Goal: Information Seeking & Learning: Learn about a topic

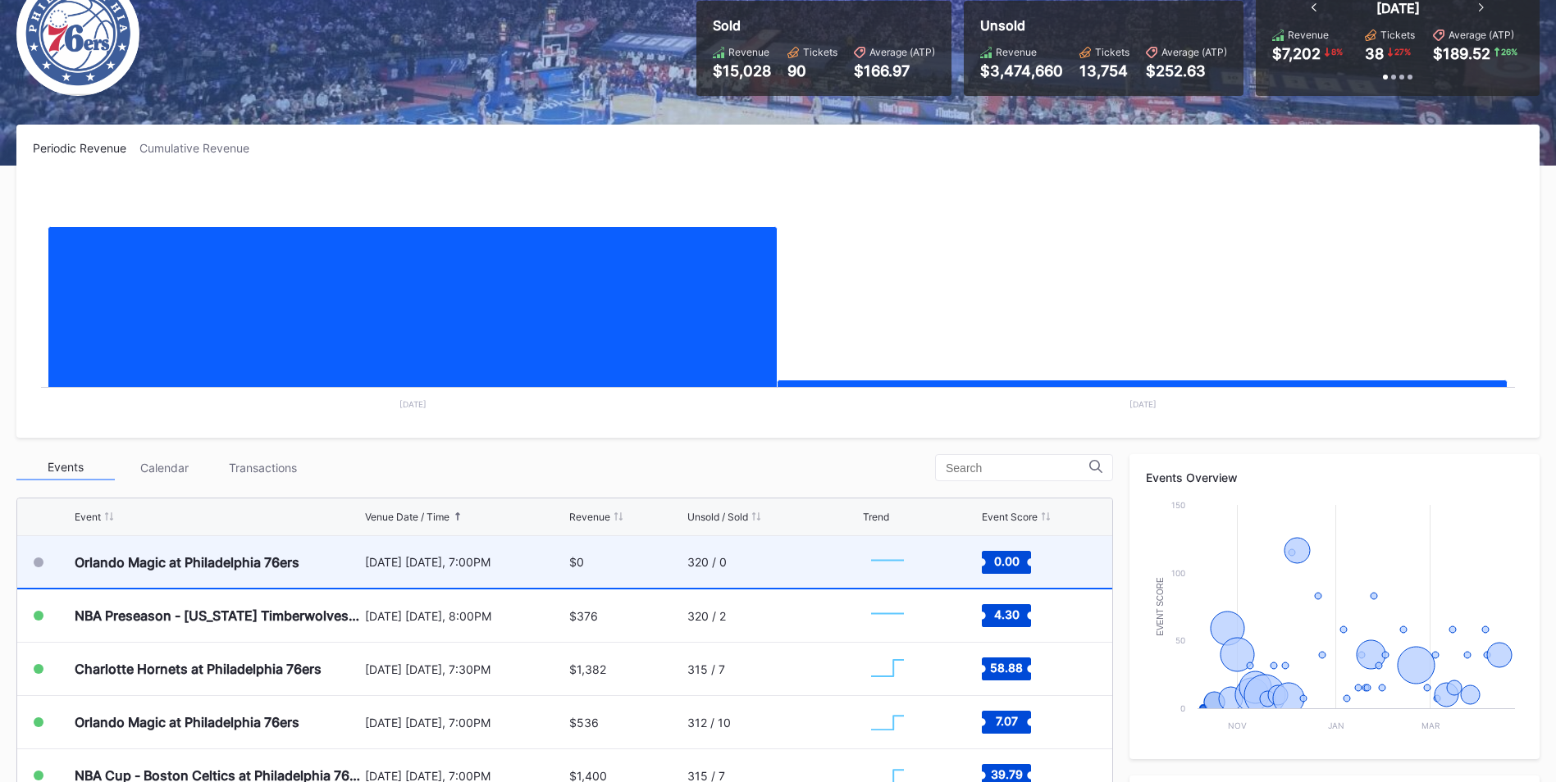
scroll to position [164, 0]
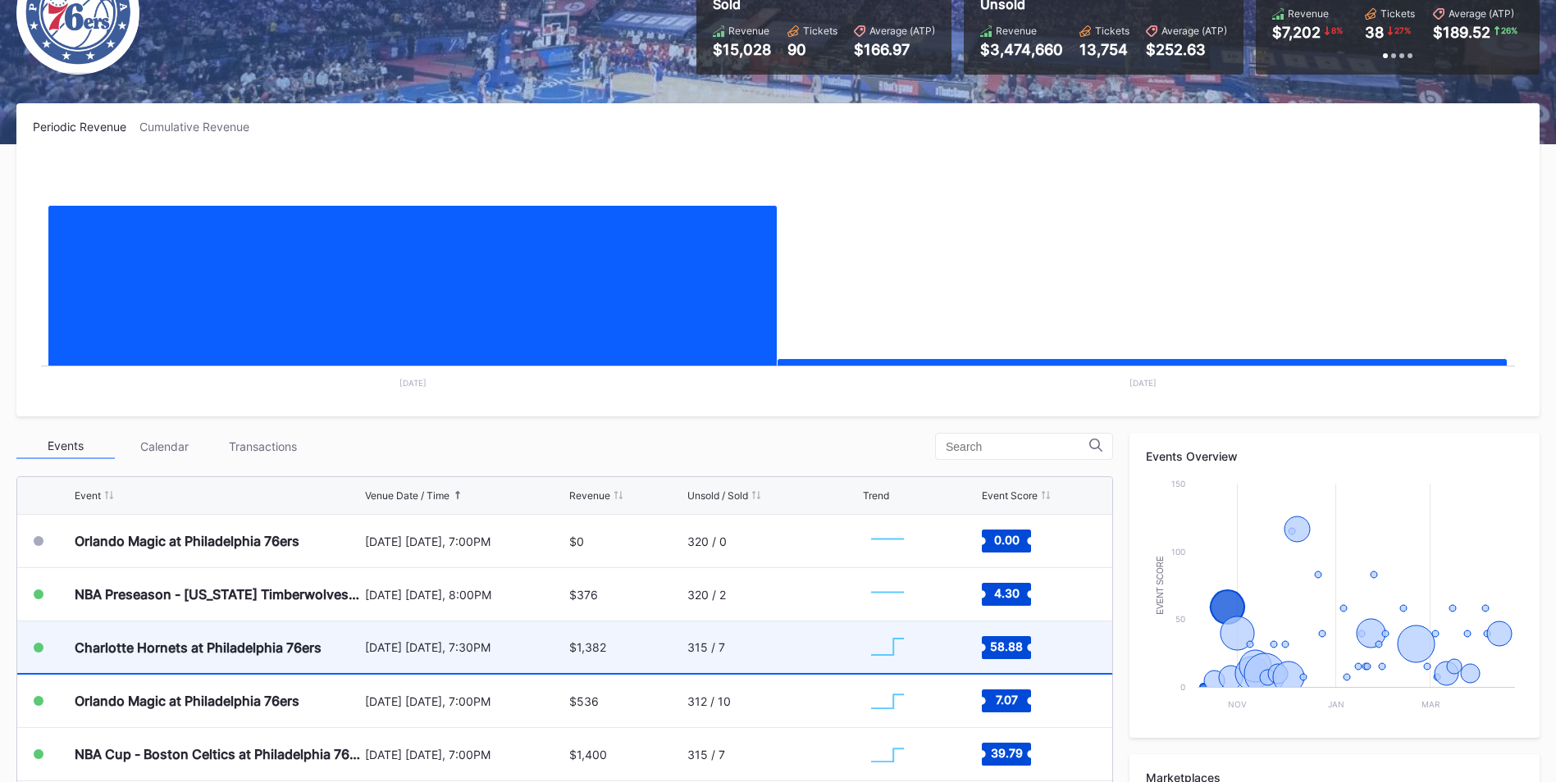
click at [615, 663] on div "$1,382" at bounding box center [626, 648] width 114 height 52
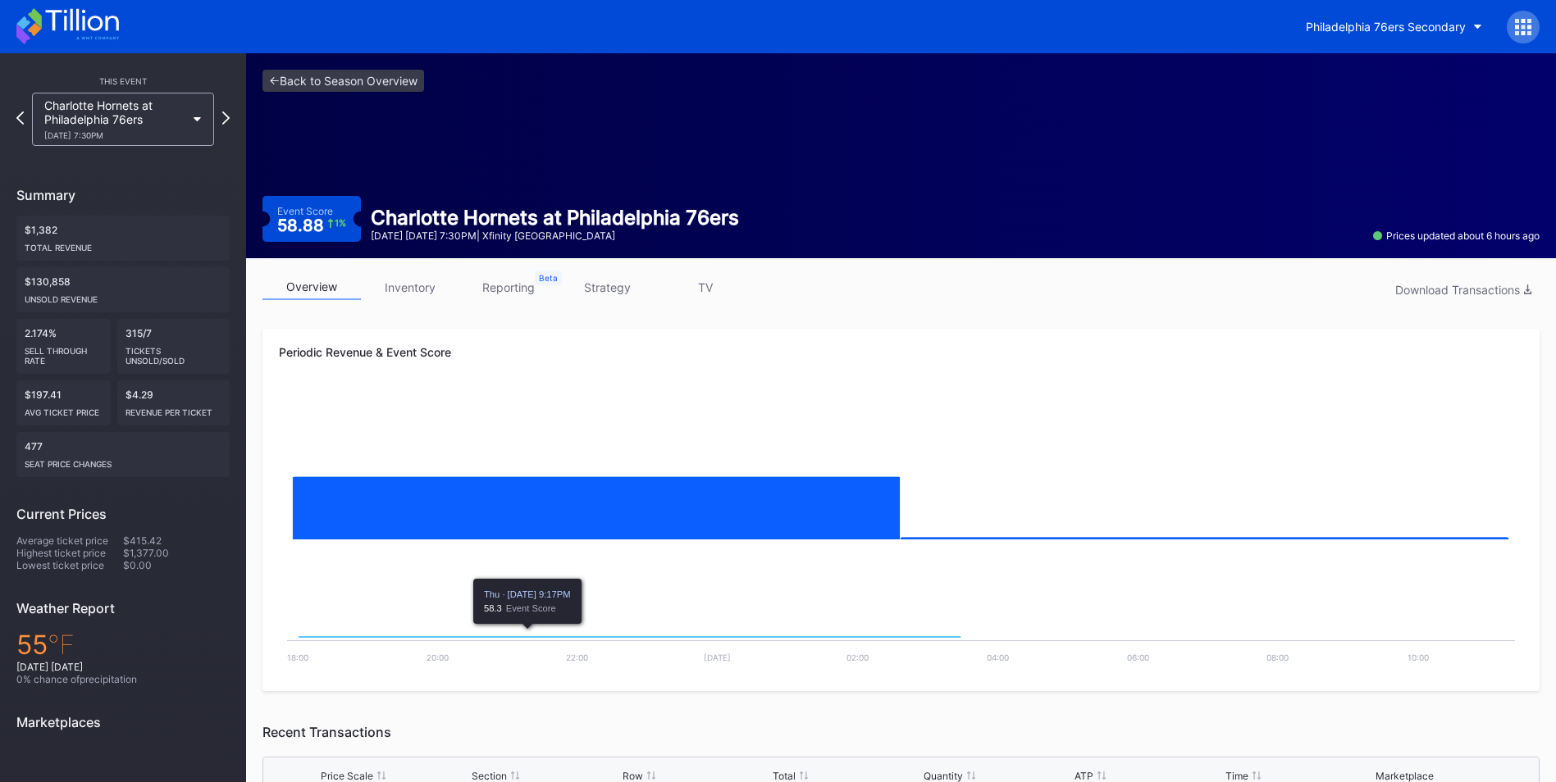
click at [416, 301] on div "overview inventory reporting strategy TV Download Transactions" at bounding box center [900, 292] width 1277 height 34
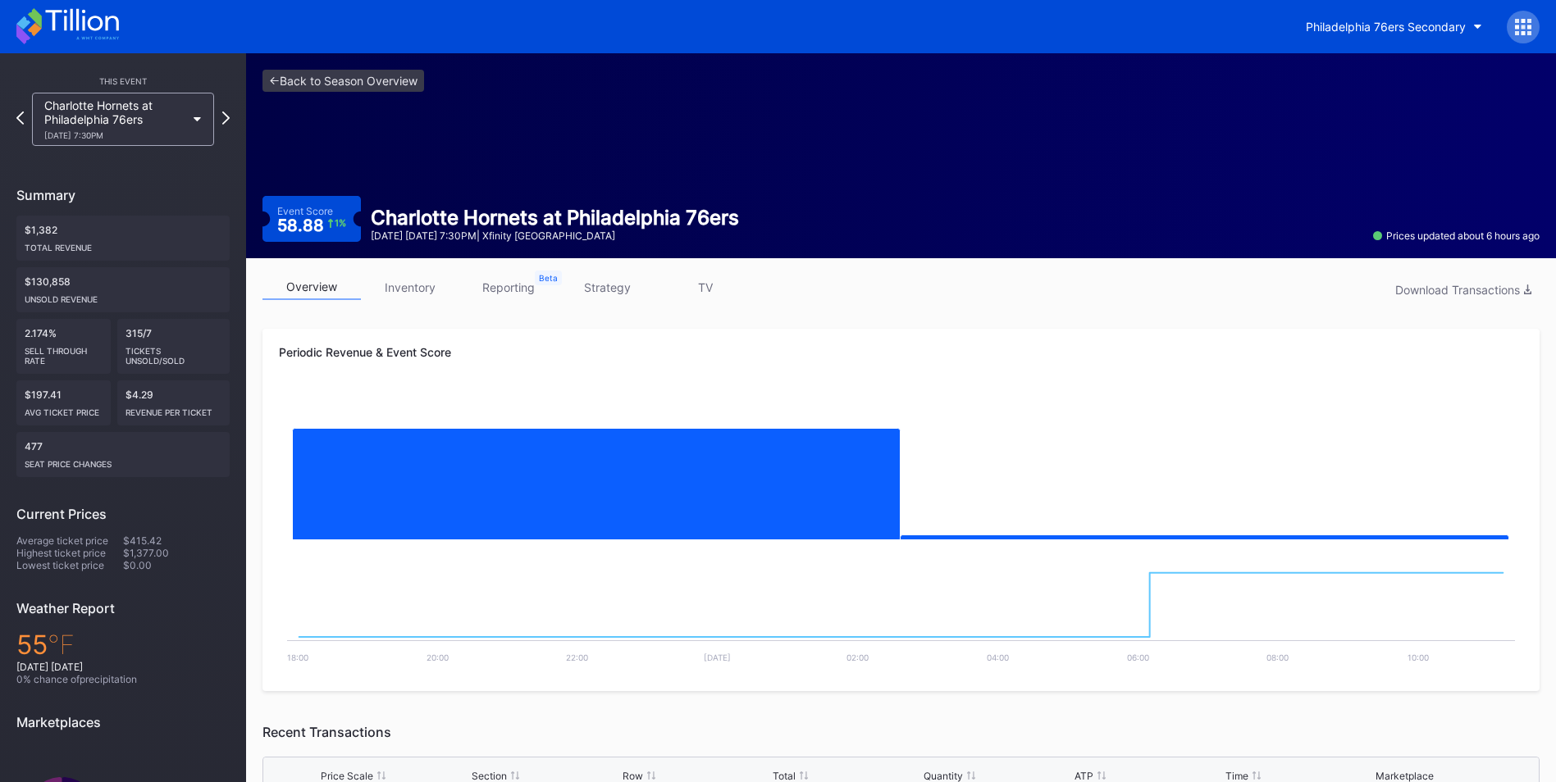
click at [391, 295] on link "inventory" at bounding box center [410, 287] width 98 height 25
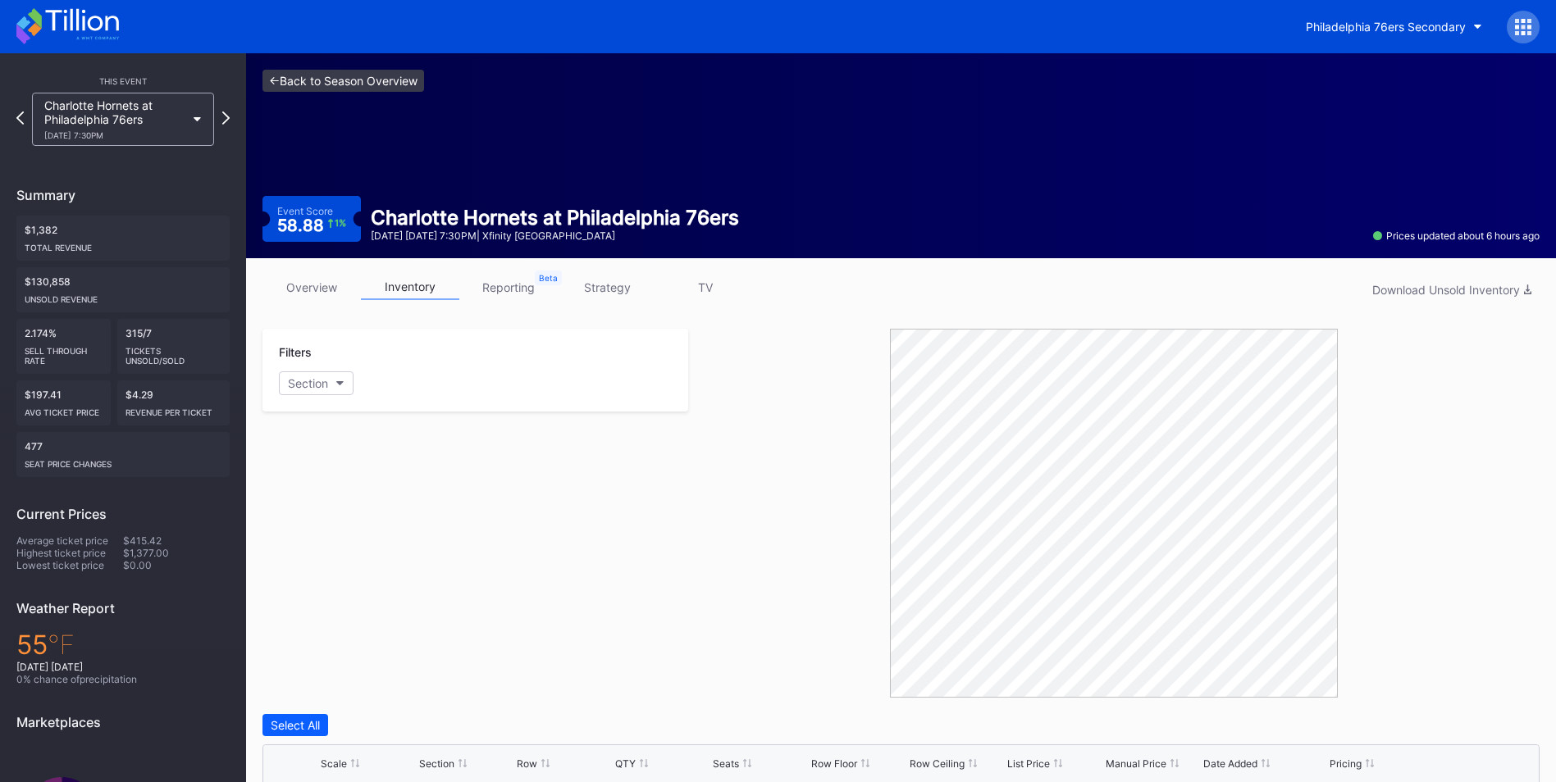
click at [348, 75] on link "<- Back to Season Overview" at bounding box center [343, 81] width 162 height 22
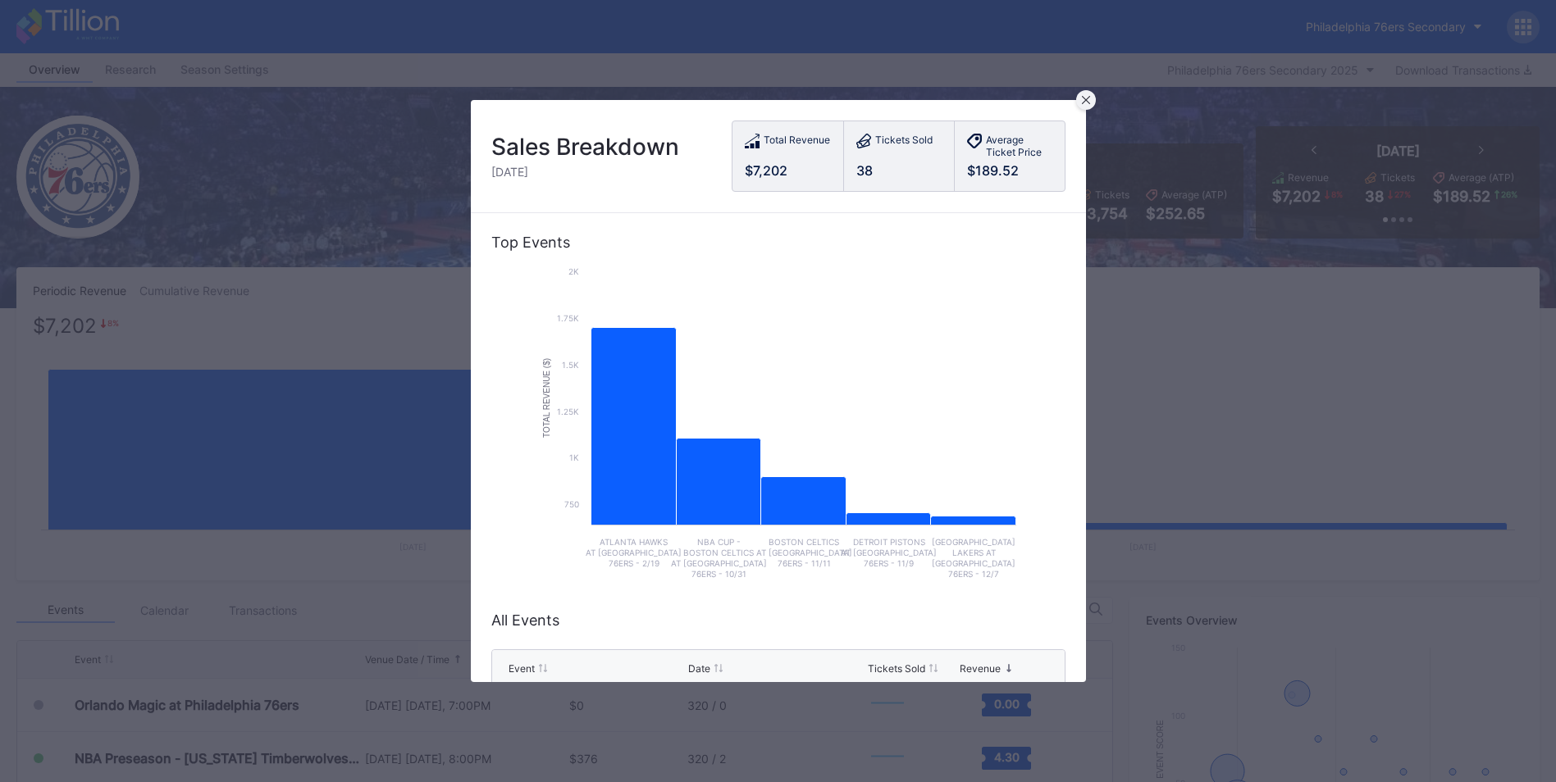
click at [1092, 99] on div at bounding box center [1086, 100] width 20 height 20
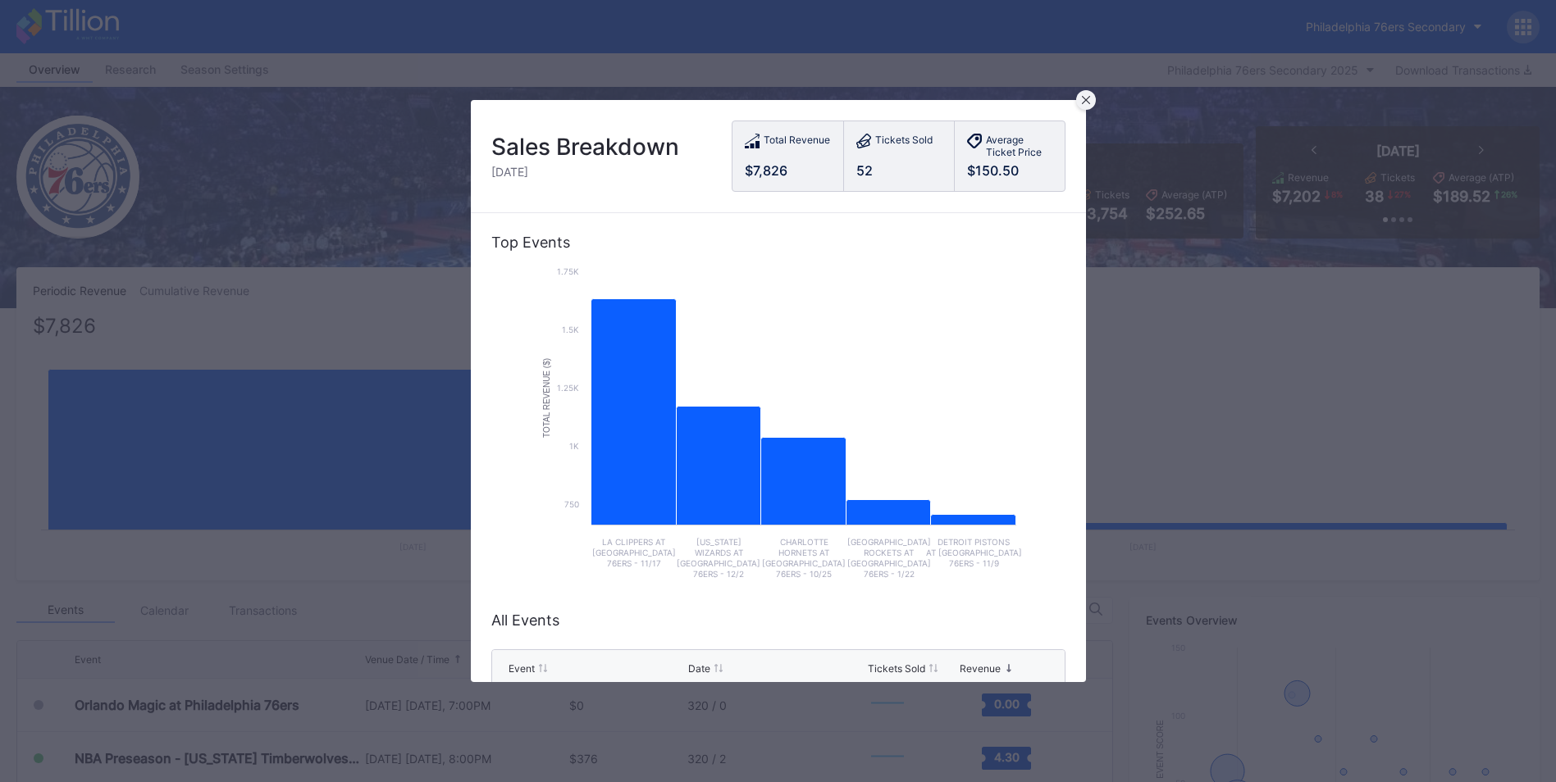
click at [1083, 106] on div at bounding box center [1086, 100] width 20 height 20
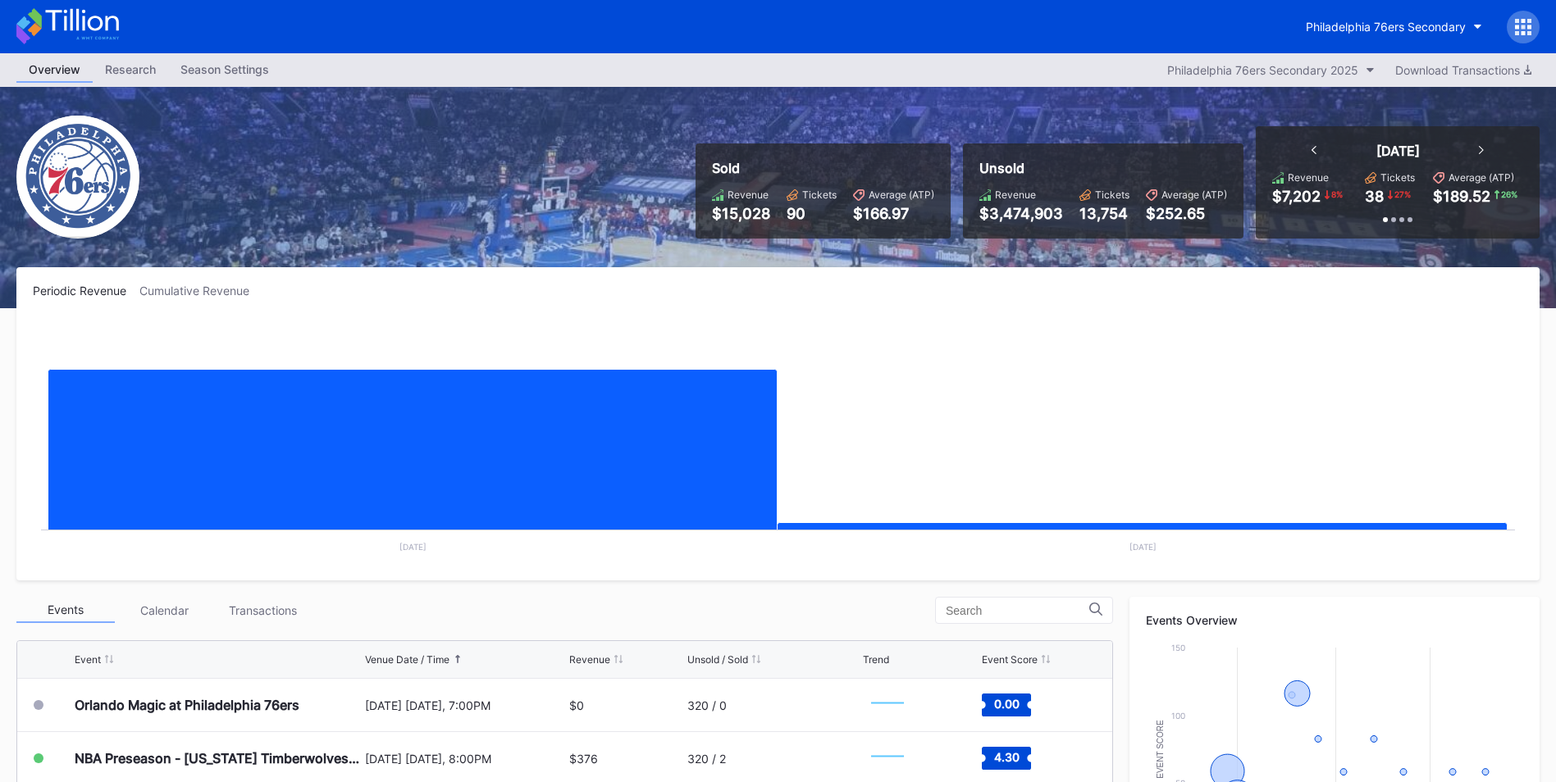
click at [1530, 34] on icon at bounding box center [1529, 33] width 4 height 4
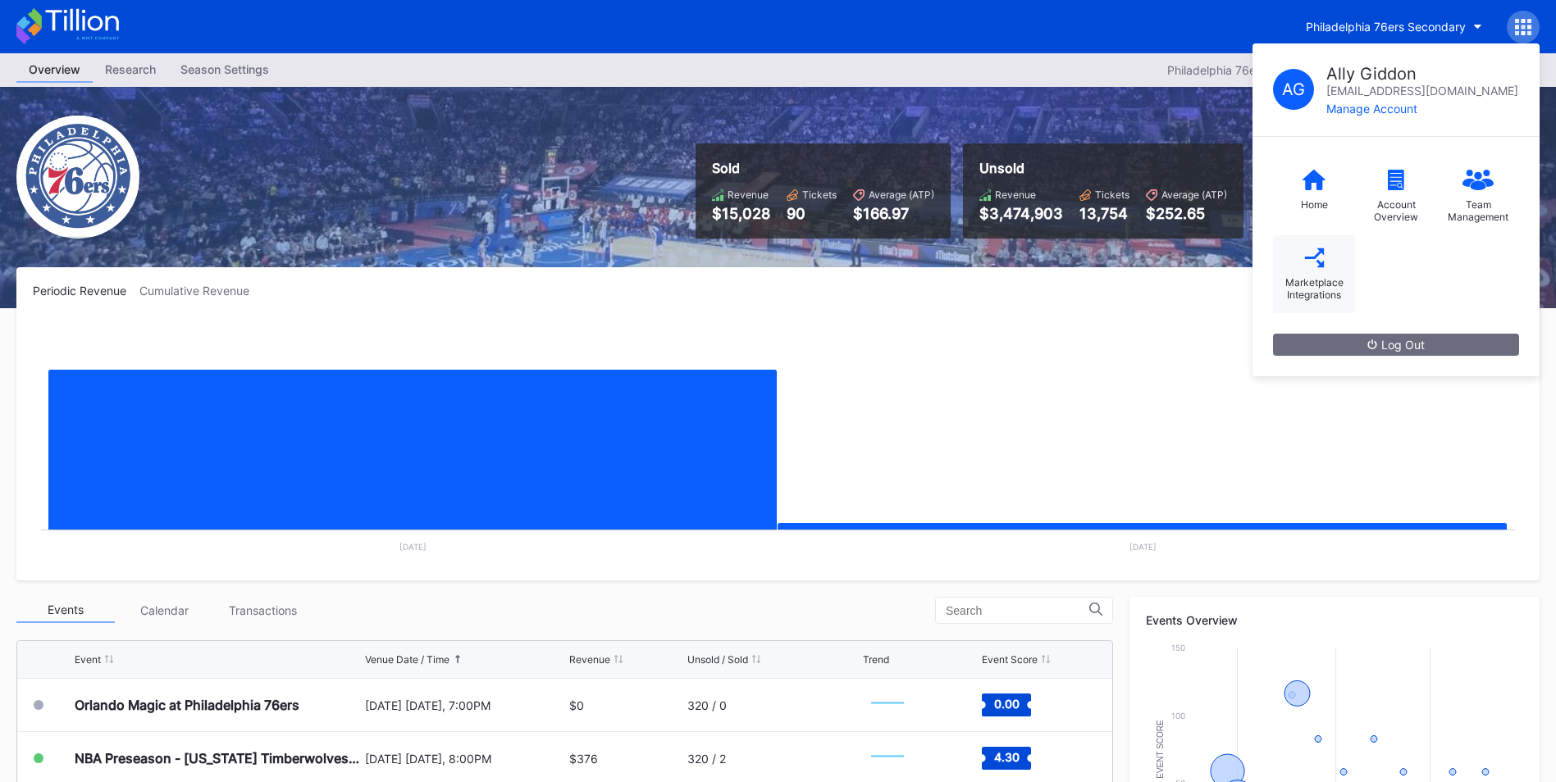
click at [1326, 262] on div "Marketplace Integrations" at bounding box center [1314, 274] width 82 height 78
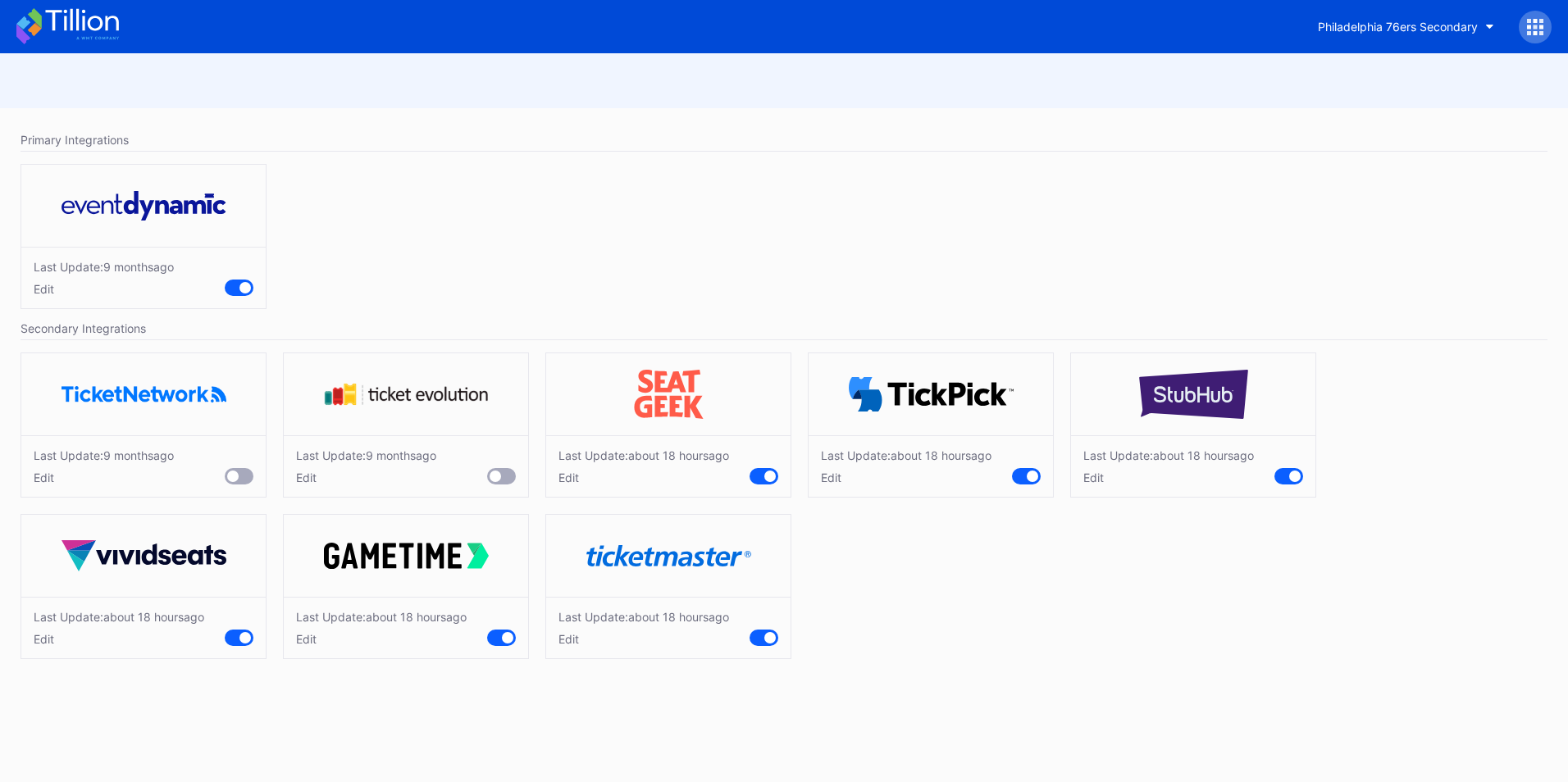
click at [577, 637] on div "Edit" at bounding box center [643, 639] width 171 height 14
click at [94, 29] on icon at bounding box center [67, 26] width 103 height 36
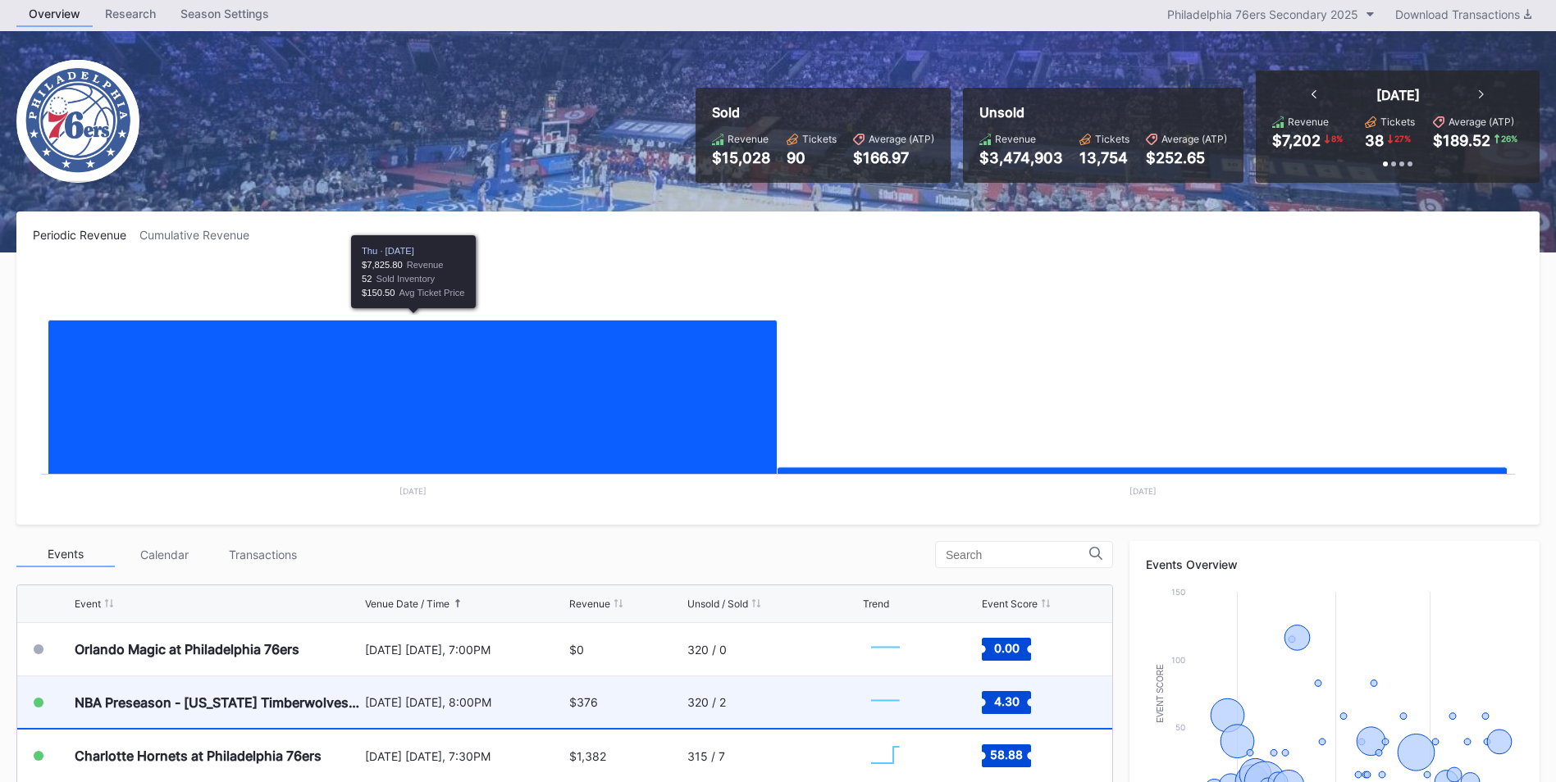
scroll to position [246, 0]
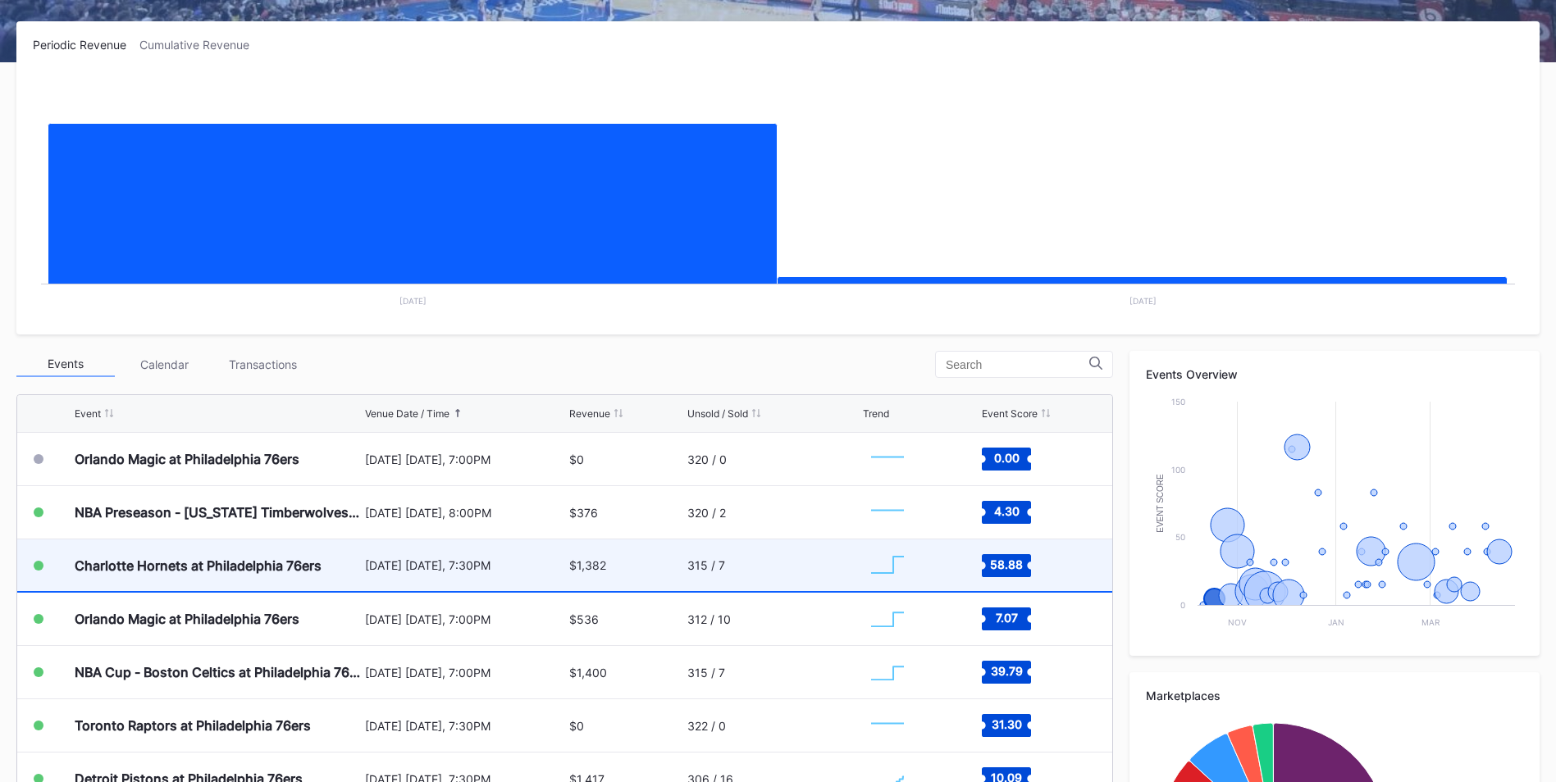
click at [581, 567] on div "$1,382" at bounding box center [587, 565] width 37 height 14
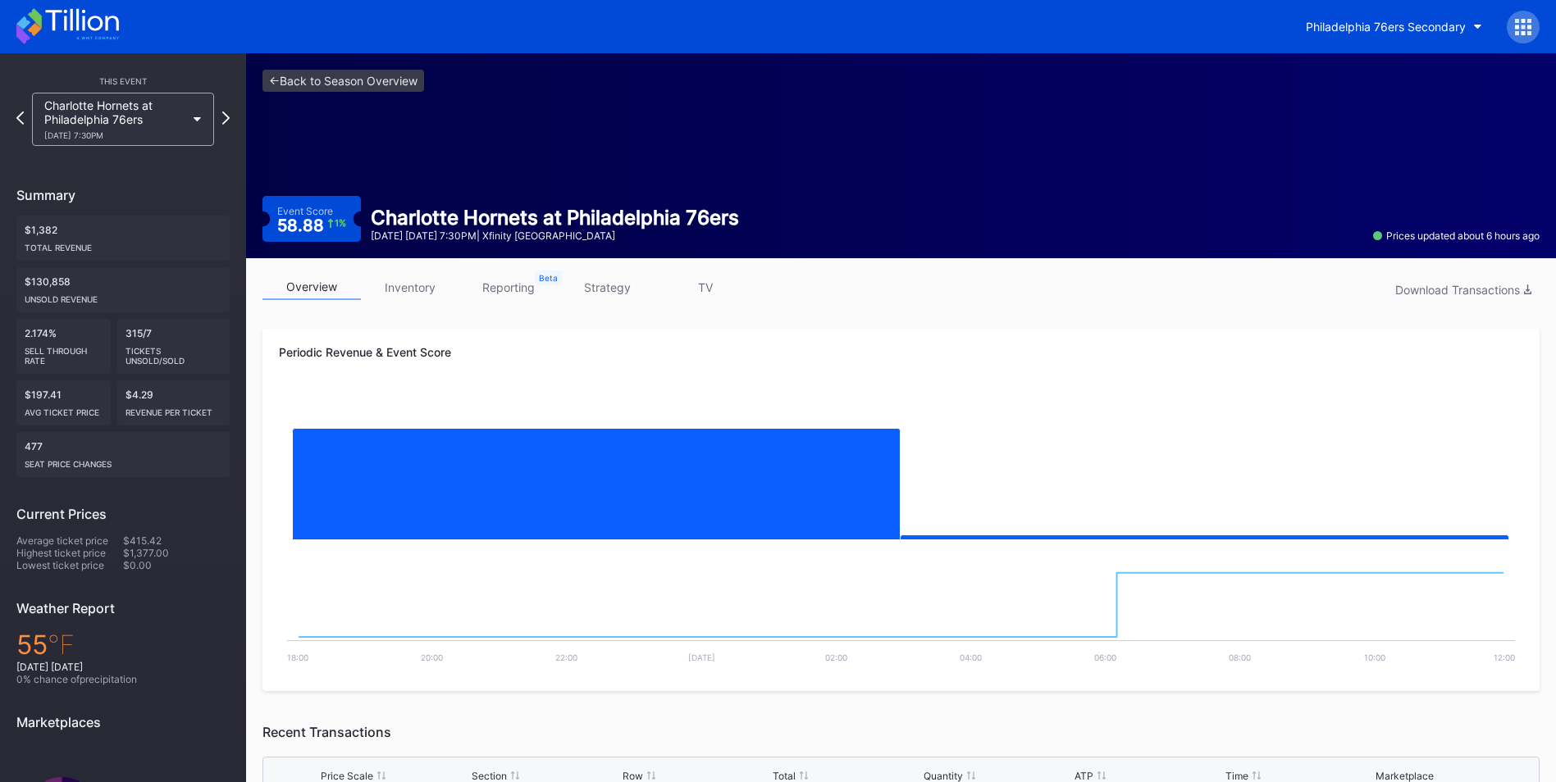
click at [409, 292] on link "inventory" at bounding box center [410, 287] width 98 height 25
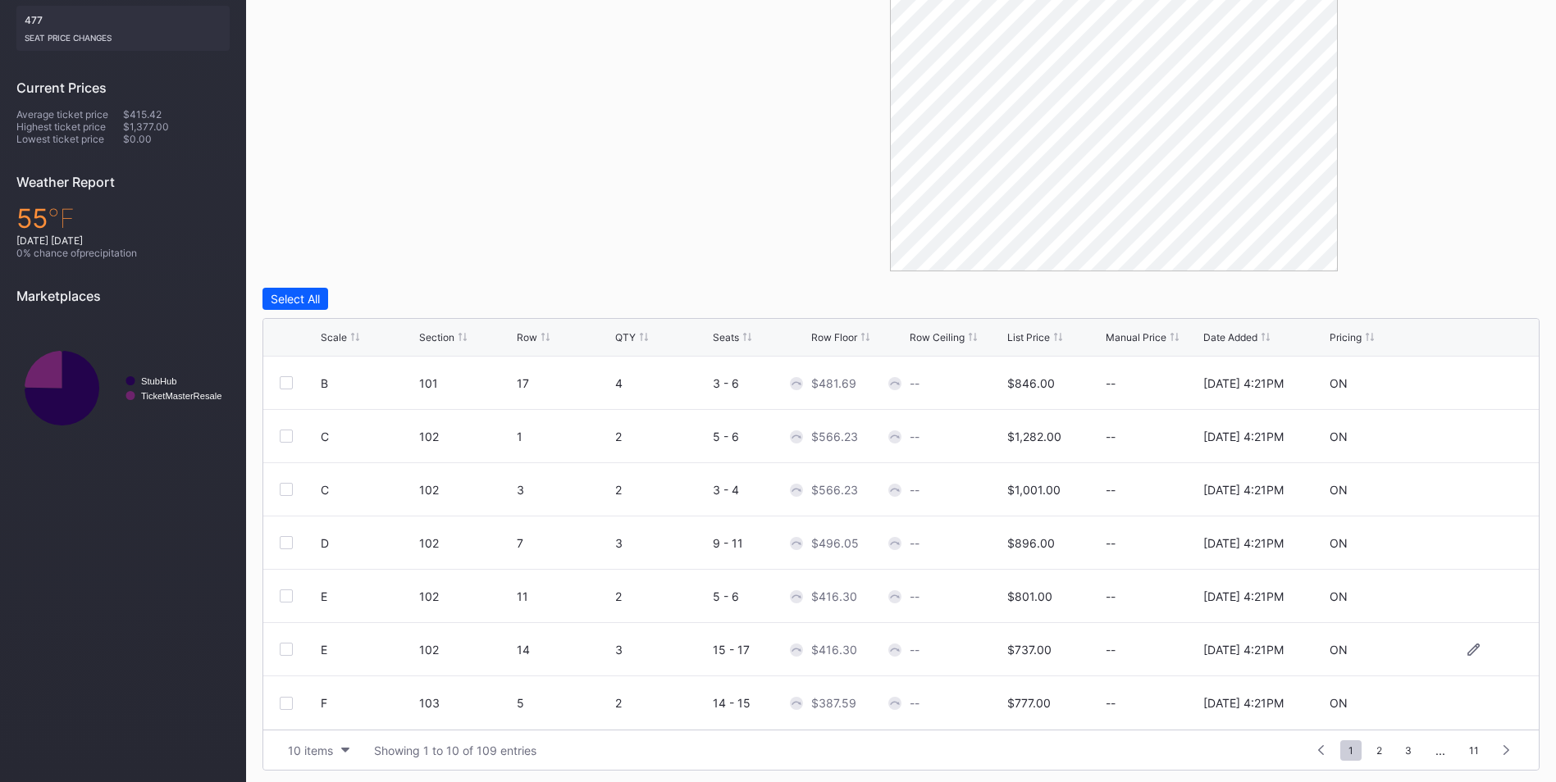
scroll to position [431, 0]
click at [1466, 749] on span "11" at bounding box center [1474, 746] width 26 height 21
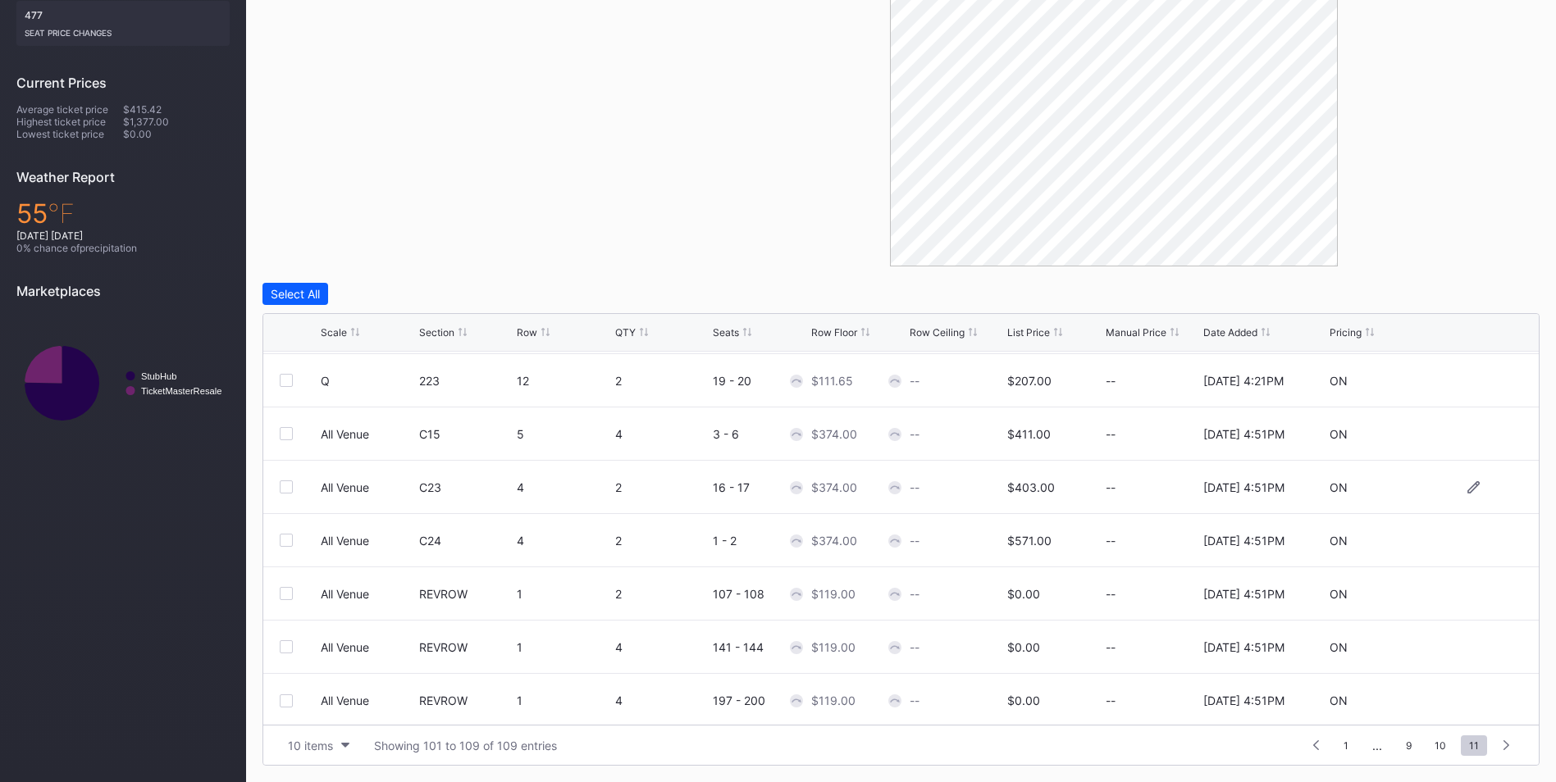
scroll to position [107, 0]
click at [1042, 335] on div "List Price" at bounding box center [1028, 332] width 43 height 12
click at [1032, 338] on div "List Price" at bounding box center [1028, 332] width 43 height 12
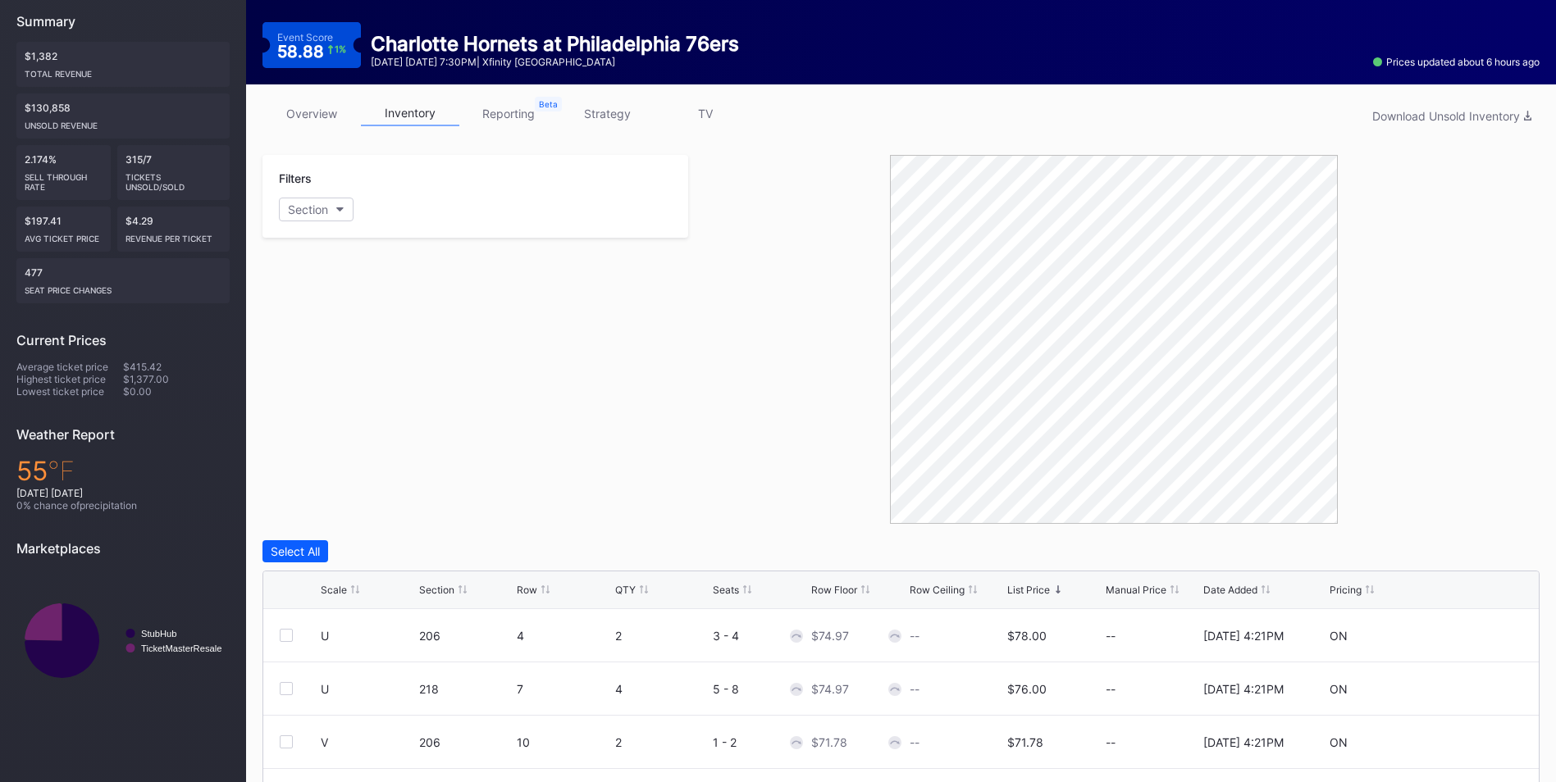
scroll to position [21, 0]
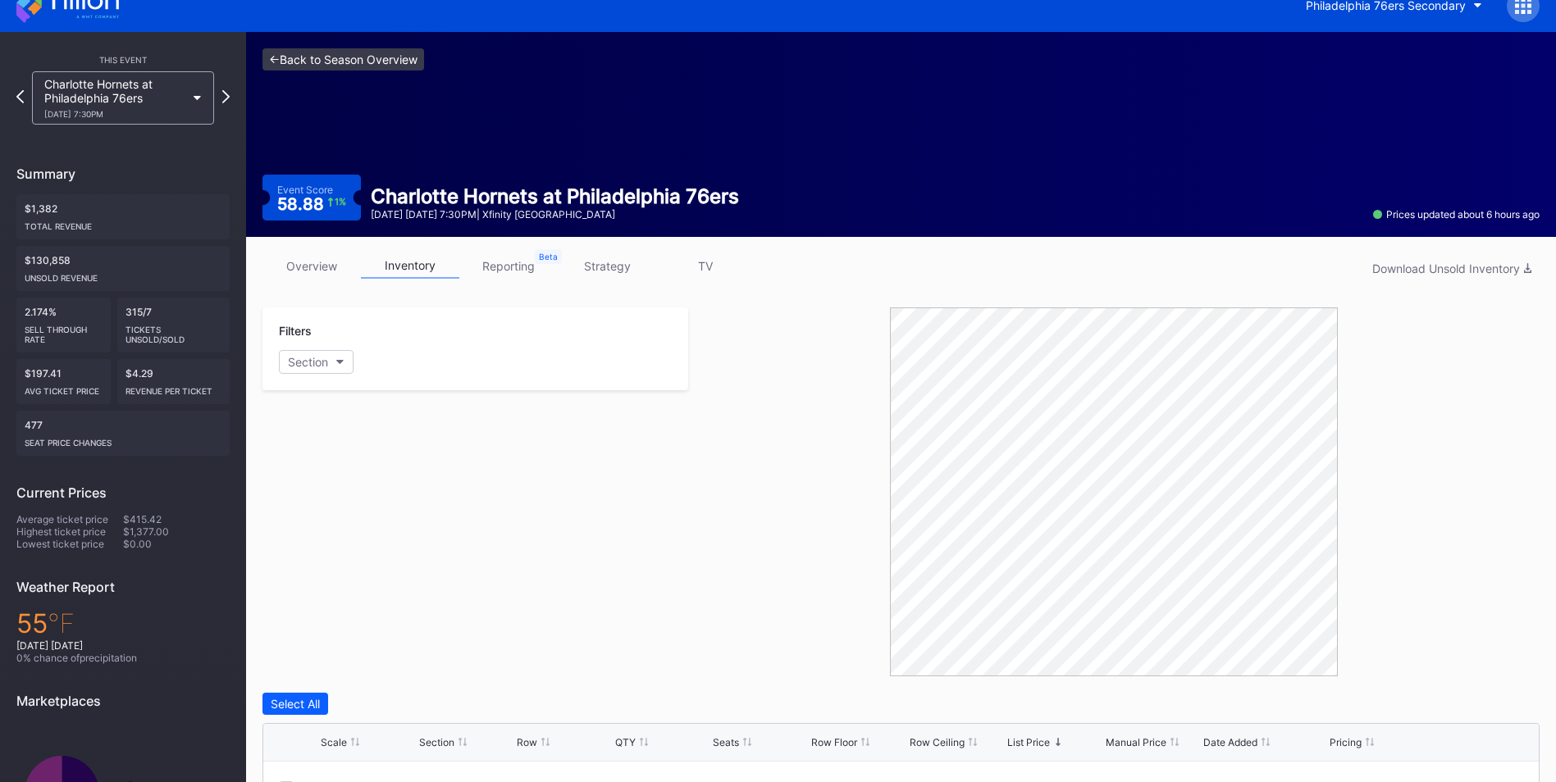
click at [361, 57] on link "<- Back to Season Overview" at bounding box center [343, 59] width 162 height 22
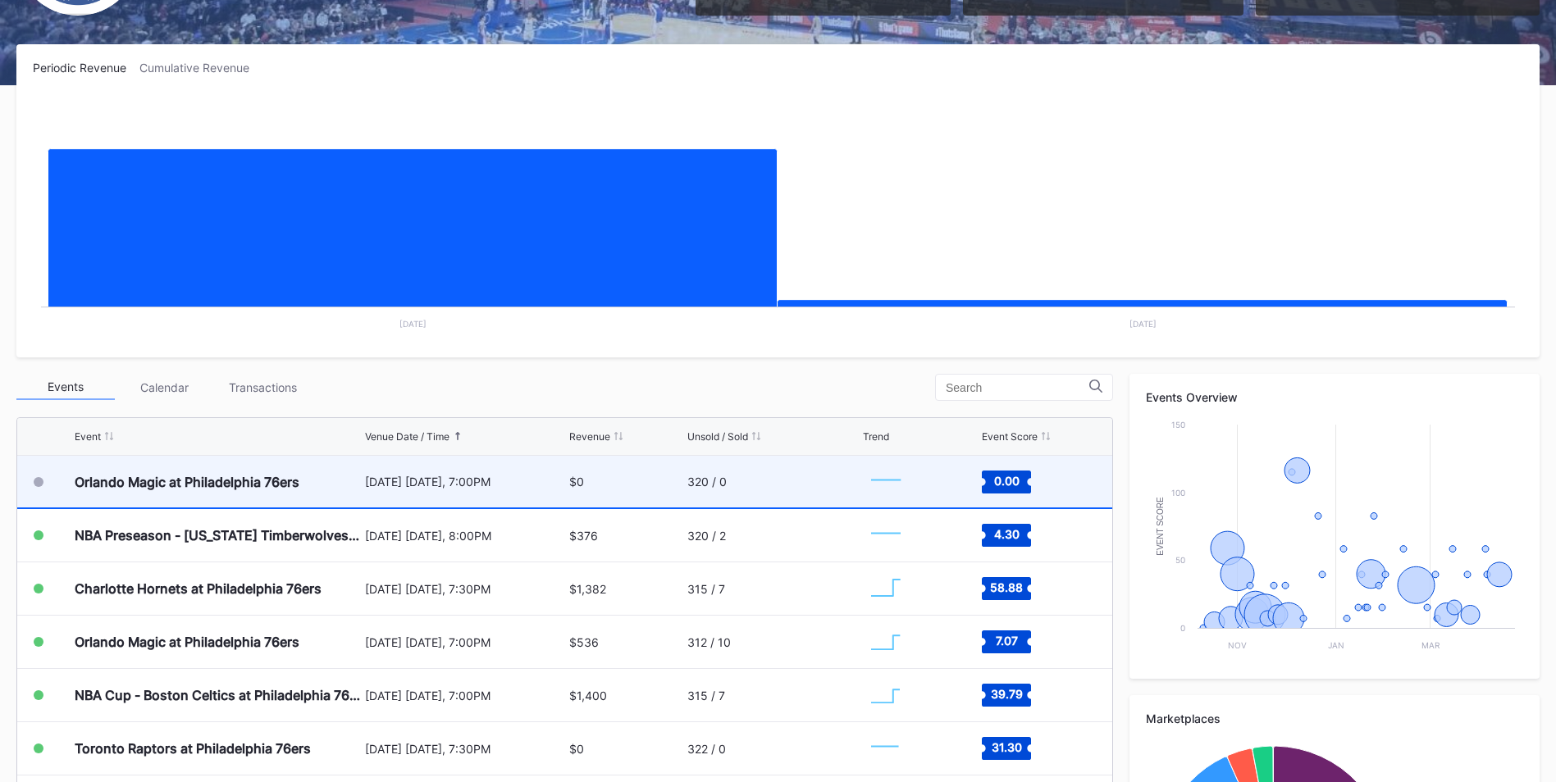
scroll to position [246, 0]
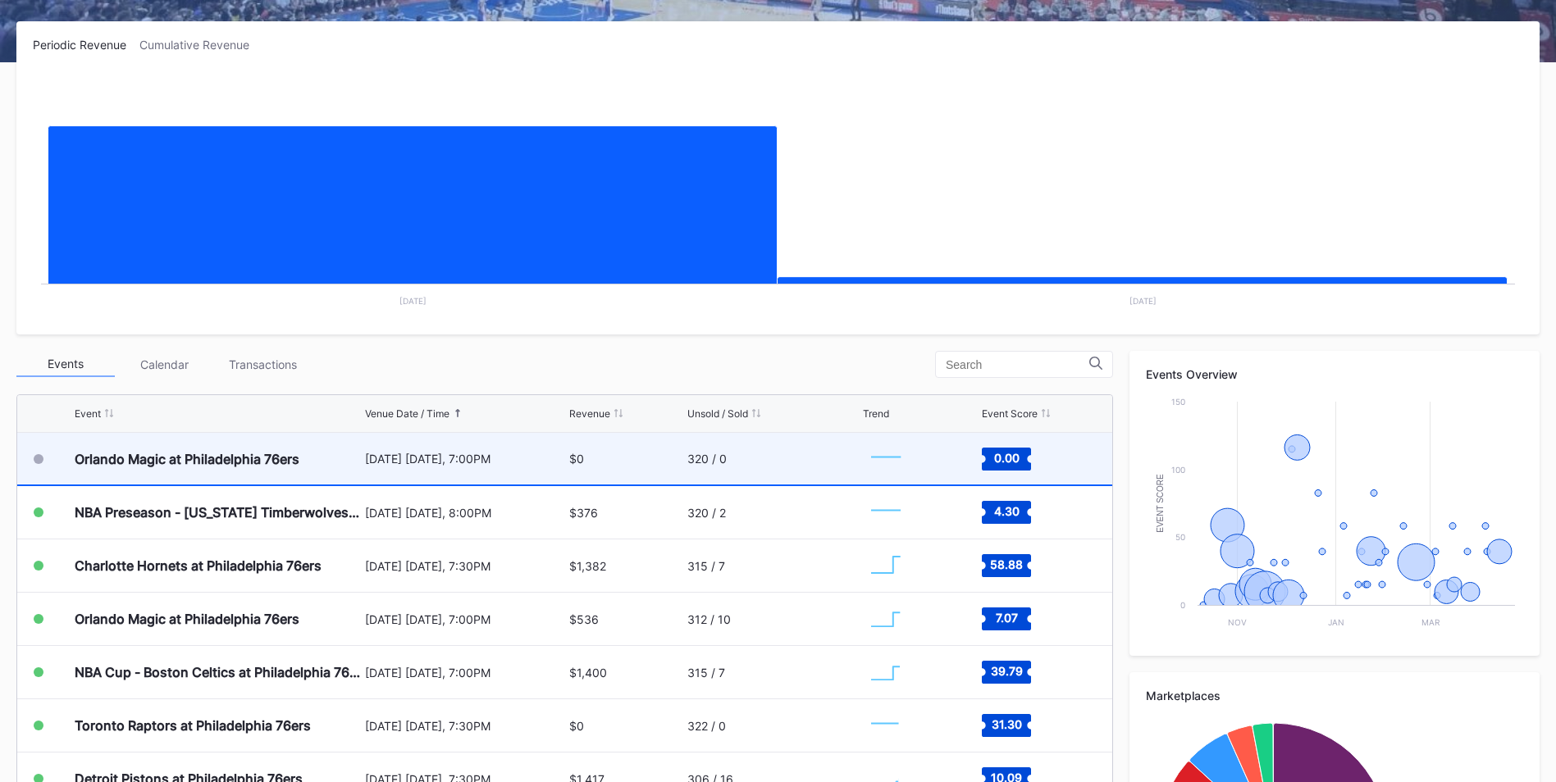
click at [385, 460] on div "[DATE] [DATE], 7:00PM" at bounding box center [465, 459] width 200 height 14
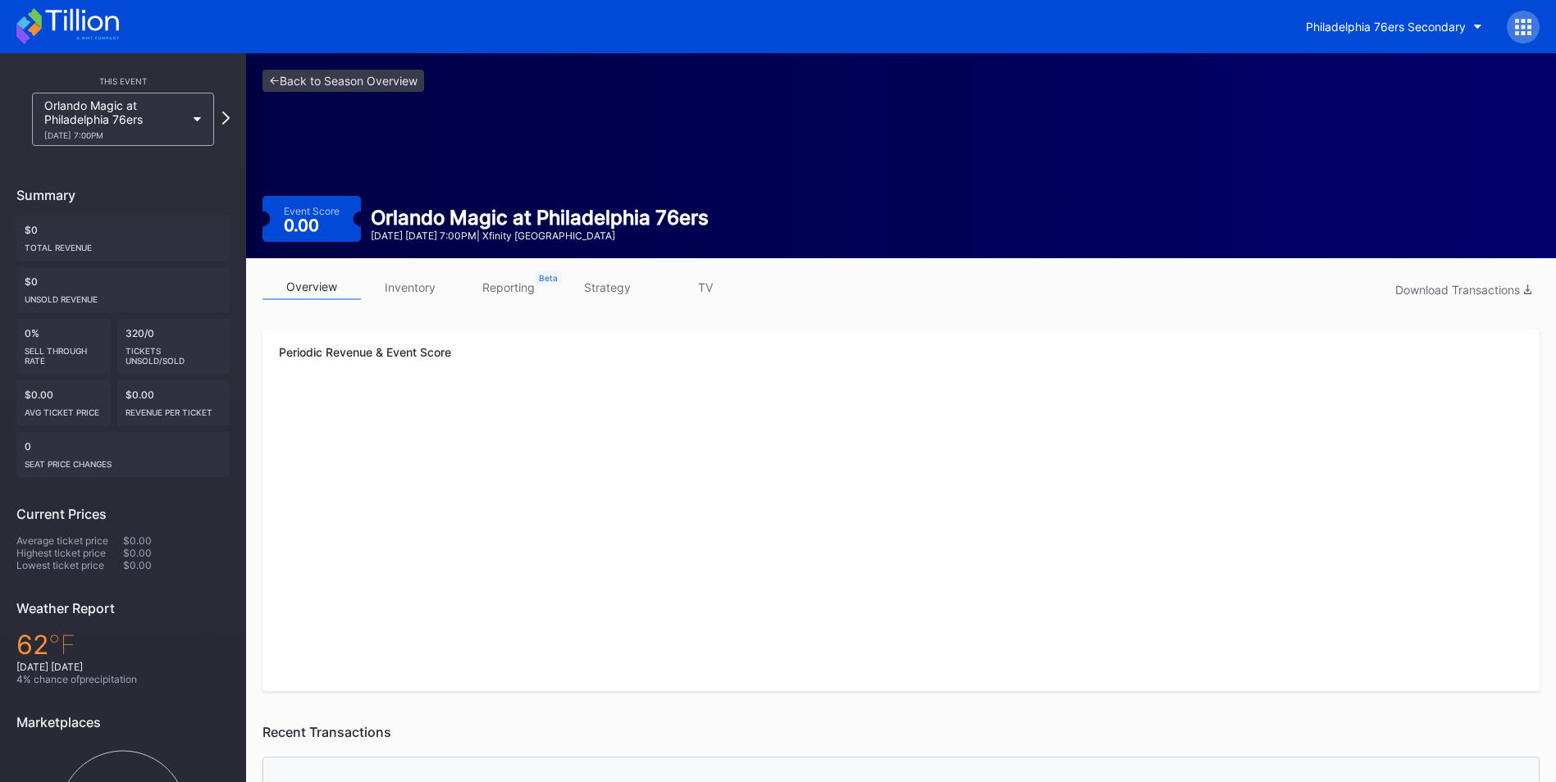
click at [395, 282] on link "inventory" at bounding box center [410, 287] width 98 height 25
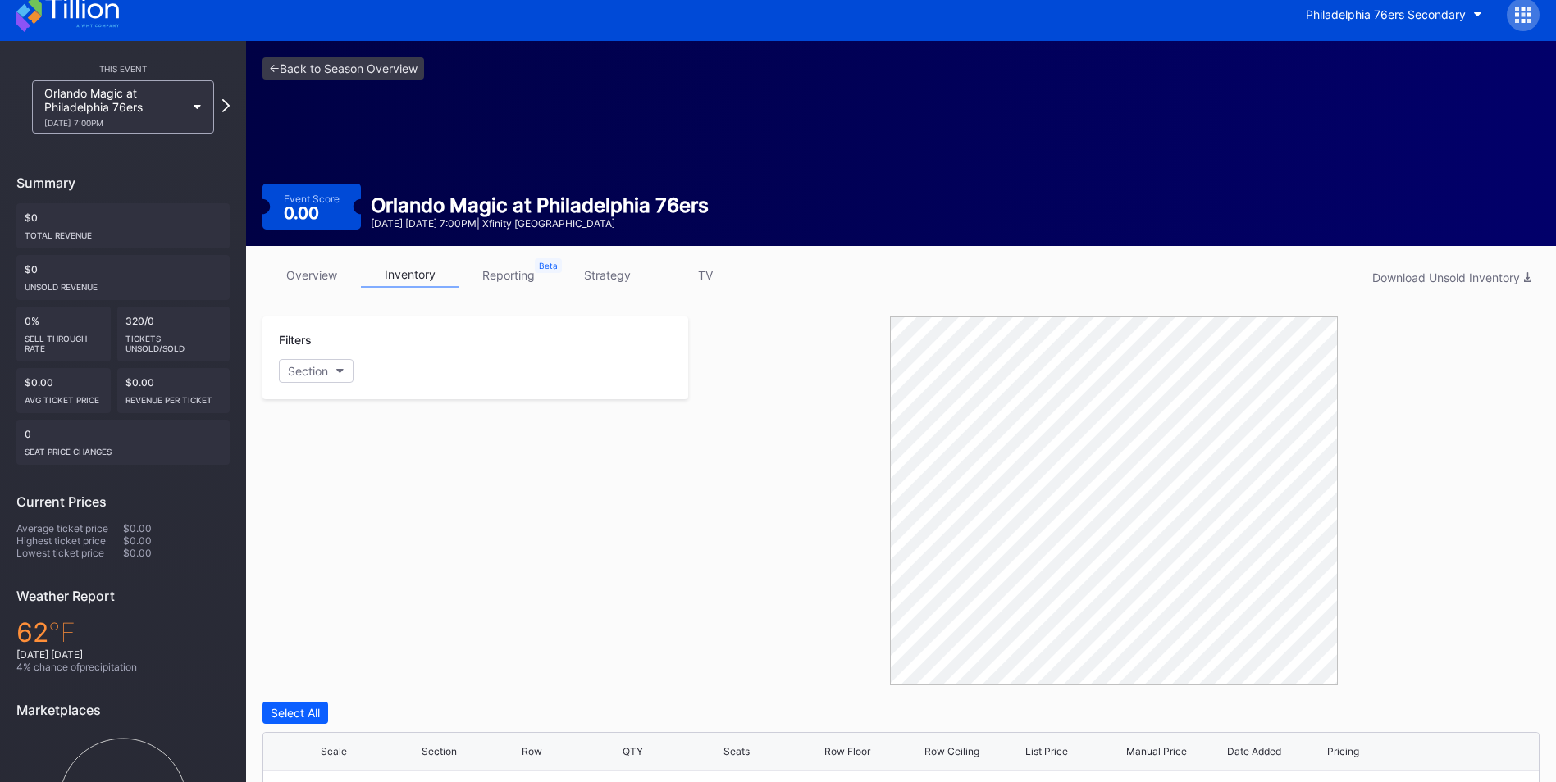
scroll to position [391, 0]
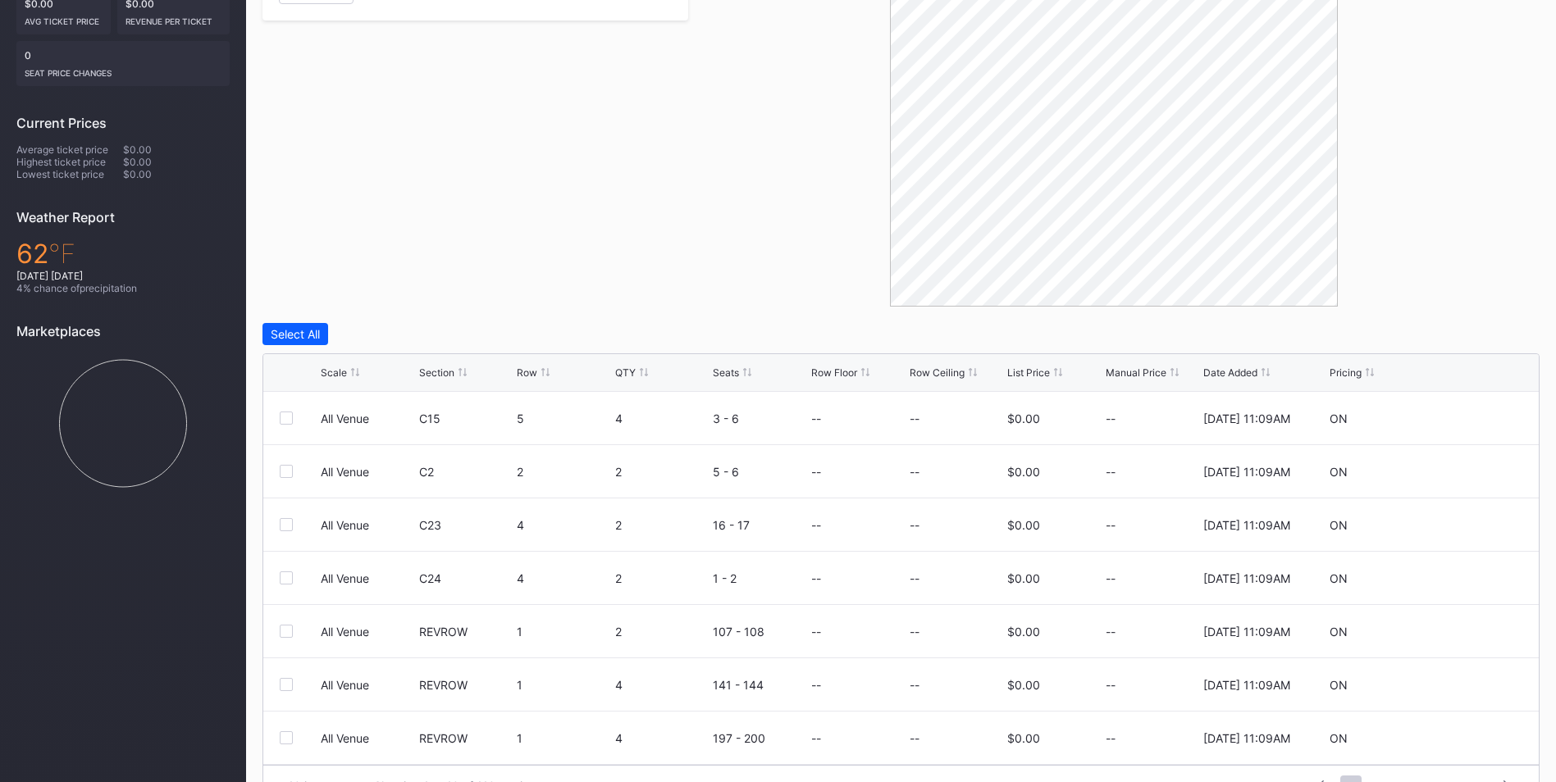
click at [1036, 370] on div "List Price" at bounding box center [1028, 373] width 43 height 12
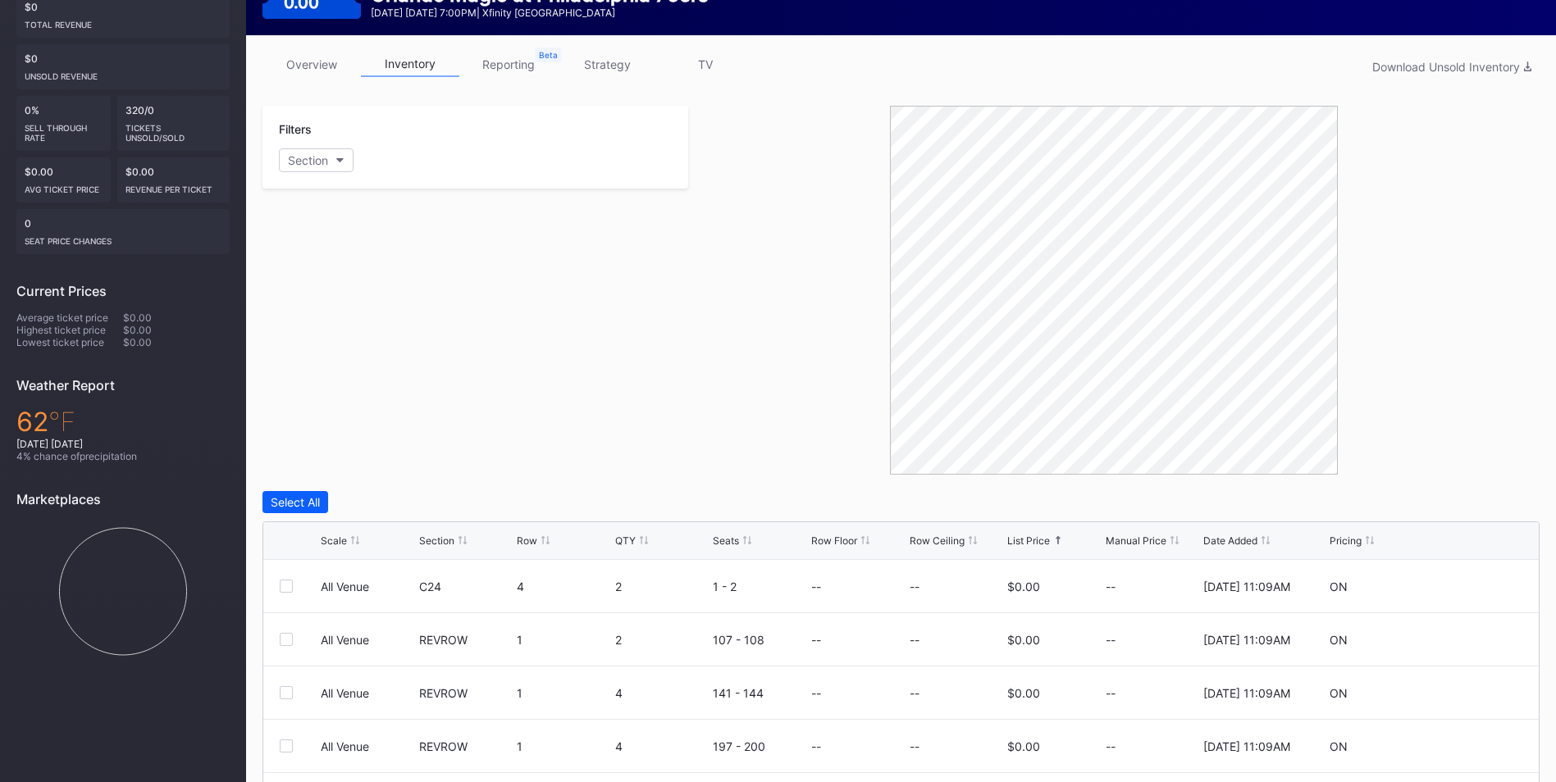
scroll to position [63, 0]
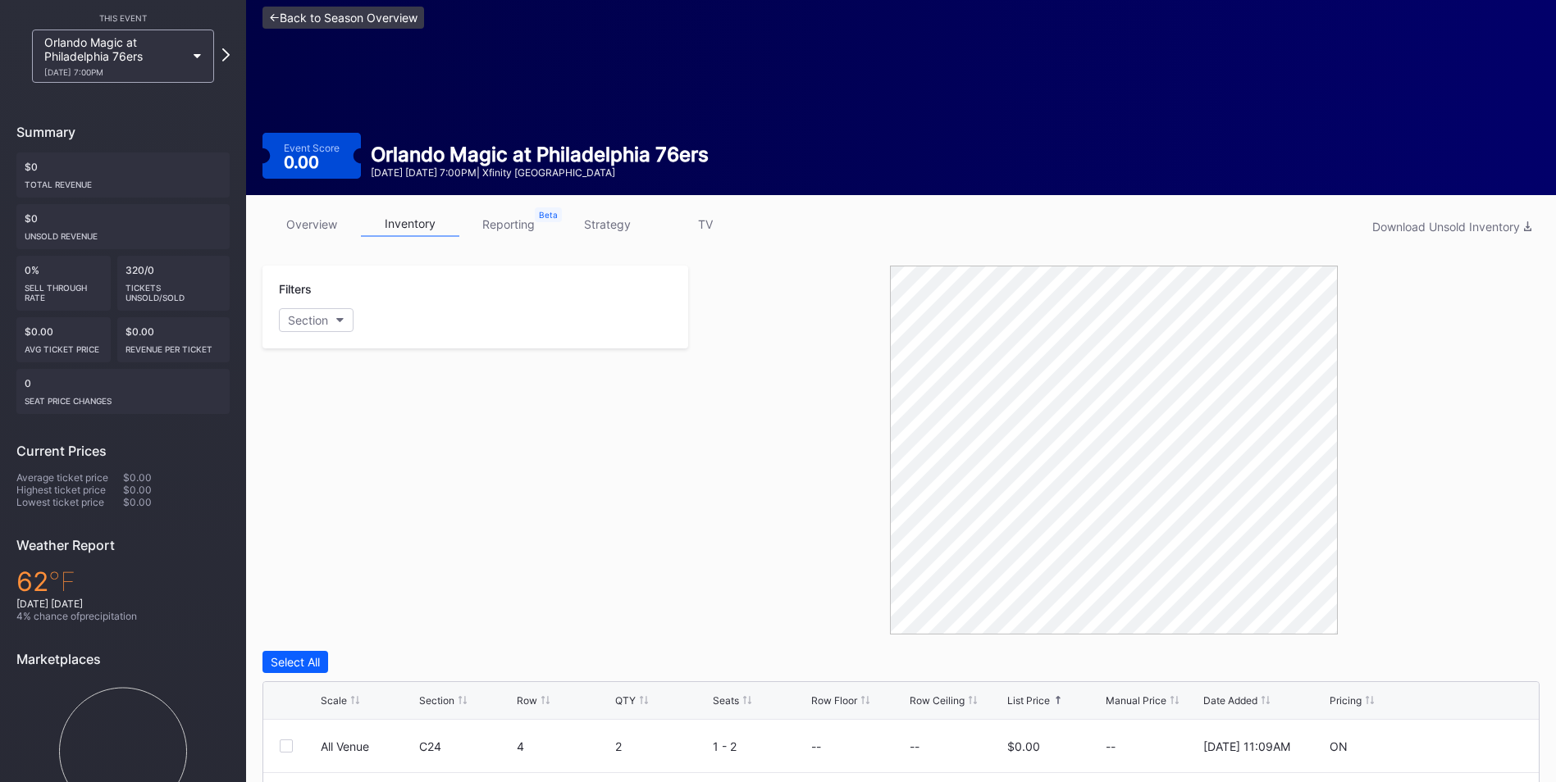
click at [322, 14] on link "<- Back to Season Overview" at bounding box center [343, 18] width 162 height 22
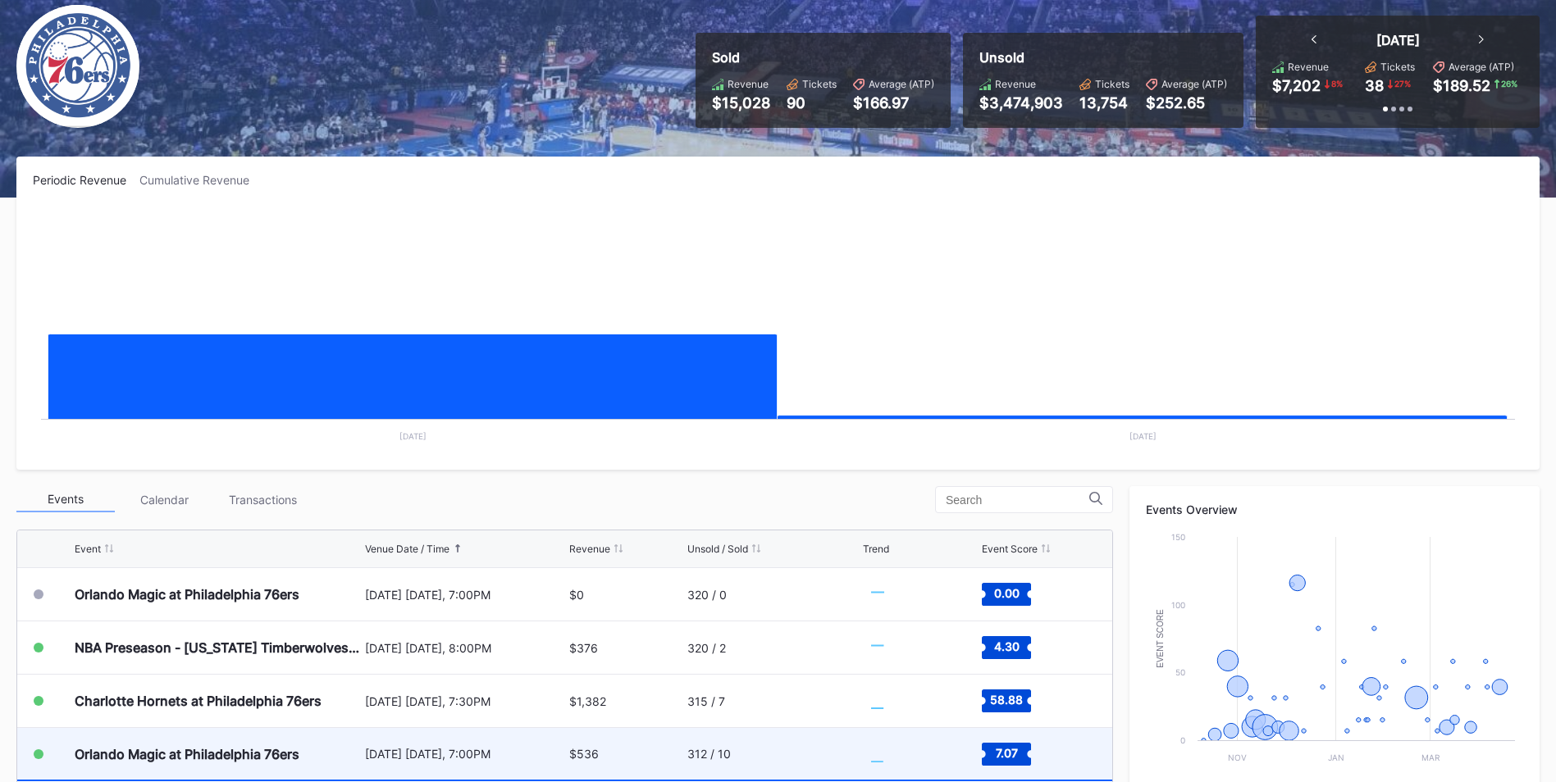
scroll to position [328, 0]
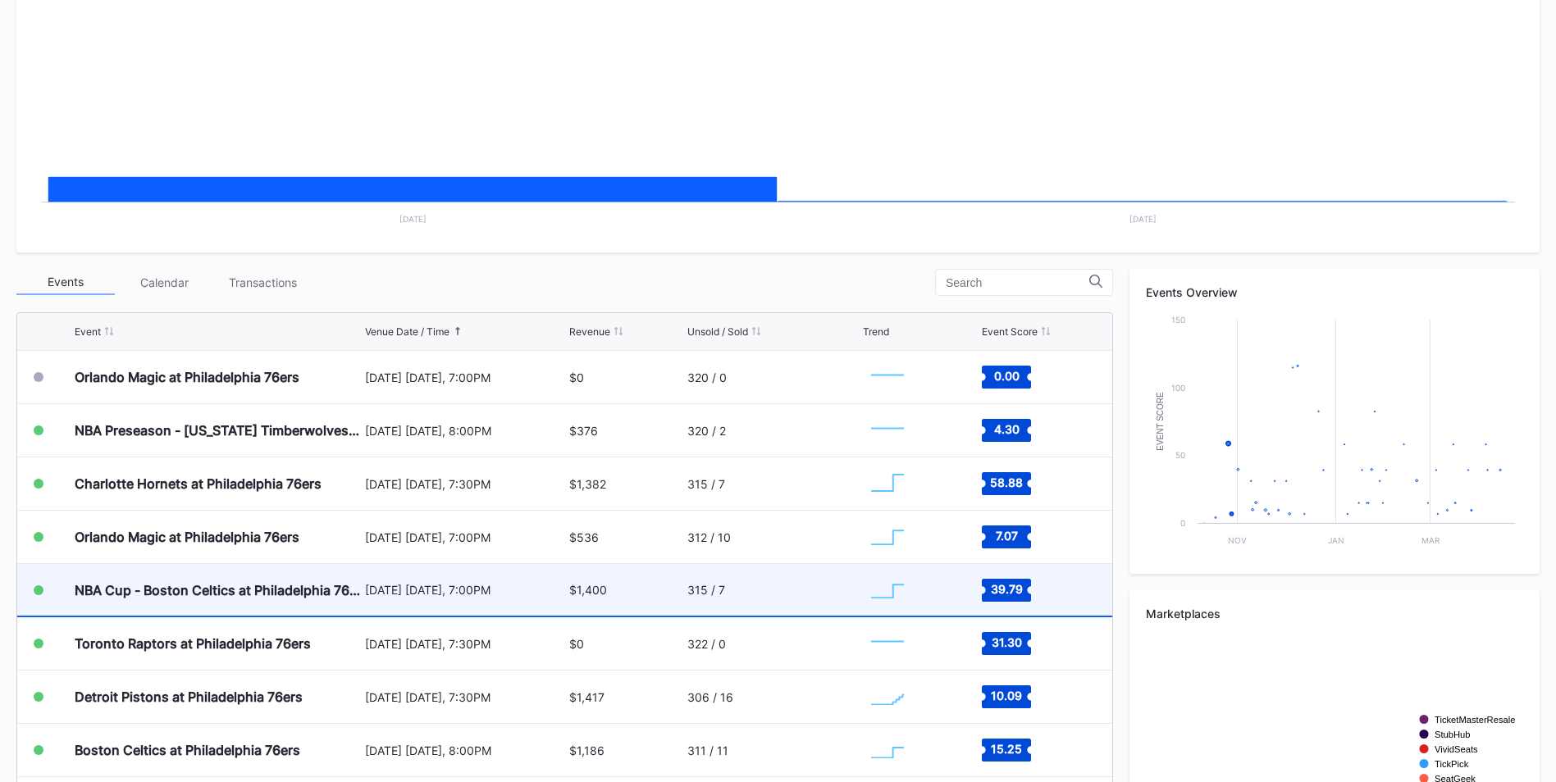
click at [340, 578] on div "NBA Cup - Boston Celtics at Philadelphia 76ers" at bounding box center [218, 590] width 286 height 52
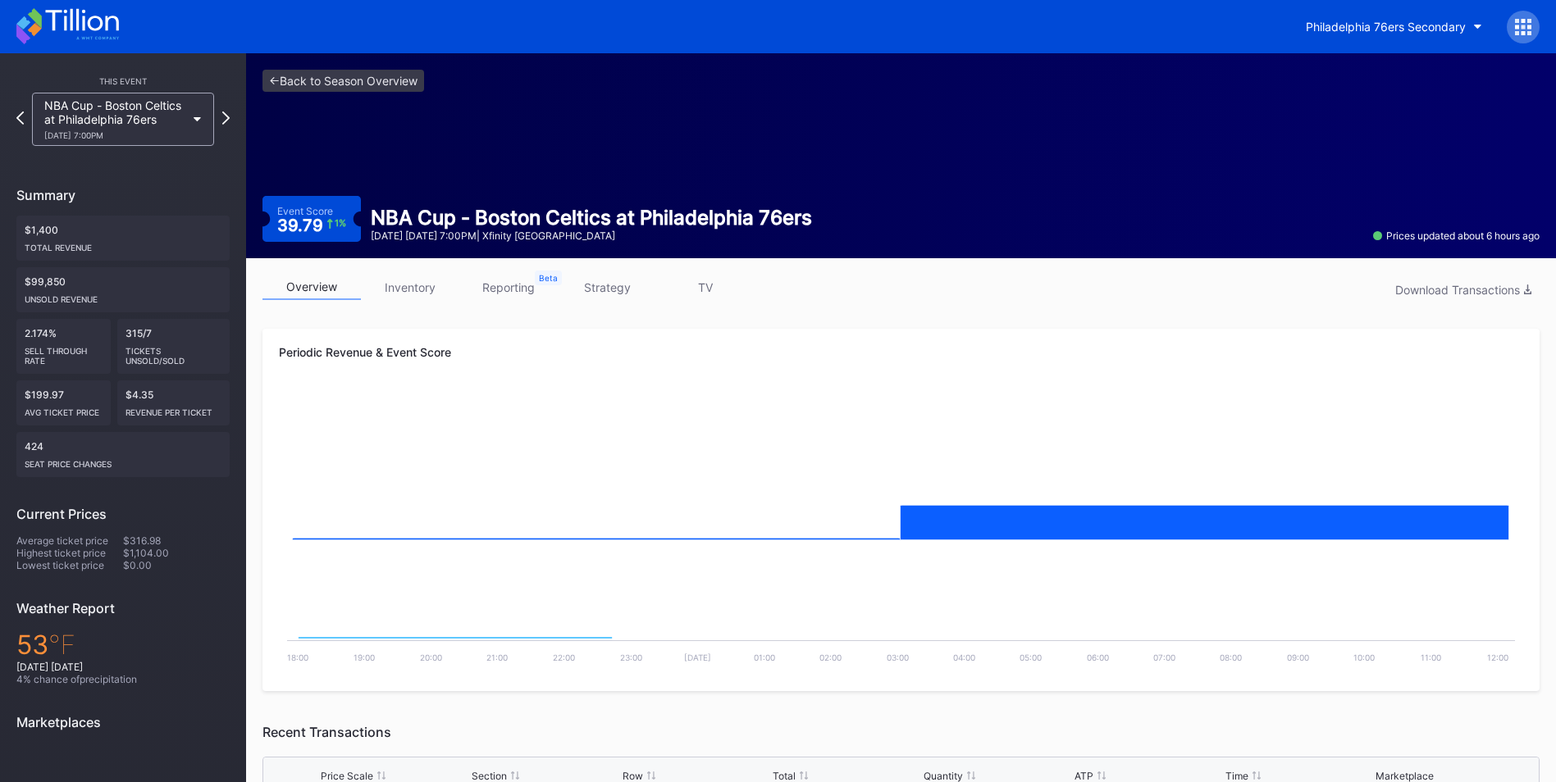
click at [406, 291] on link "inventory" at bounding box center [410, 287] width 98 height 25
click at [415, 294] on link "inventory" at bounding box center [410, 287] width 98 height 25
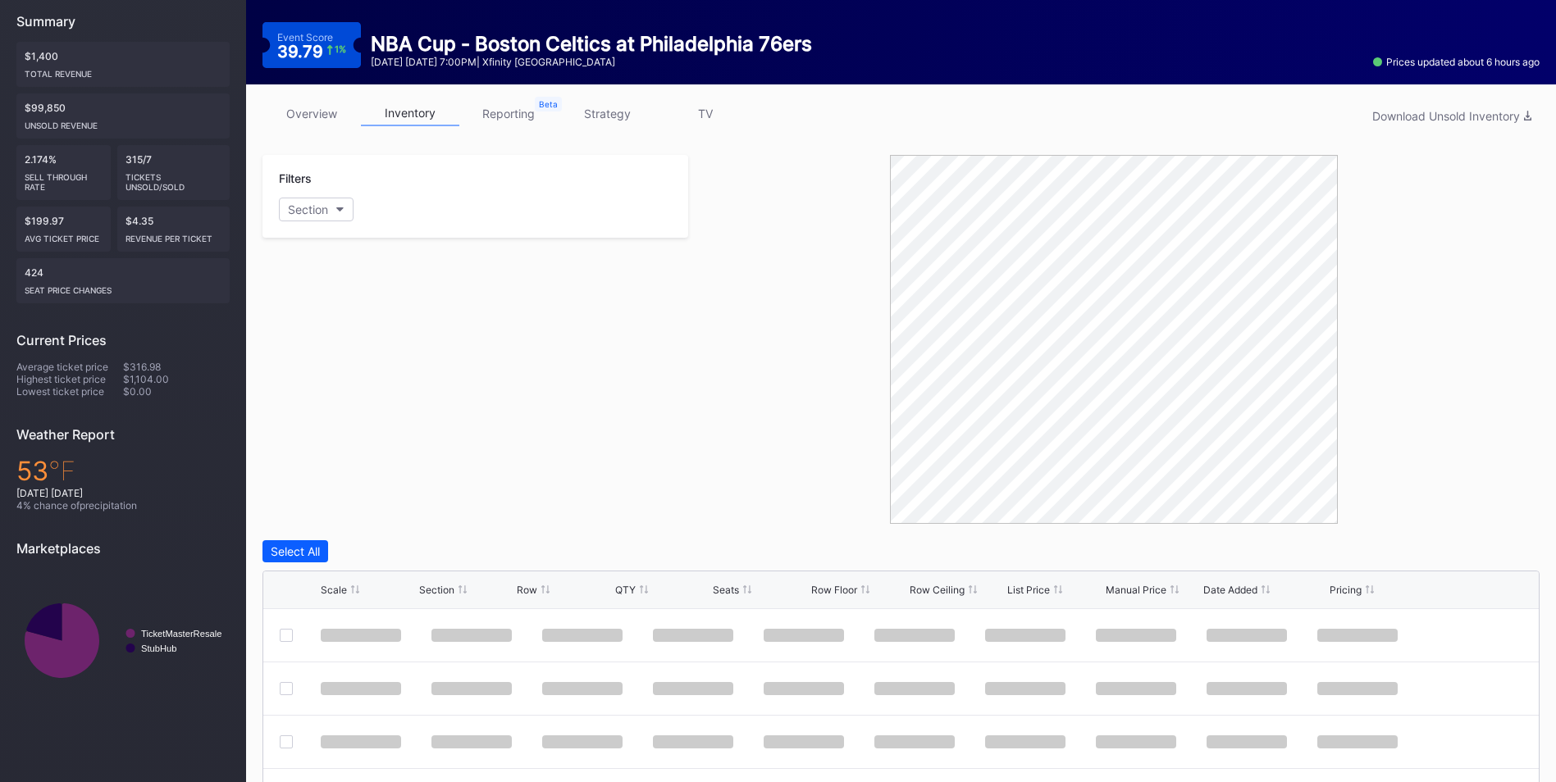
scroll to position [391, 0]
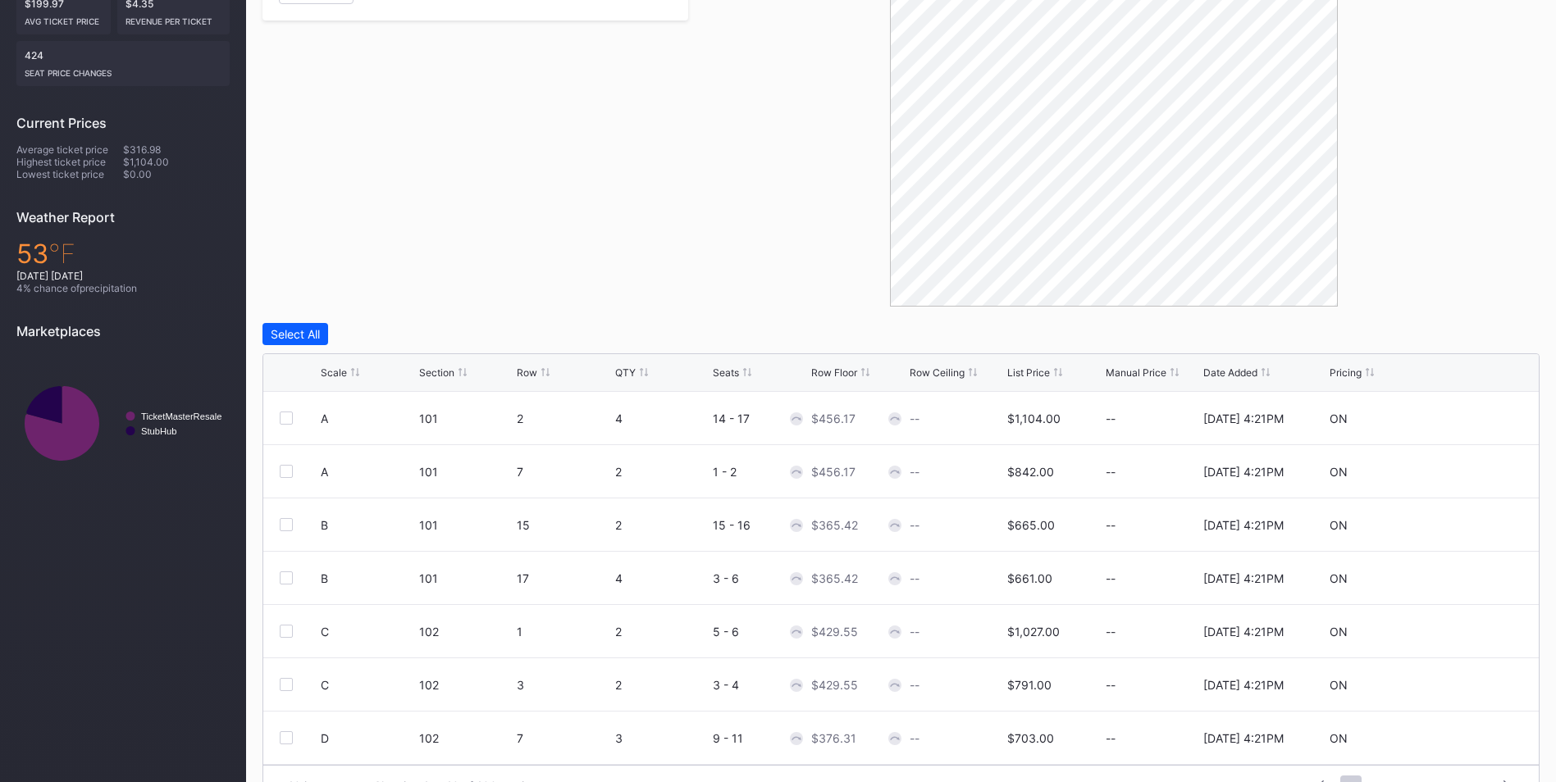
click at [1023, 380] on div "Scale Section Row QTY Seats Row Floor Row Ceiling List Price Manual Price Date …" at bounding box center [900, 373] width 1275 height 38
click at [1023, 376] on div "List Price" at bounding box center [1028, 373] width 43 height 12
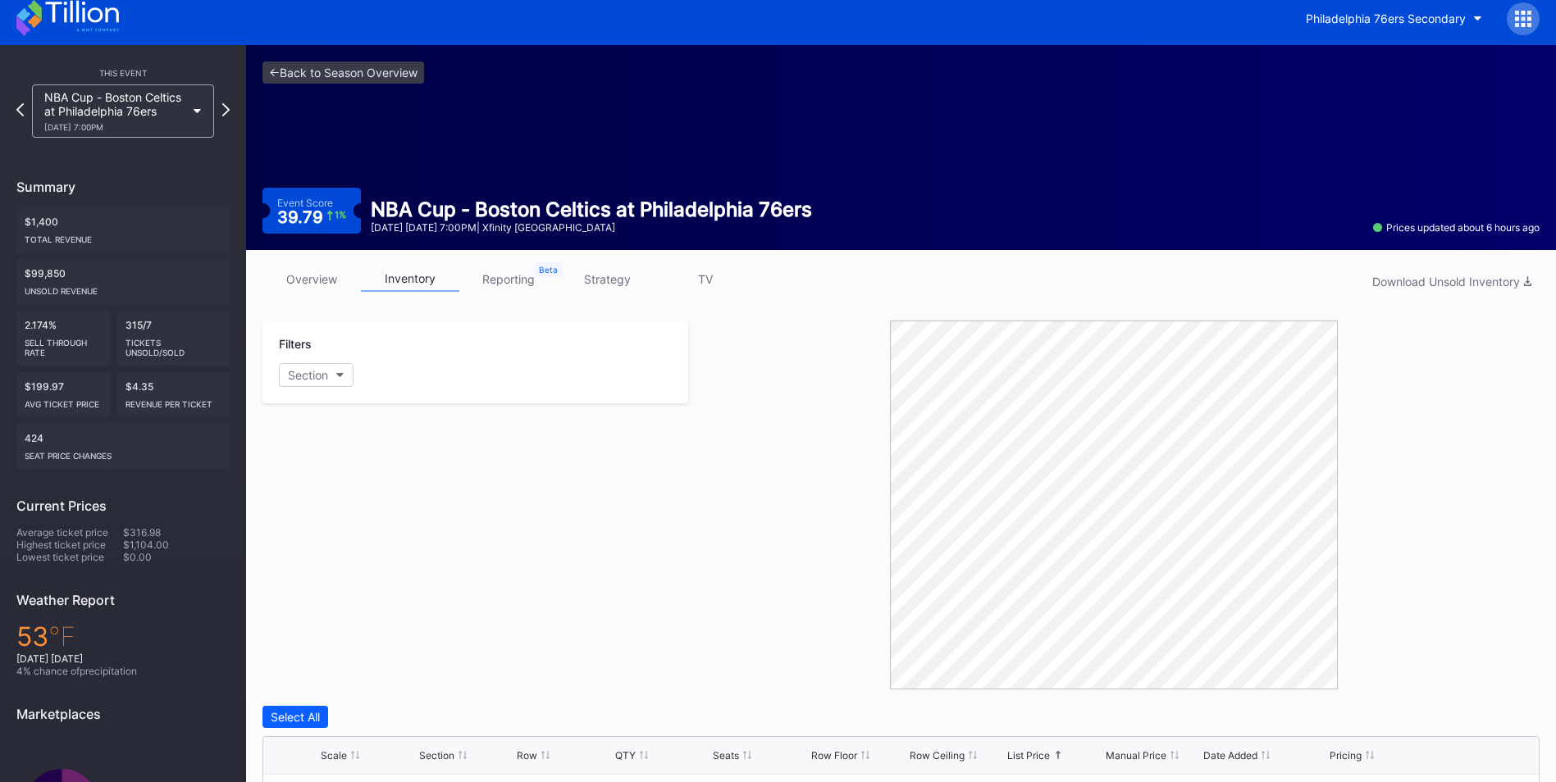
scroll to position [0, 0]
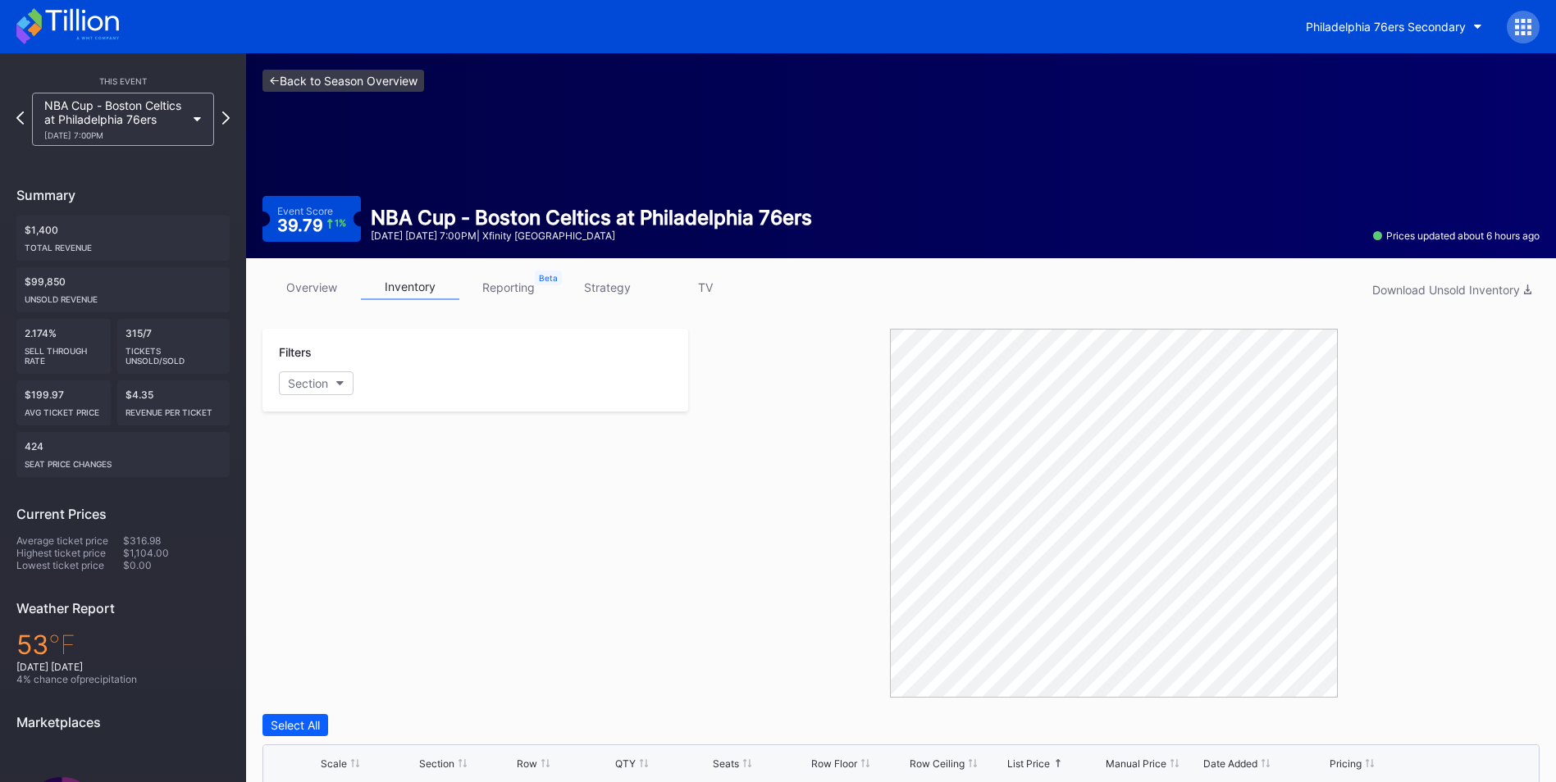
click at [380, 75] on link "<- Back to Season Overview" at bounding box center [343, 81] width 162 height 22
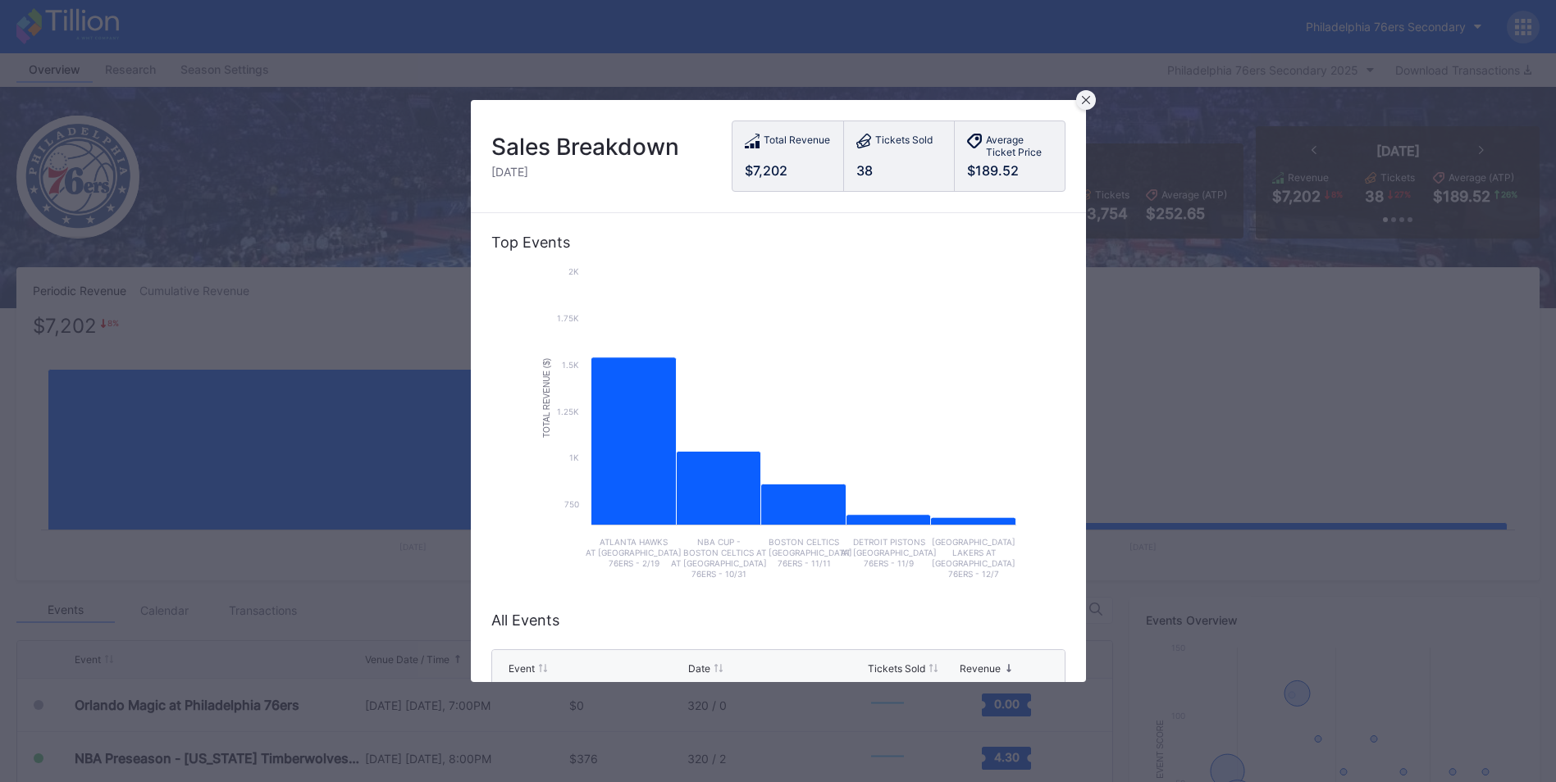
click at [1083, 98] on icon at bounding box center [1085, 100] width 8 height 8
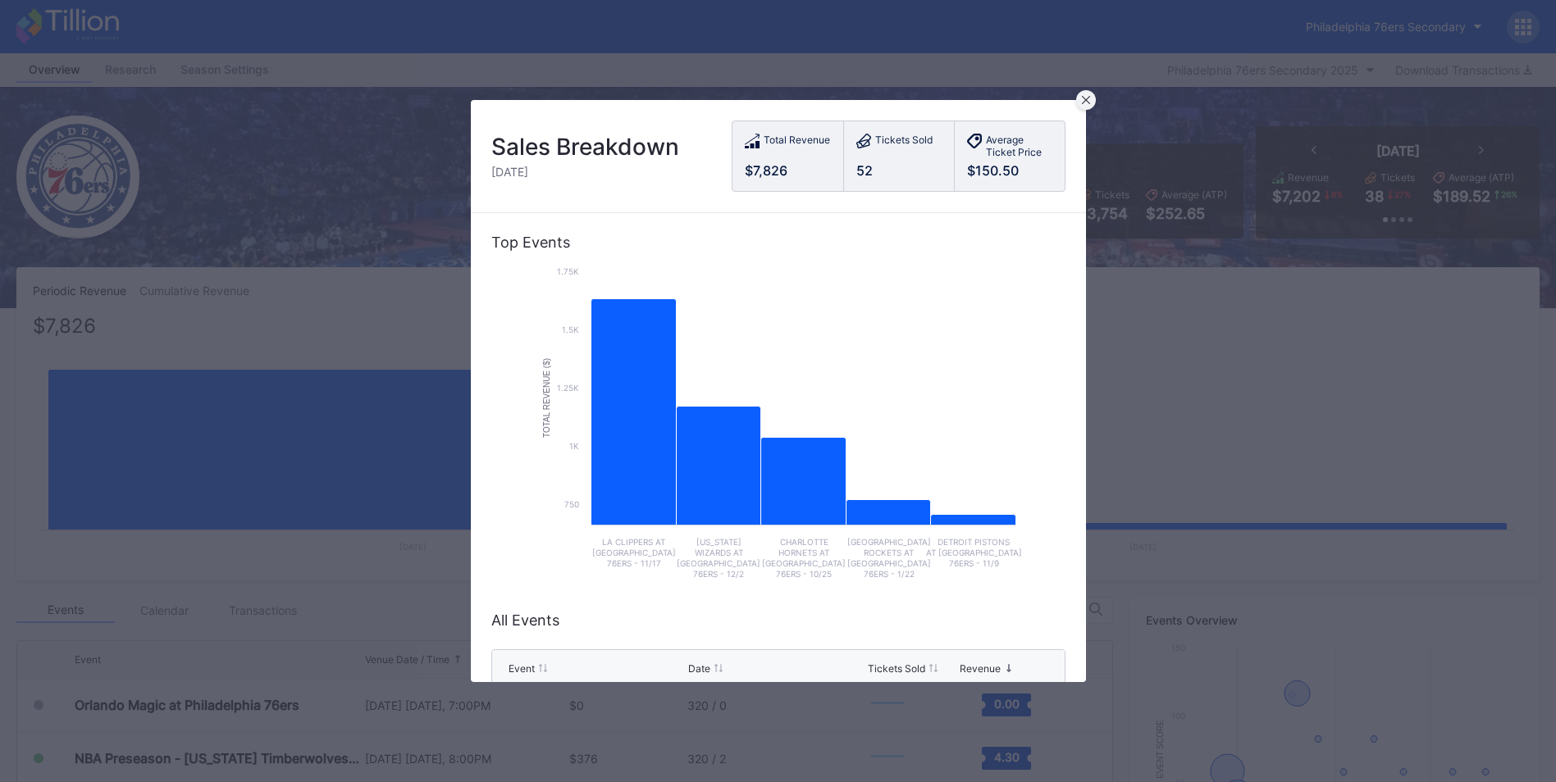
click at [1076, 98] on div at bounding box center [1086, 100] width 20 height 20
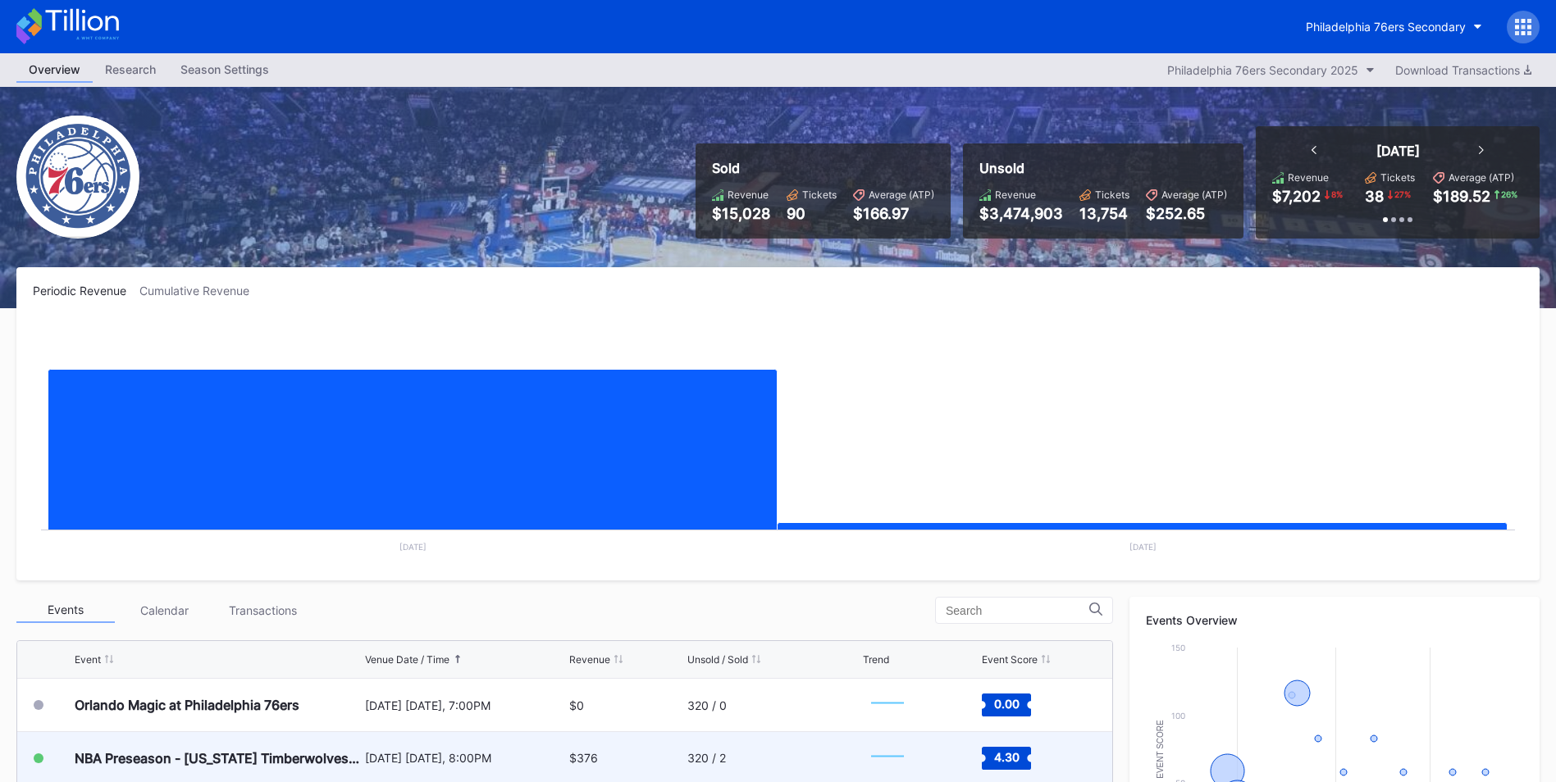
click at [179, 735] on div "NBA Preseason - [US_STATE] Timberwolves at Philadelphia 76ers" at bounding box center [218, 758] width 286 height 52
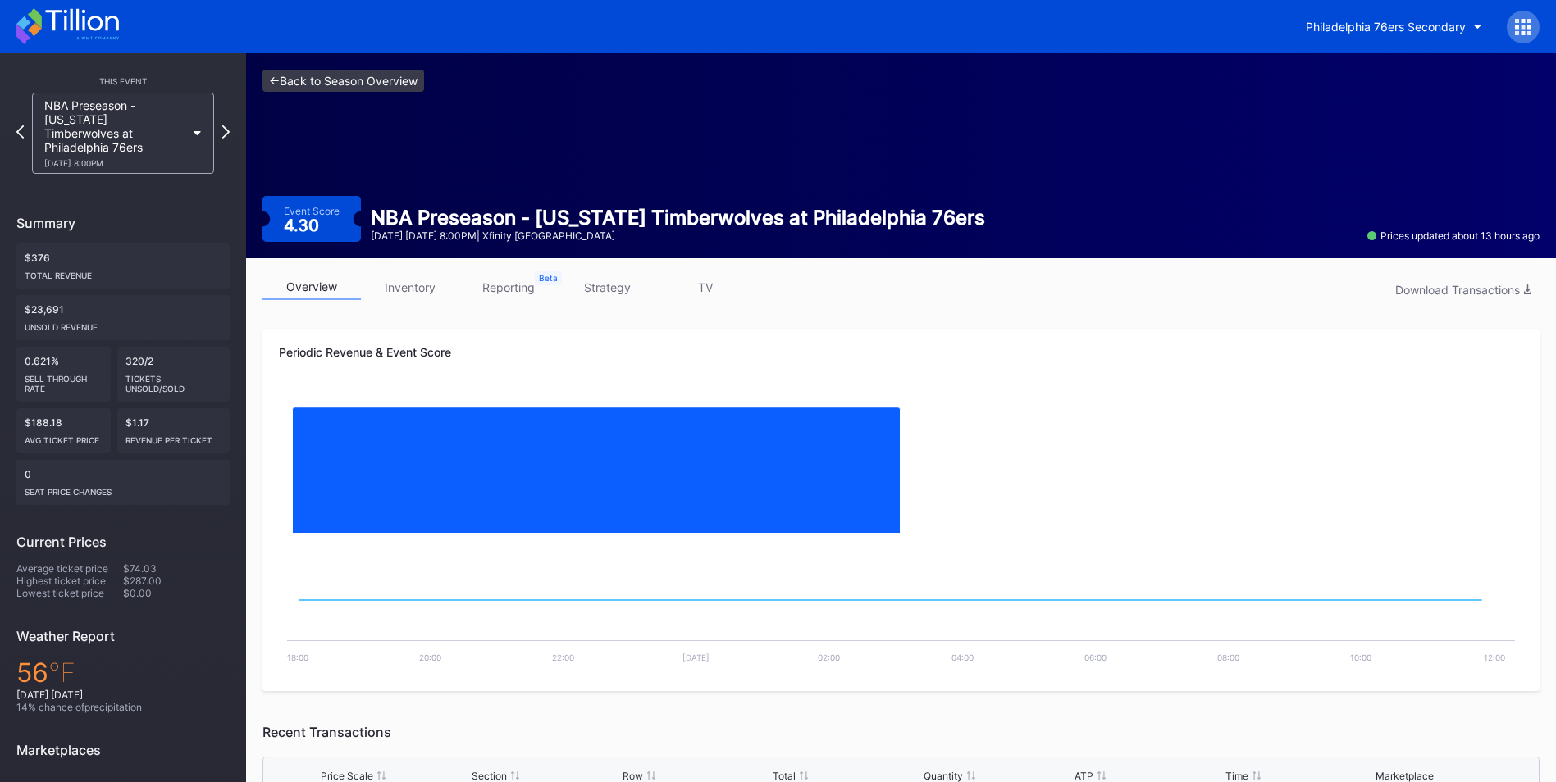
click at [352, 70] on link "<- Back to Season Overview" at bounding box center [343, 81] width 162 height 22
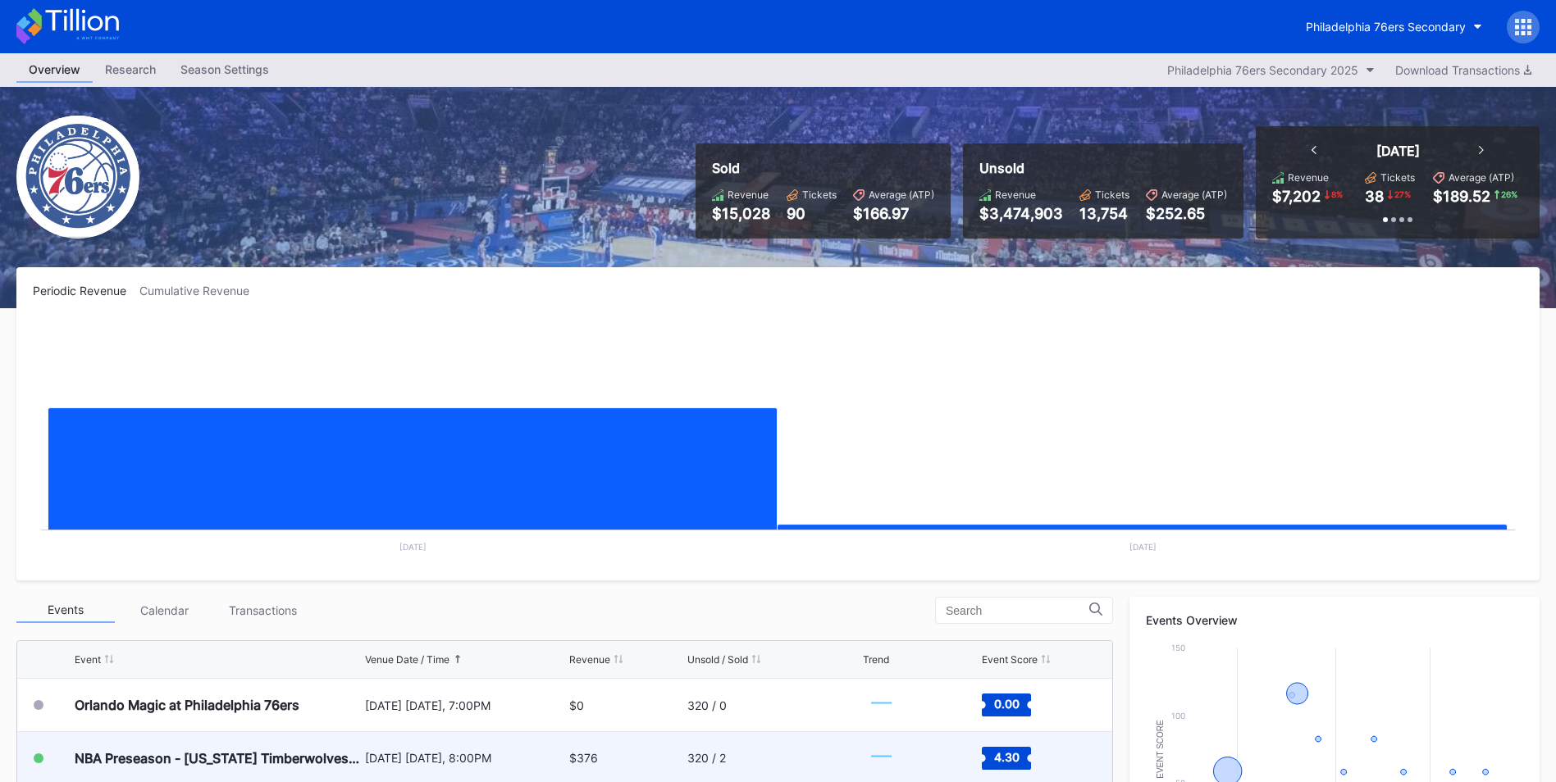
scroll to position [246, 0]
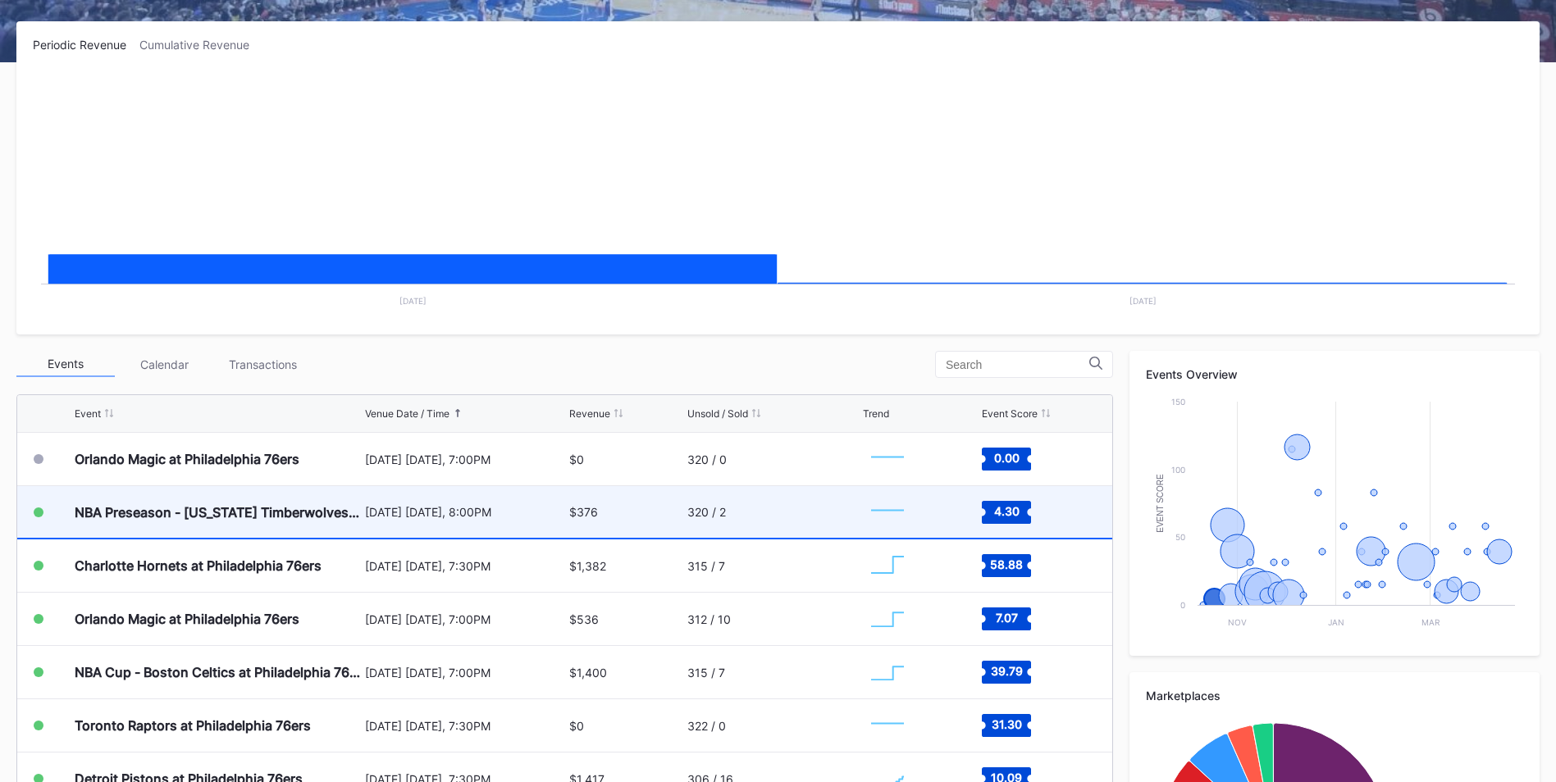
click at [454, 524] on div "[DATE] [DATE], 8:00PM" at bounding box center [465, 512] width 200 height 52
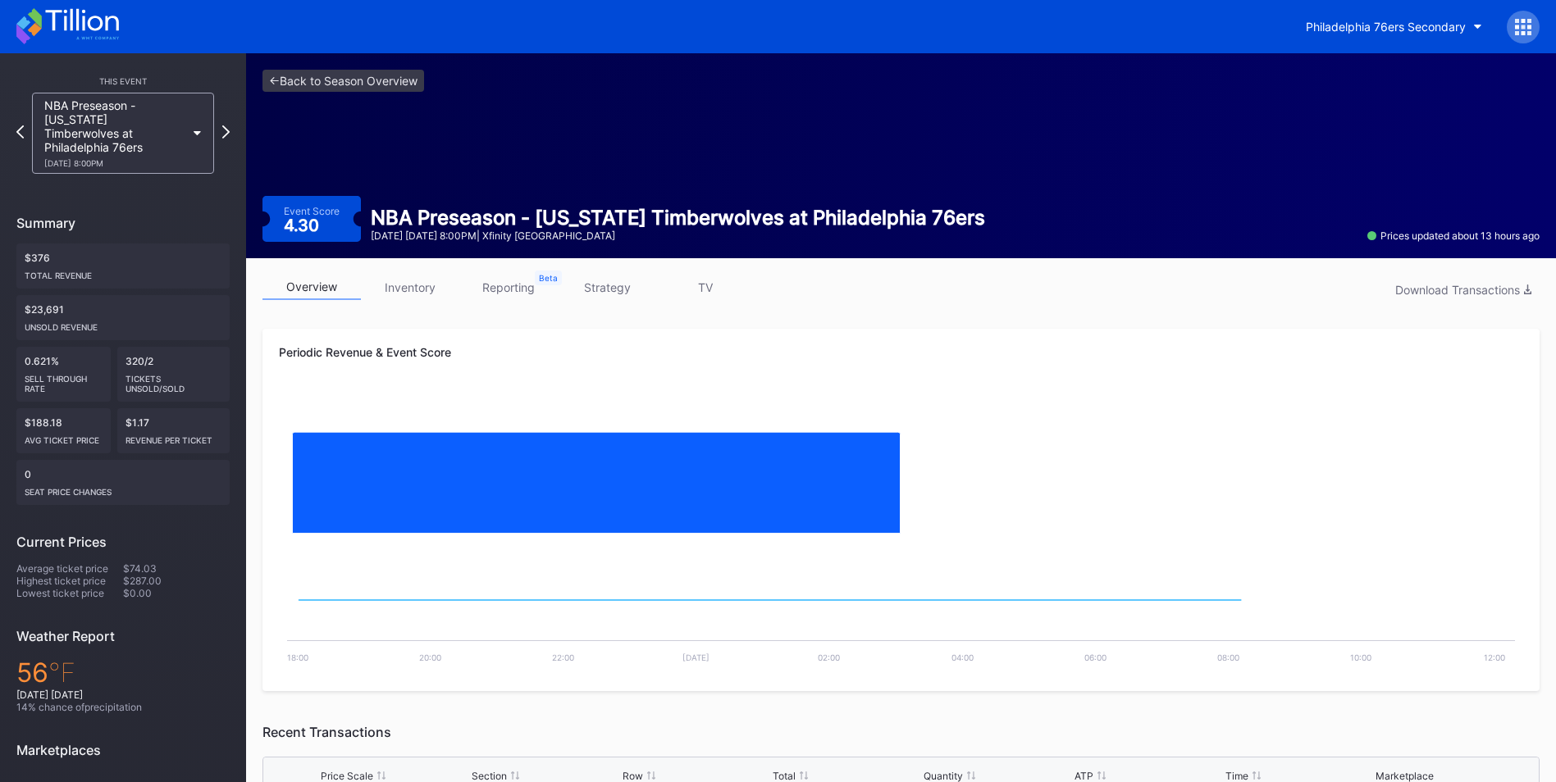
click at [430, 289] on link "inventory" at bounding box center [410, 287] width 98 height 25
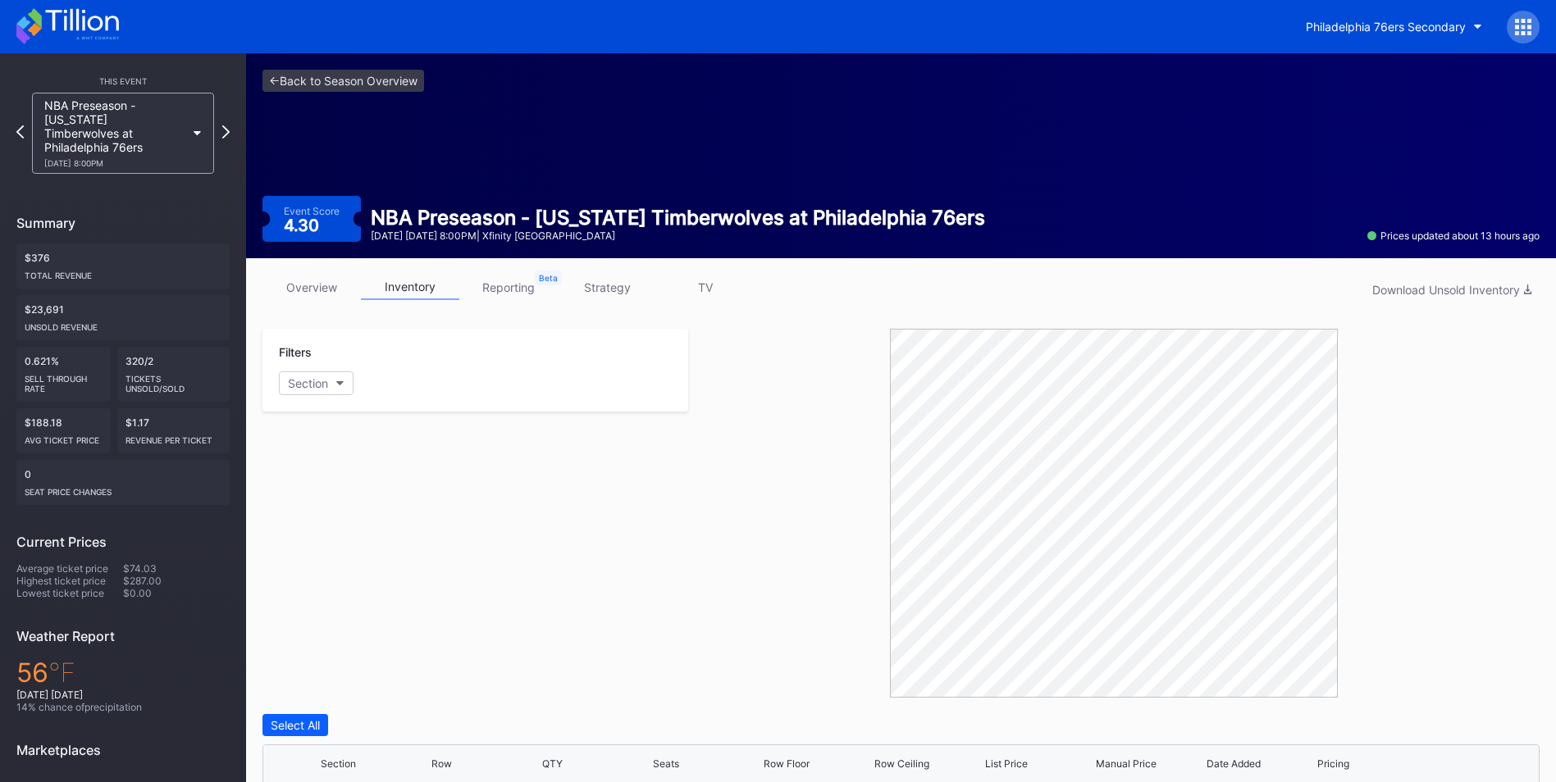
scroll to position [328, 0]
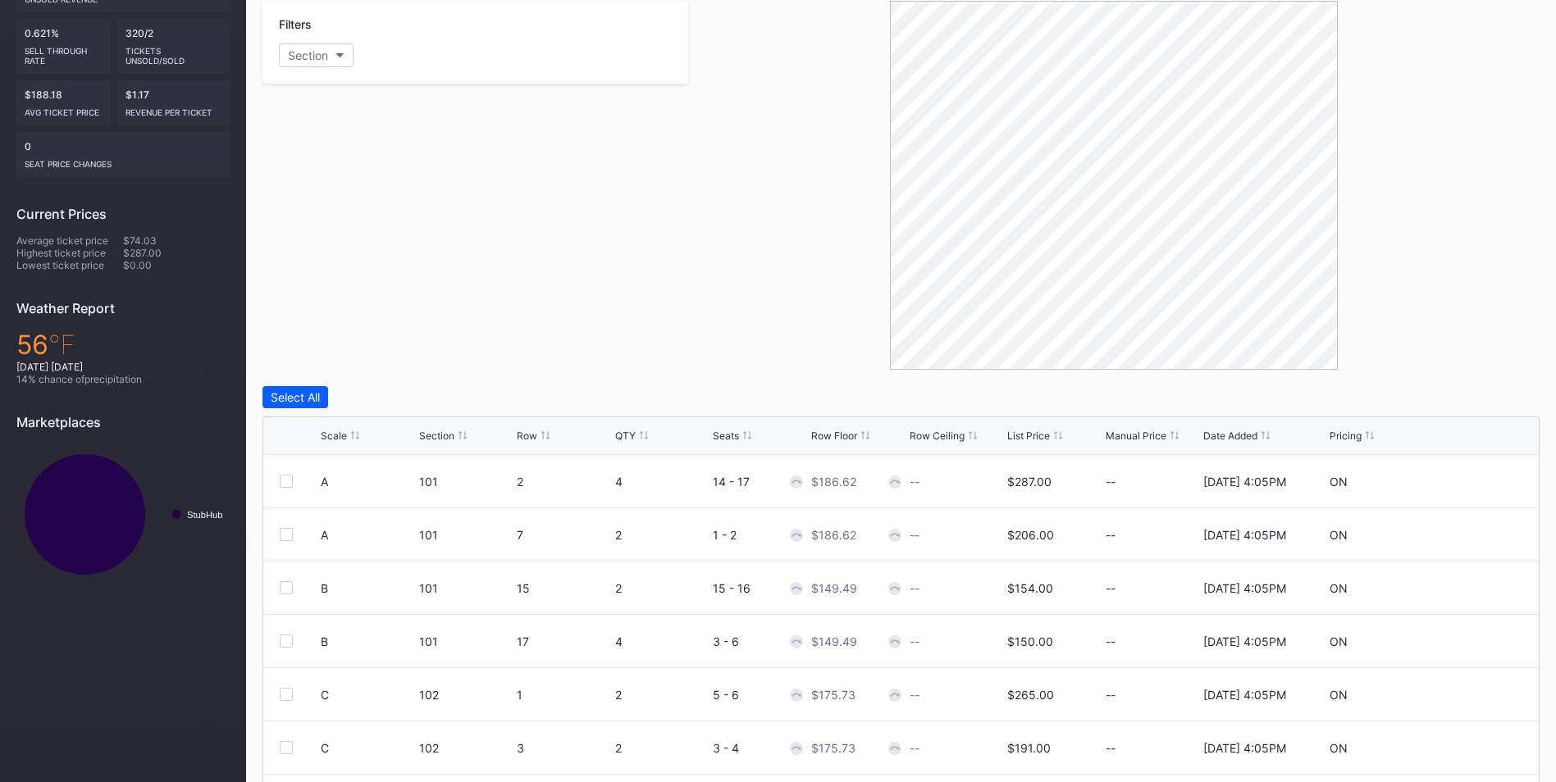
click at [1010, 437] on div "List Price" at bounding box center [1028, 436] width 43 height 12
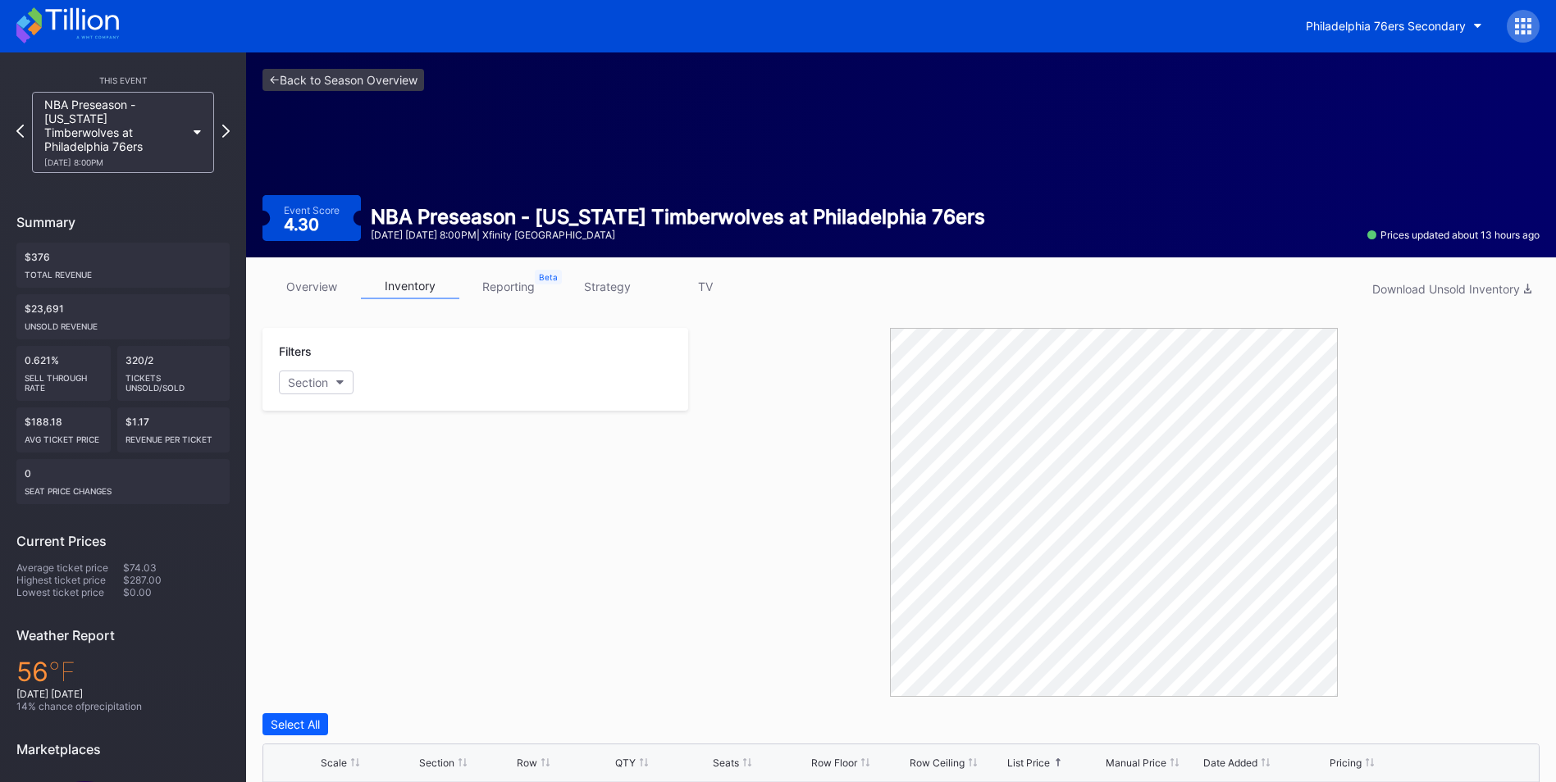
scroll to position [0, 0]
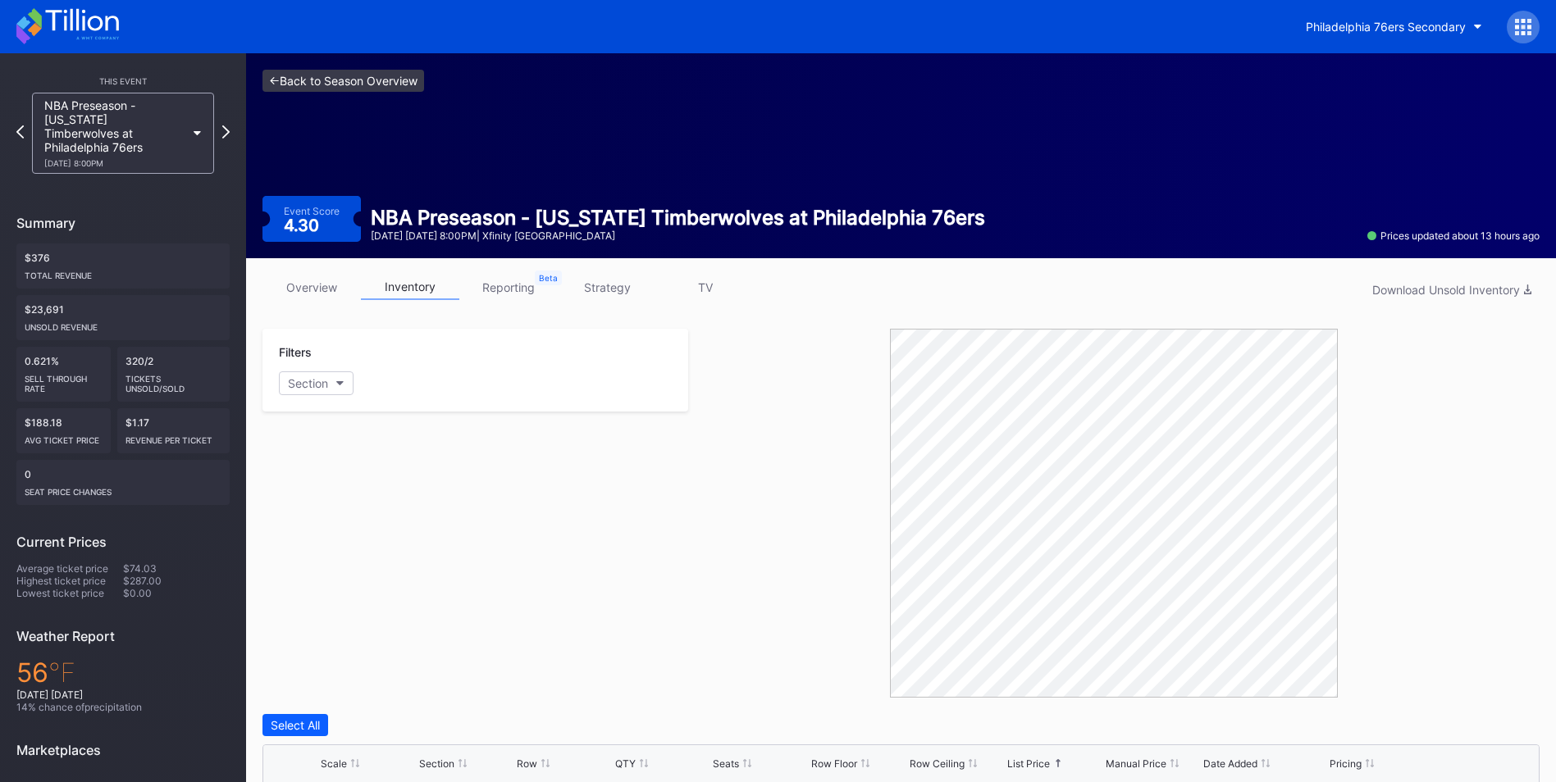
click at [363, 80] on link "<- Back to Season Overview" at bounding box center [343, 81] width 162 height 22
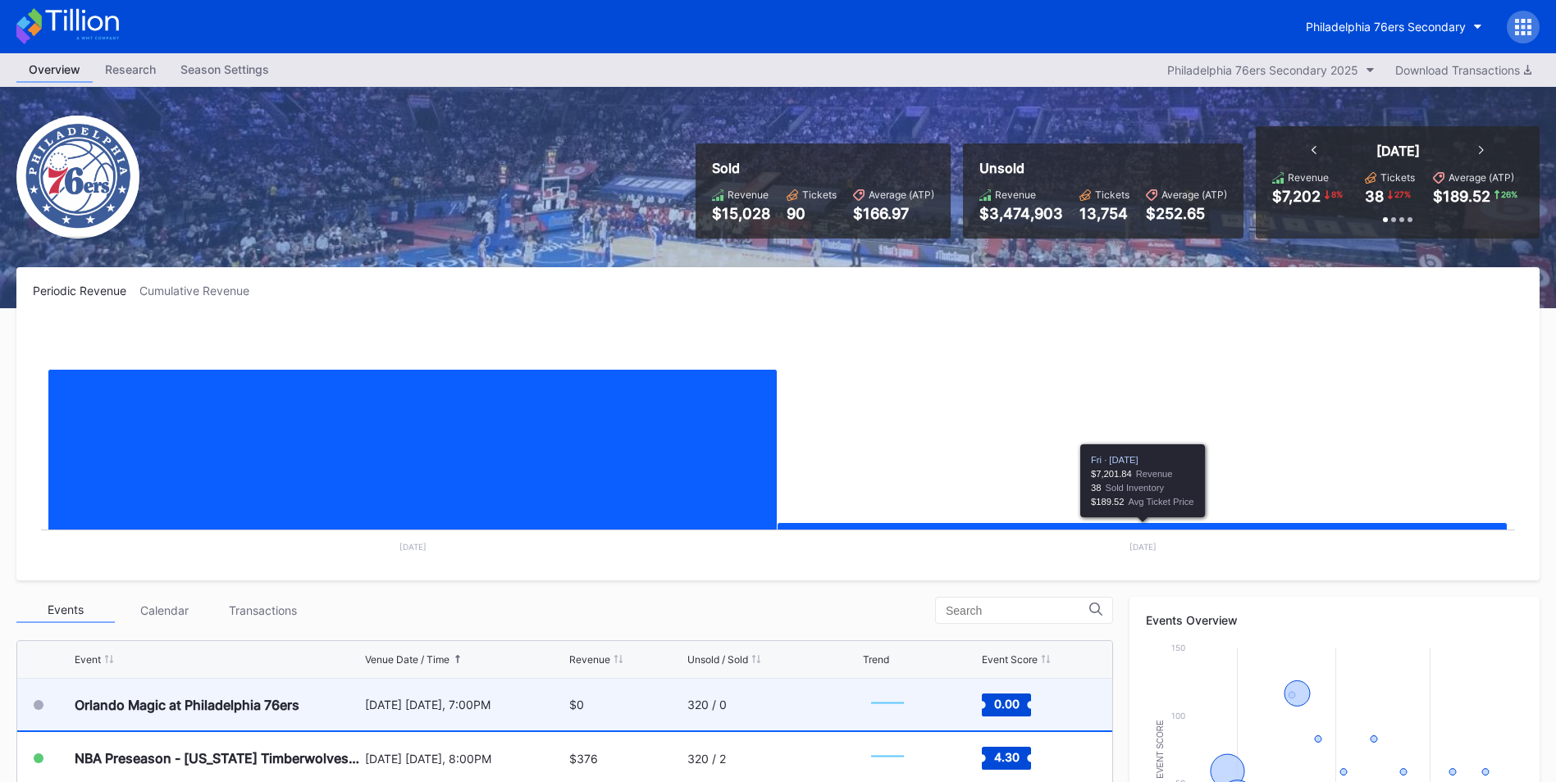
click at [763, 706] on div "320 / 0" at bounding box center [772, 705] width 171 height 52
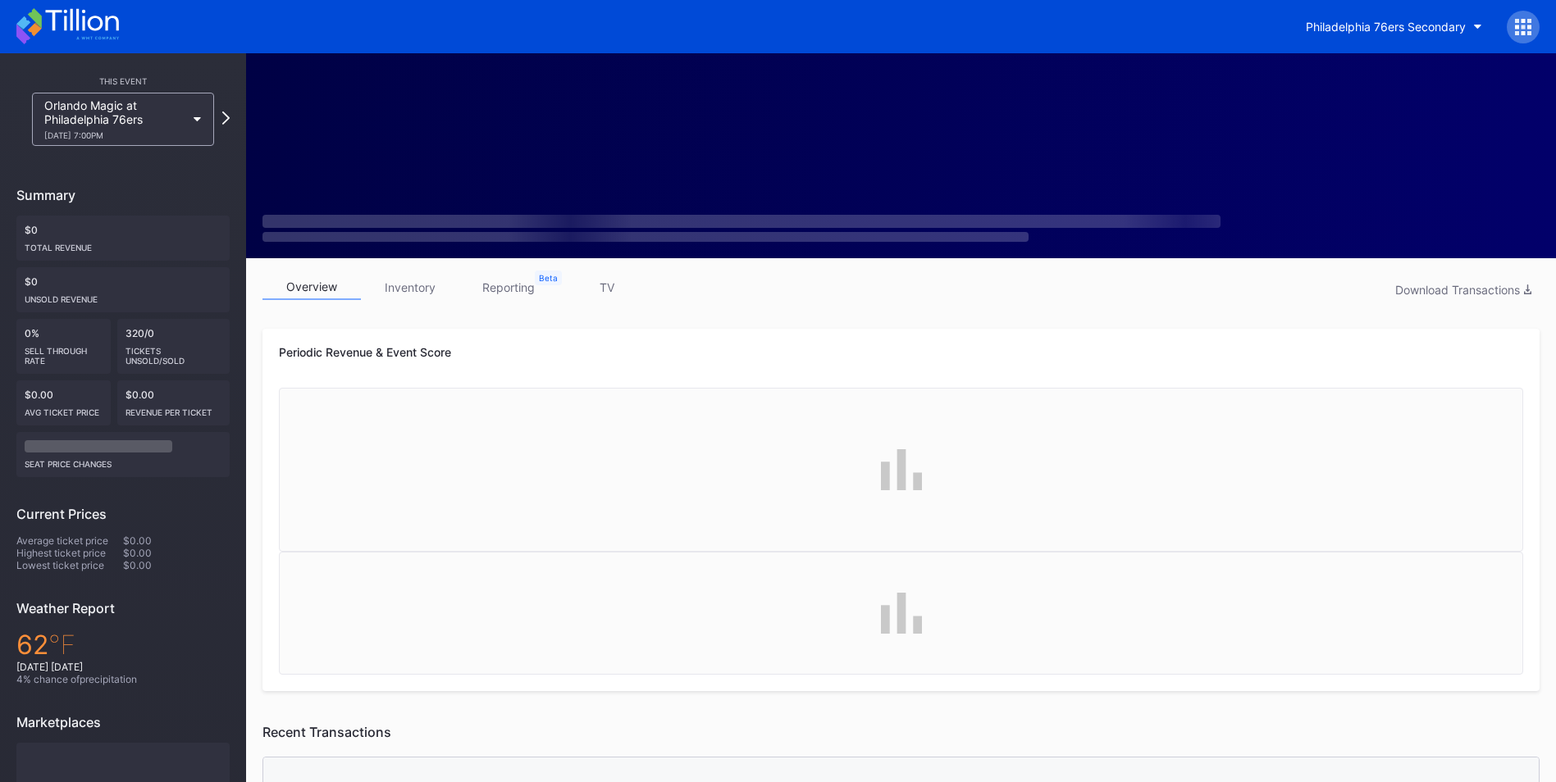
click at [410, 289] on link "inventory" at bounding box center [410, 287] width 98 height 25
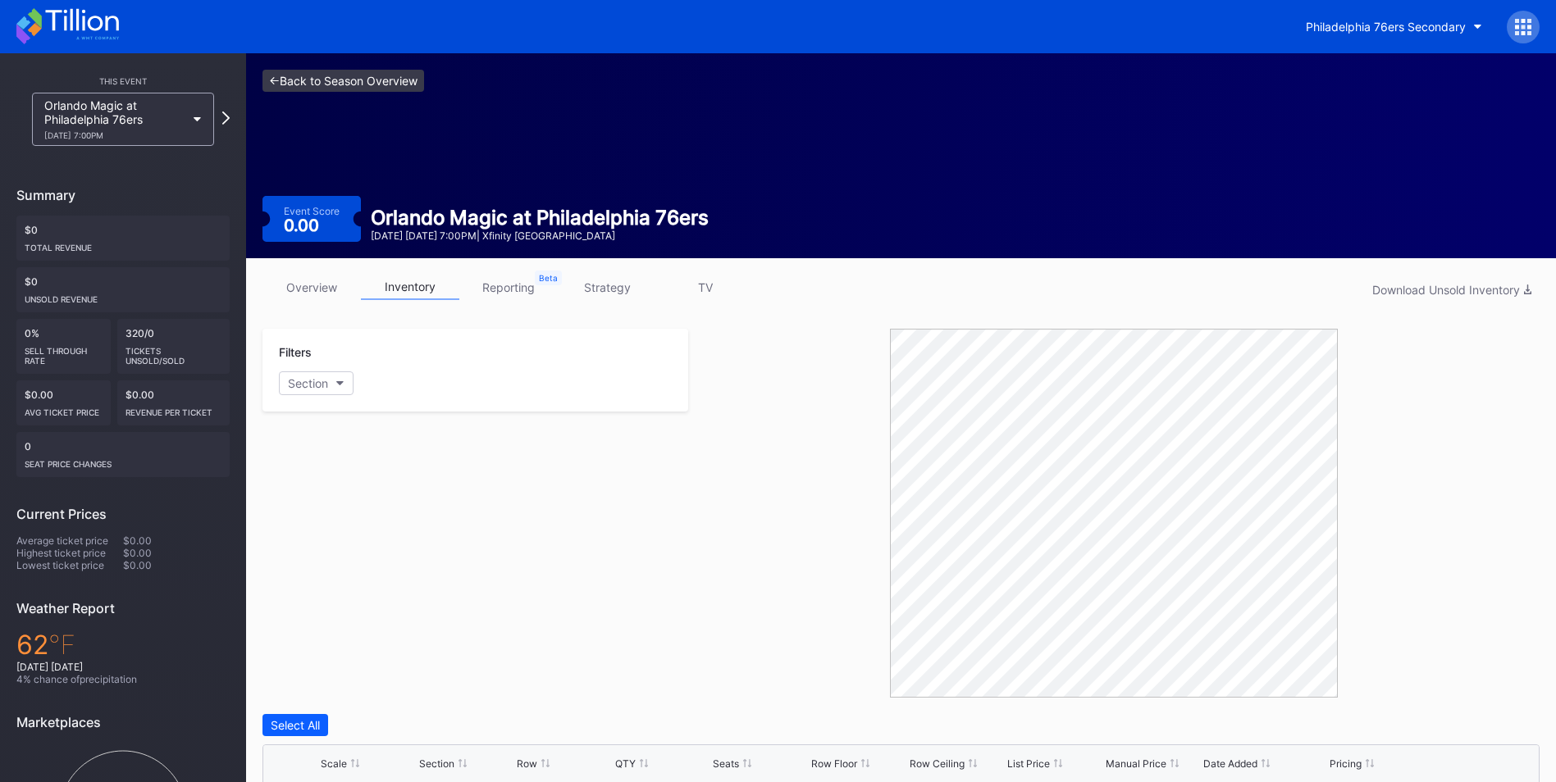
click at [337, 75] on link "<- Back to Season Overview" at bounding box center [343, 81] width 162 height 22
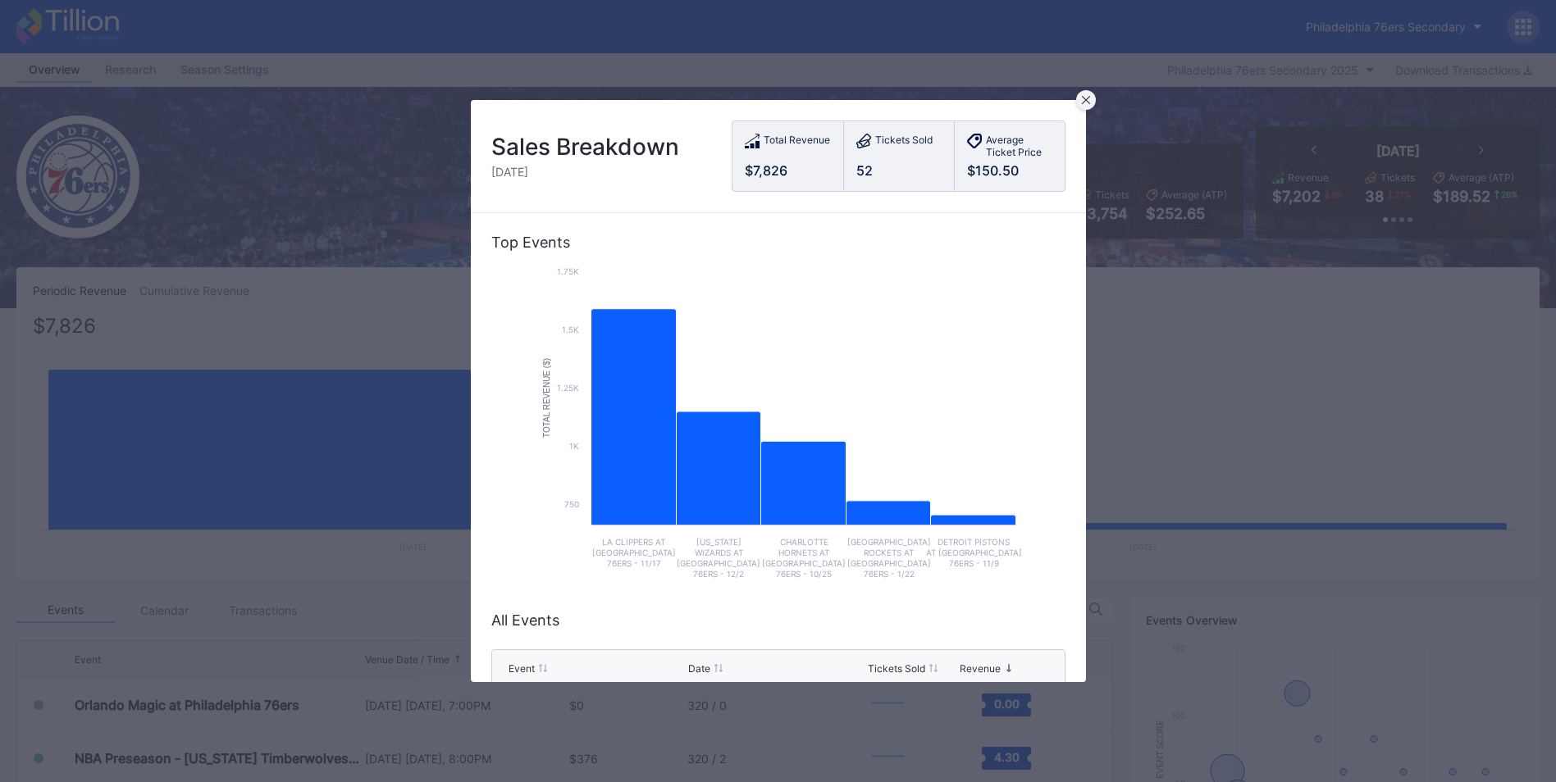
click at [1092, 97] on div at bounding box center [1086, 100] width 20 height 20
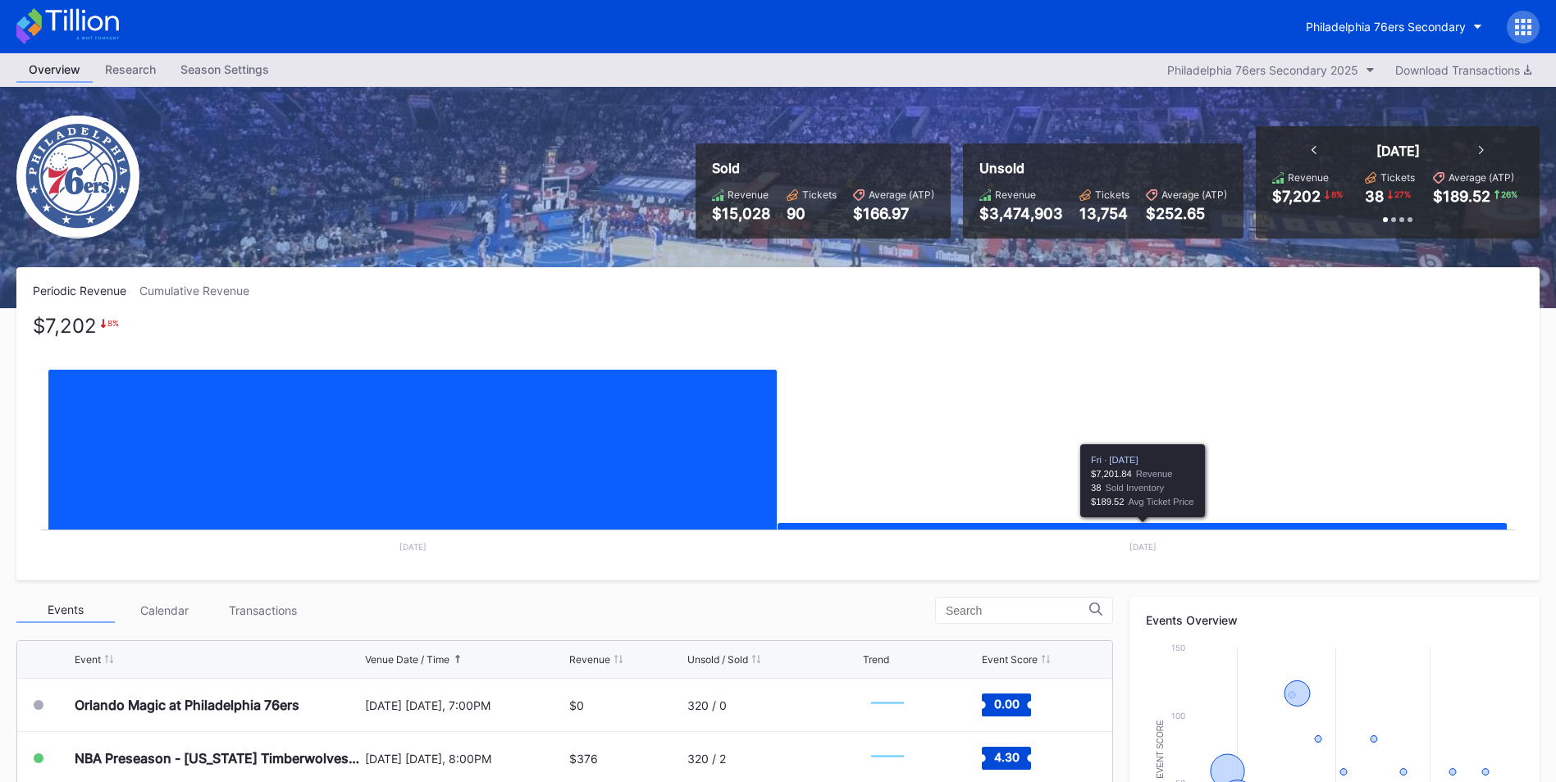
click at [898, 531] on rect "Chart title" at bounding box center [778, 441] width 1490 height 246
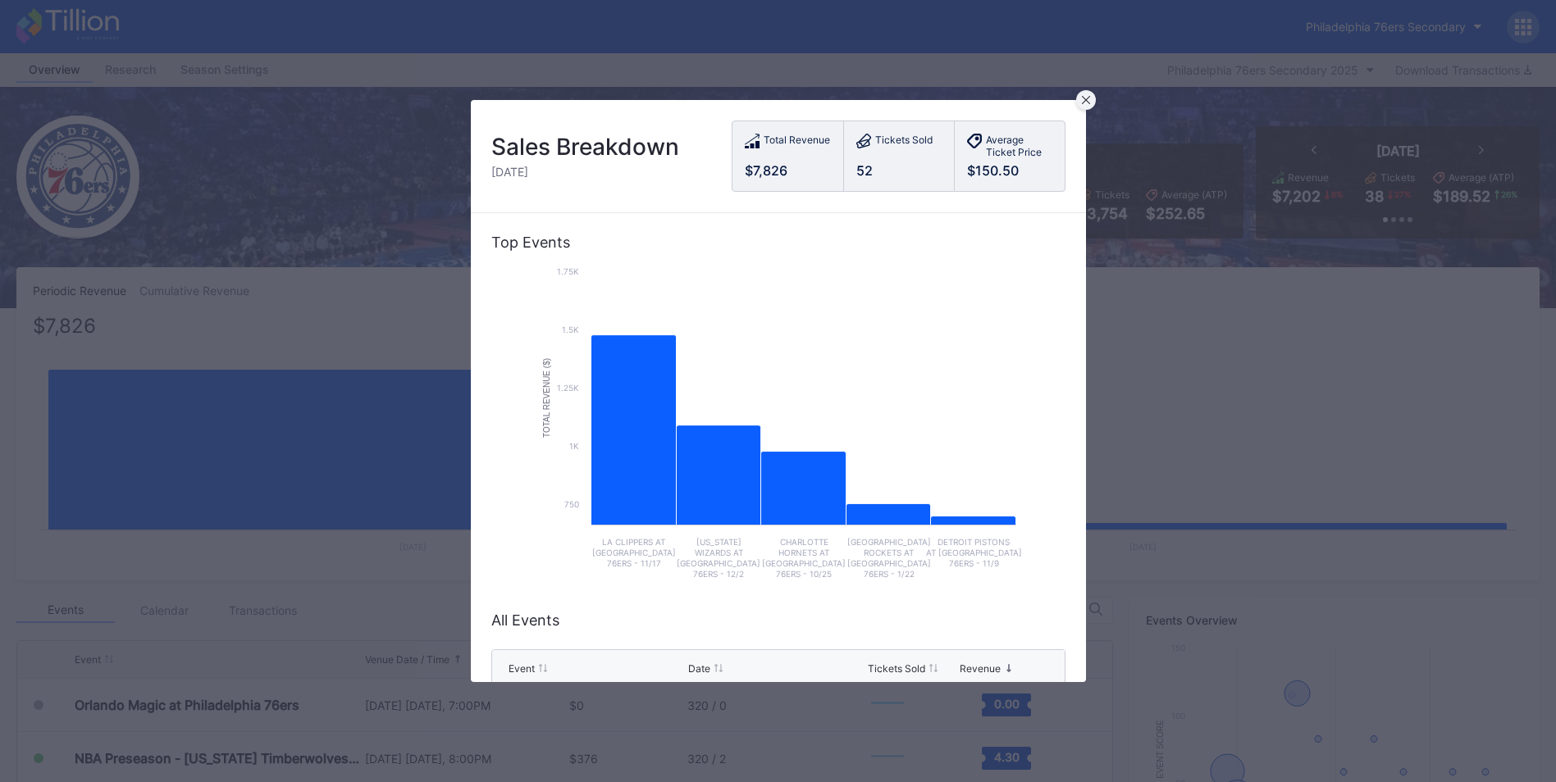
click at [1087, 101] on icon at bounding box center [1086, 100] width 8 height 8
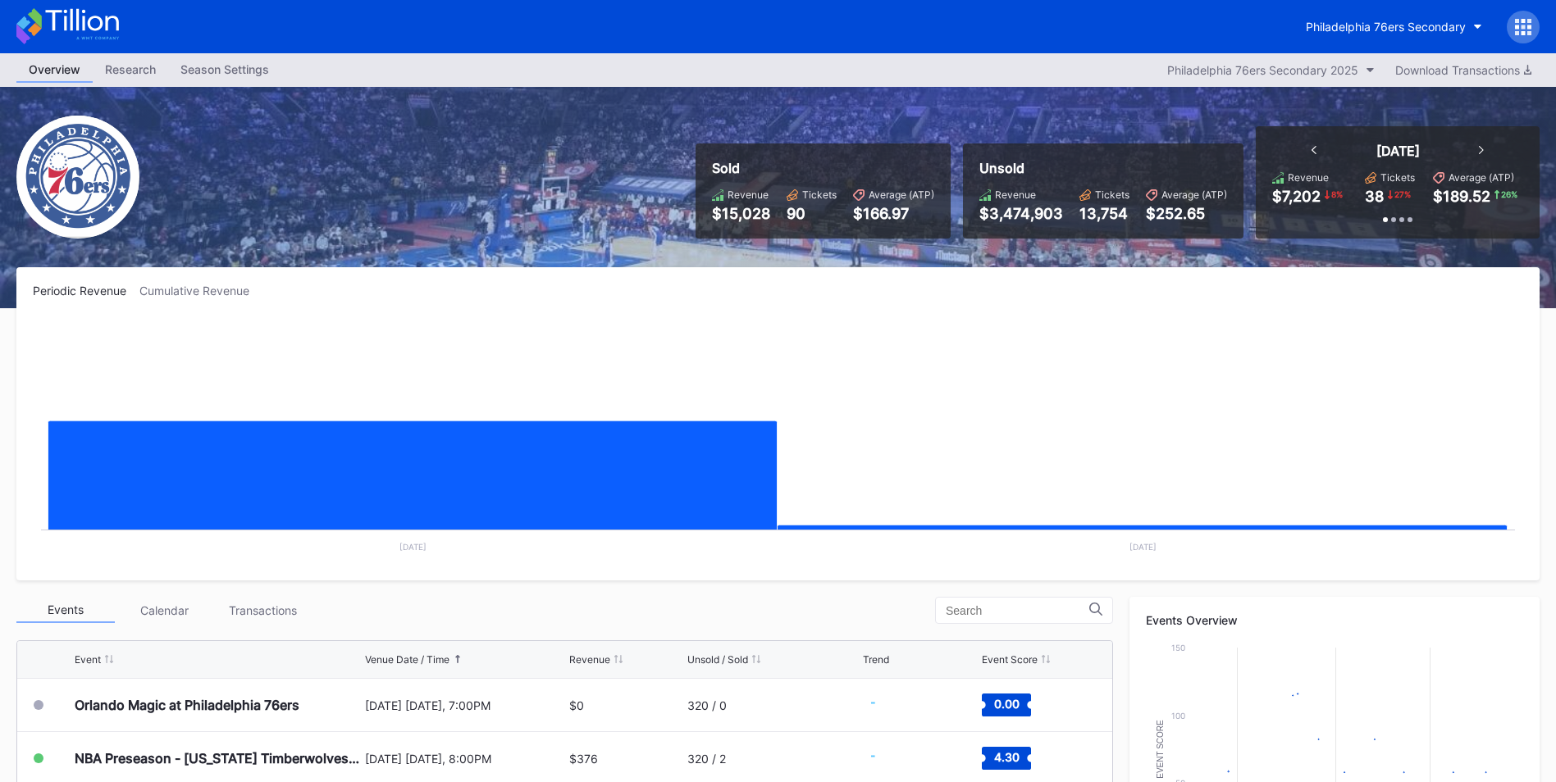
scroll to position [328, 0]
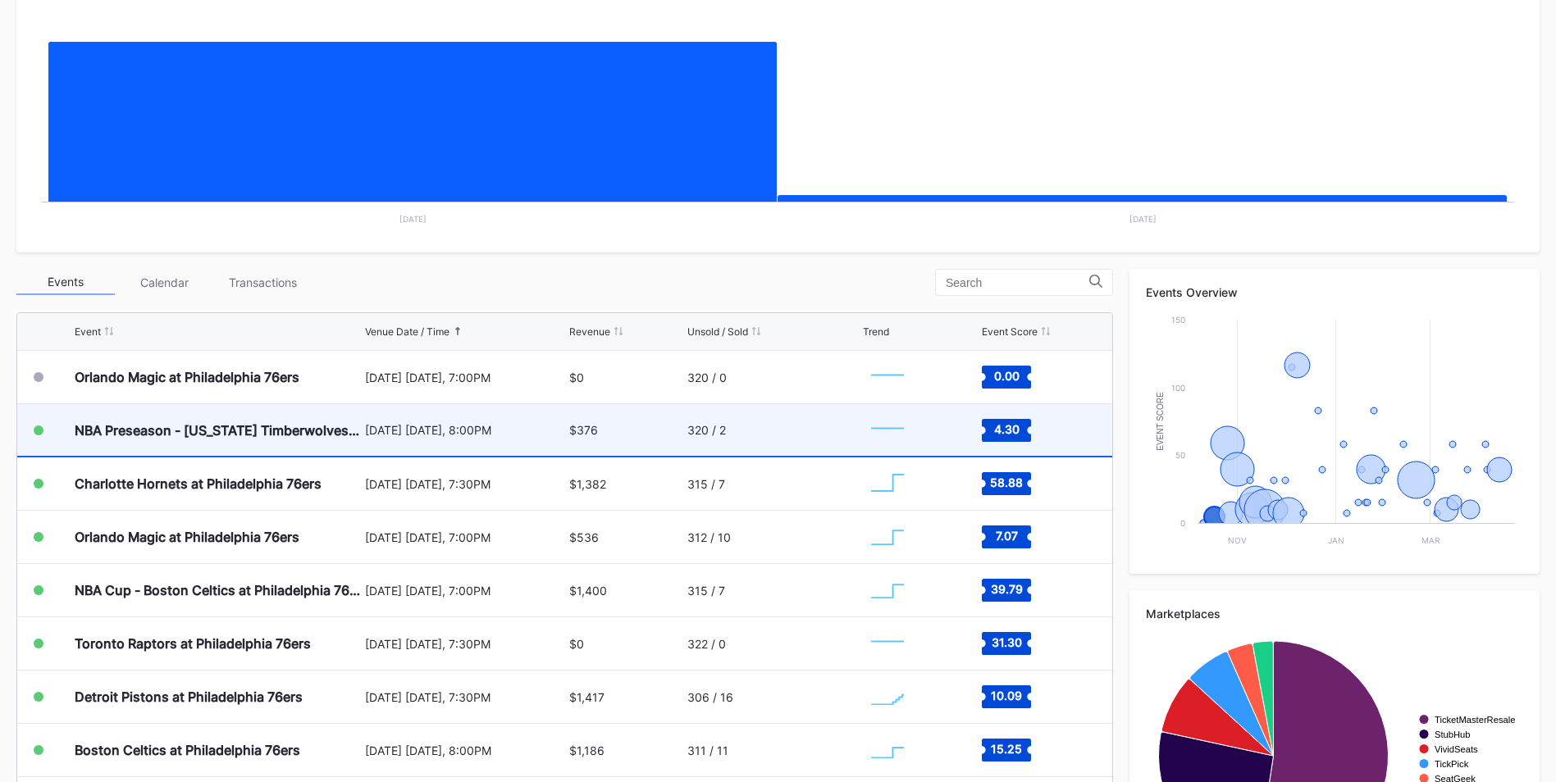
click at [746, 438] on div "320 / 2" at bounding box center [772, 430] width 171 height 52
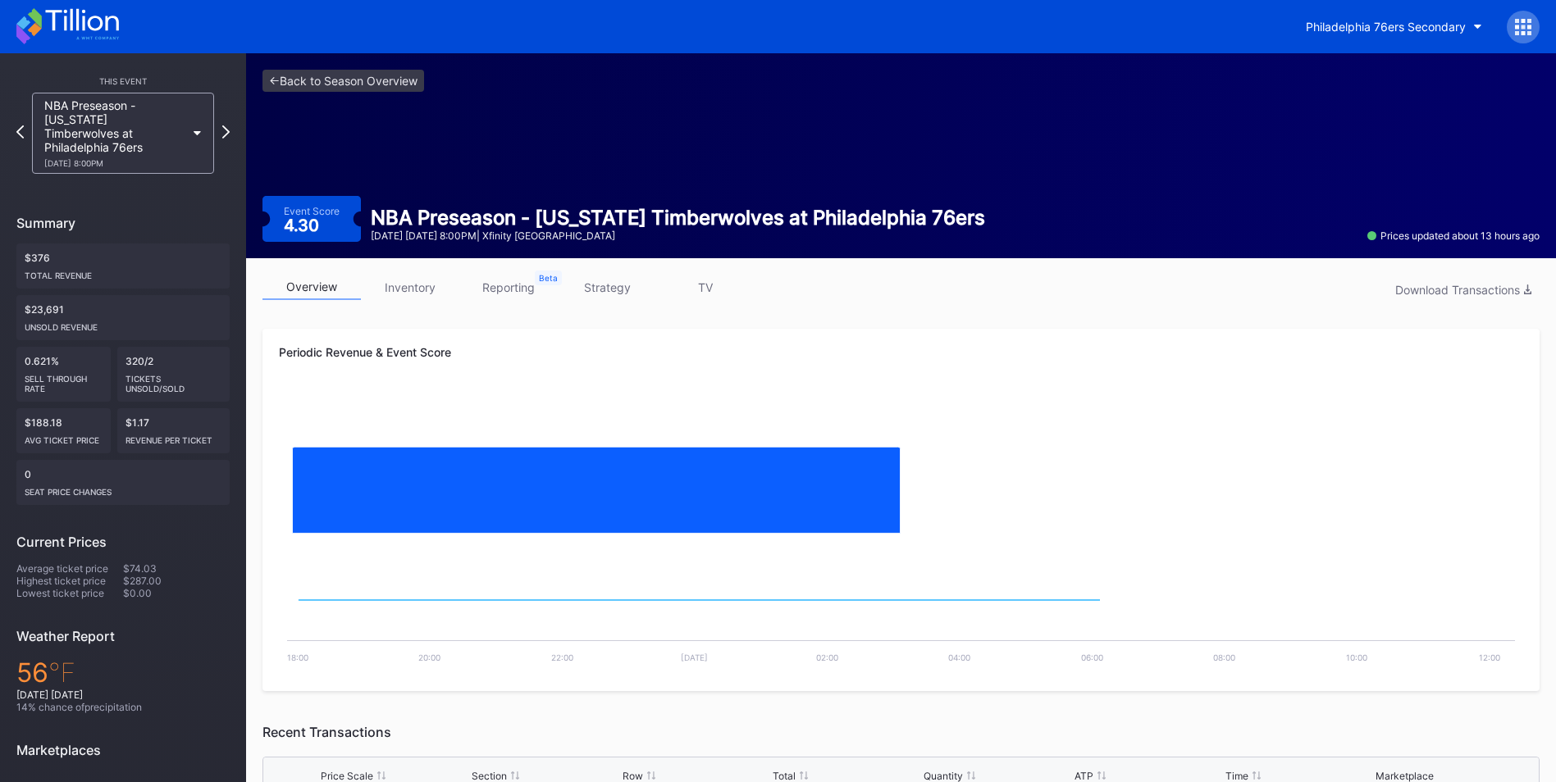
click at [399, 298] on link "inventory" at bounding box center [410, 287] width 98 height 25
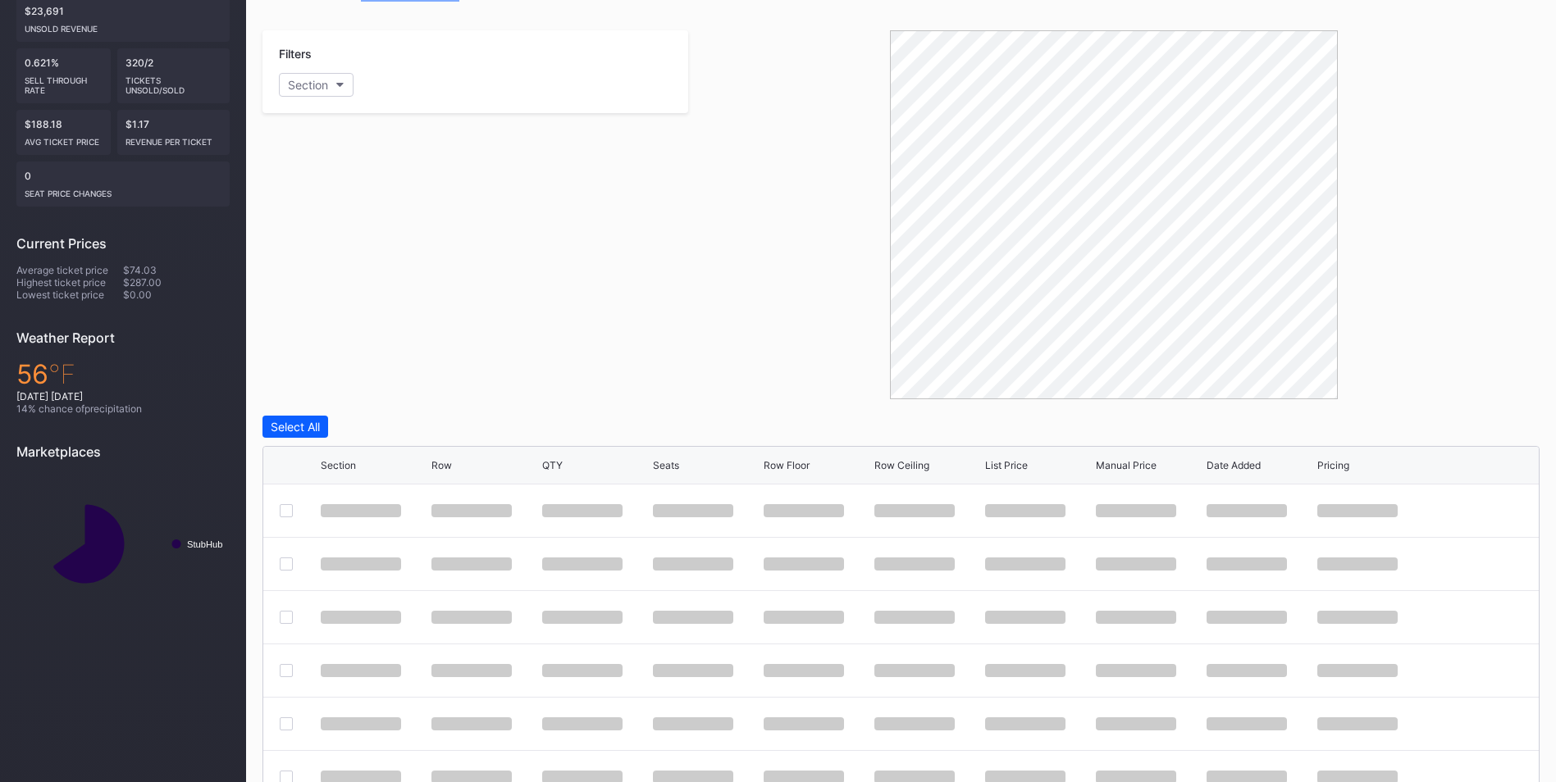
scroll to position [391, 0]
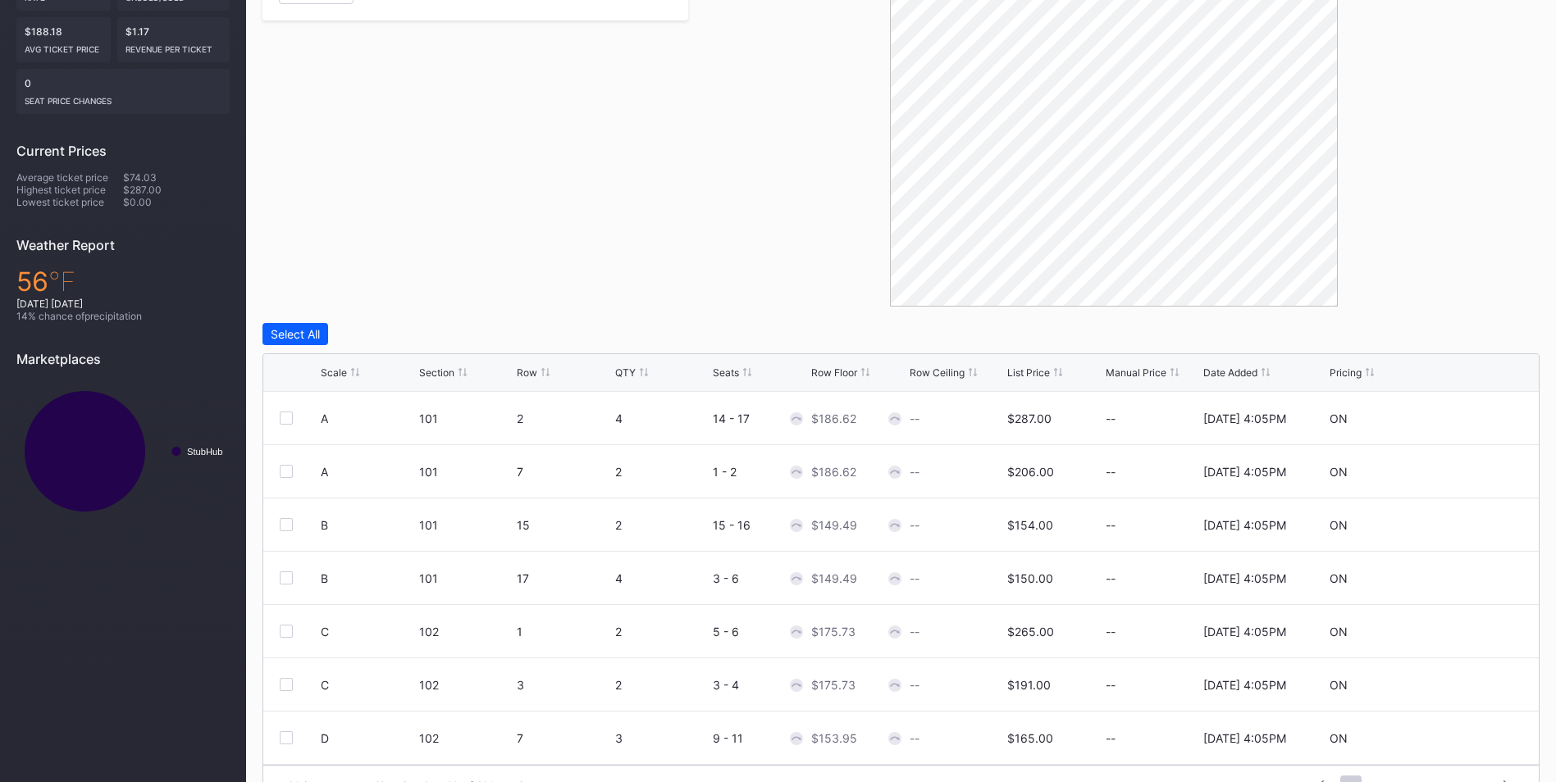
click at [336, 372] on div "Scale" at bounding box center [334, 373] width 26 height 12
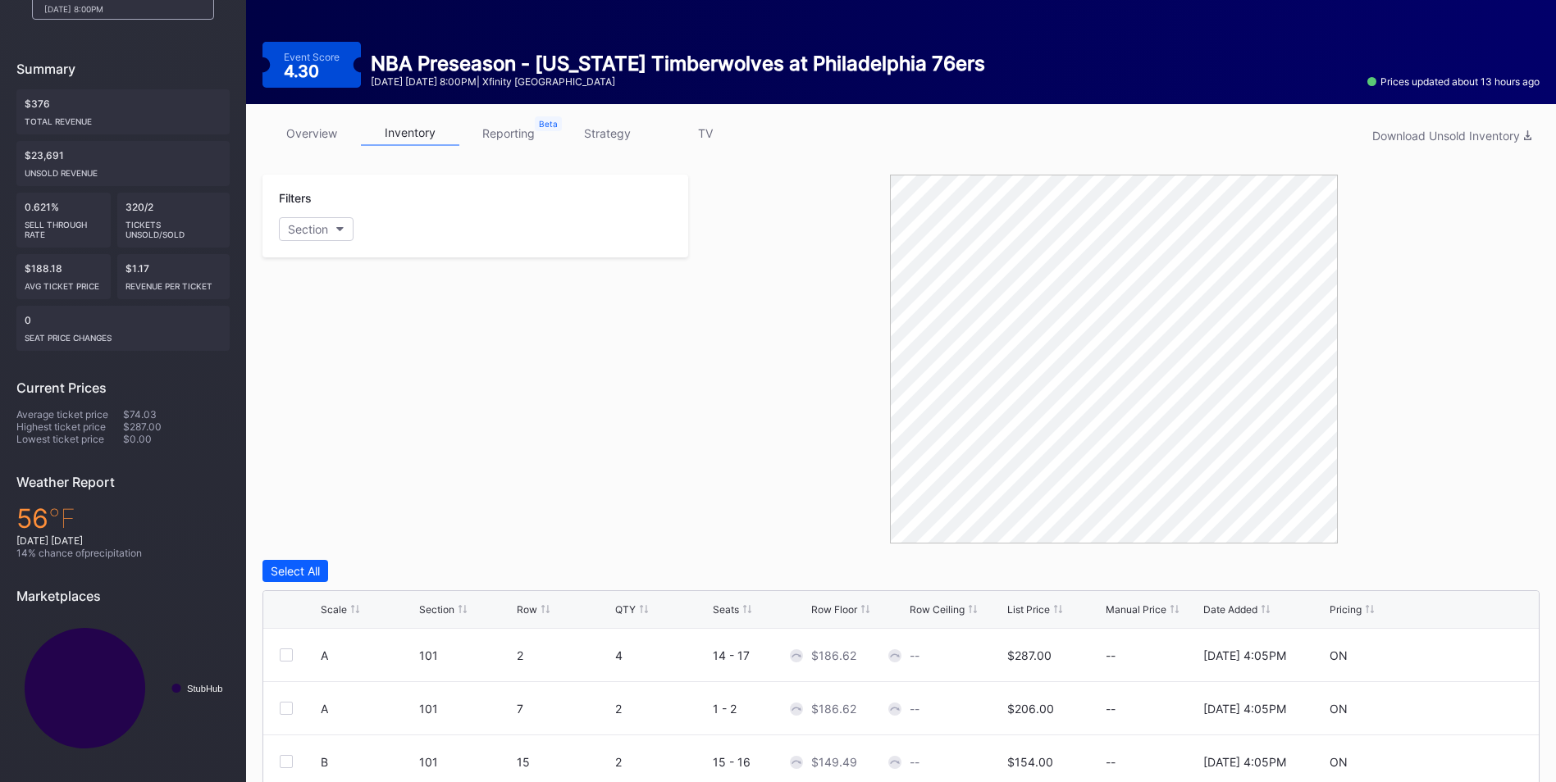
scroll to position [0, 0]
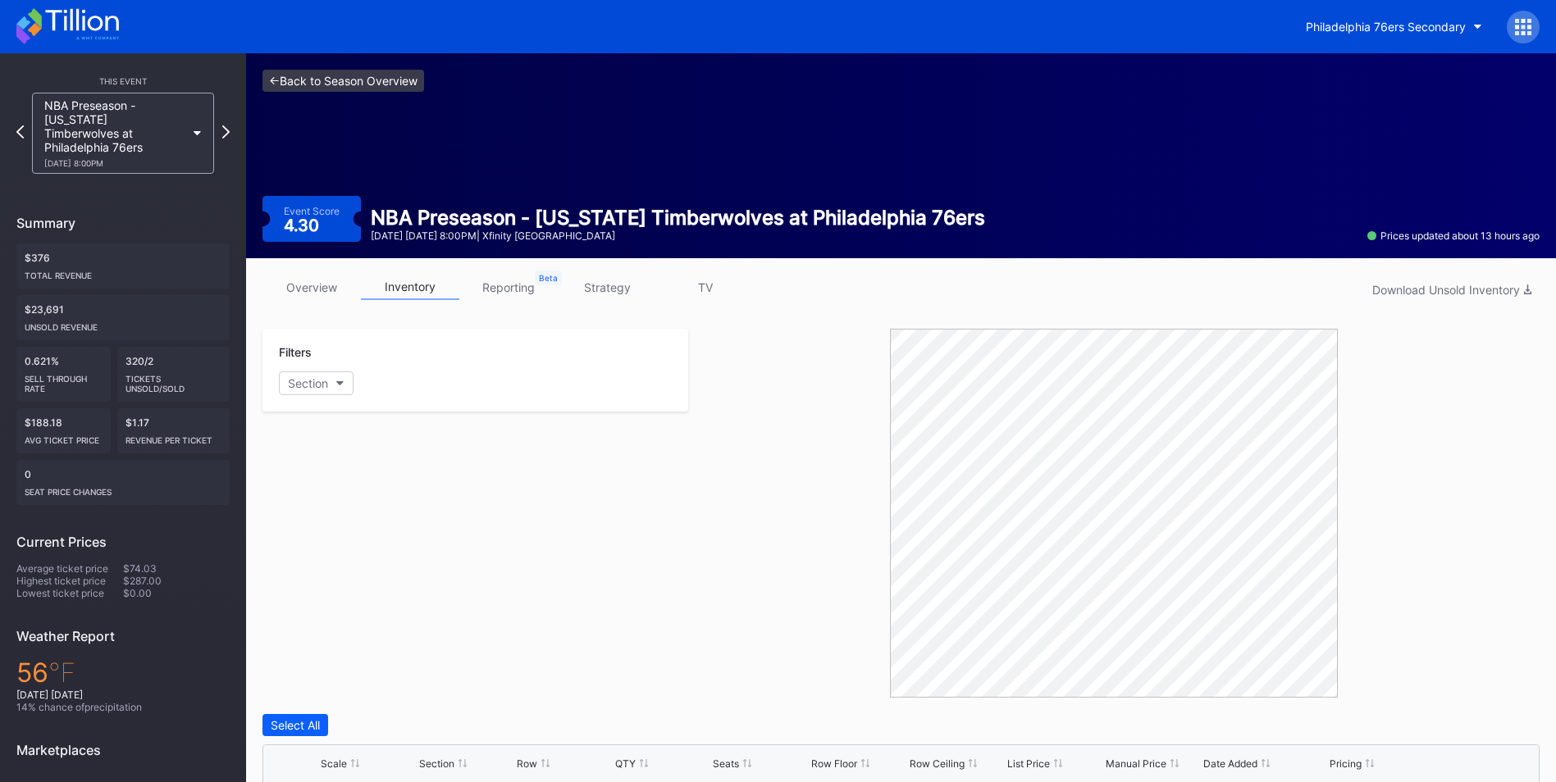
click at [329, 70] on link "<- Back to Season Overview" at bounding box center [343, 81] width 162 height 22
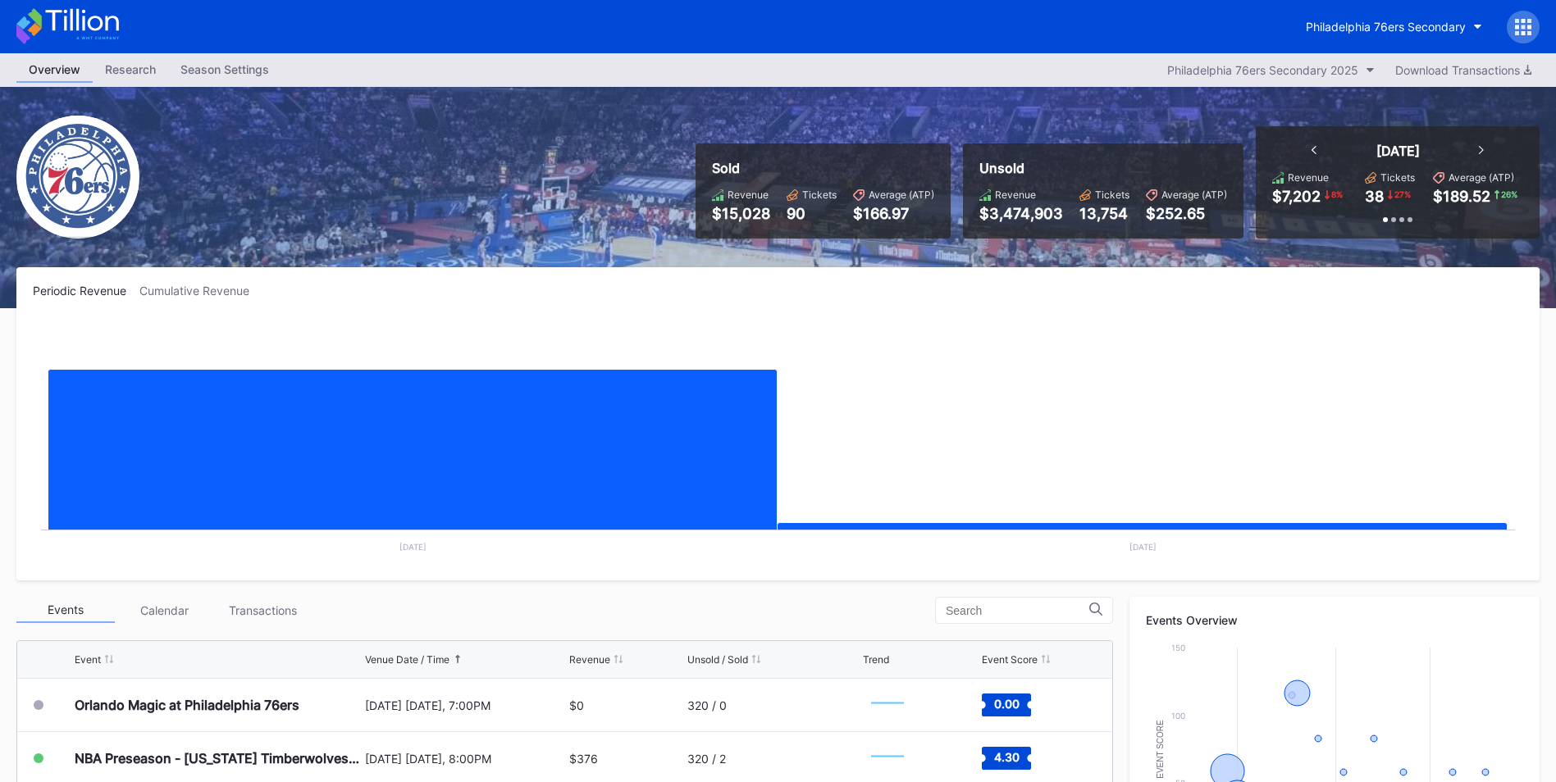
click at [290, 613] on div "Transactions" at bounding box center [262, 610] width 98 height 25
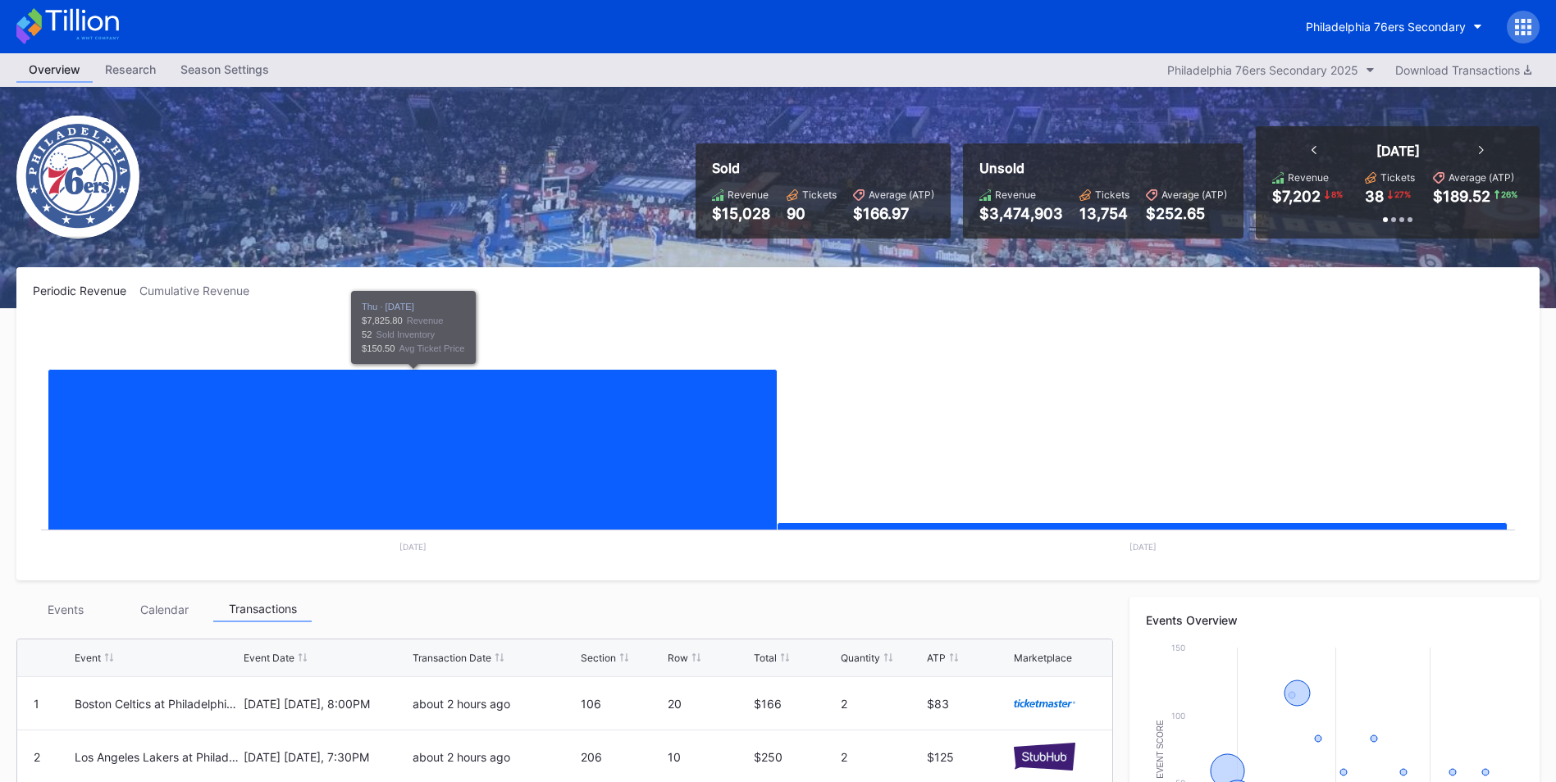
click at [75, 613] on div "Events" at bounding box center [65, 609] width 98 height 25
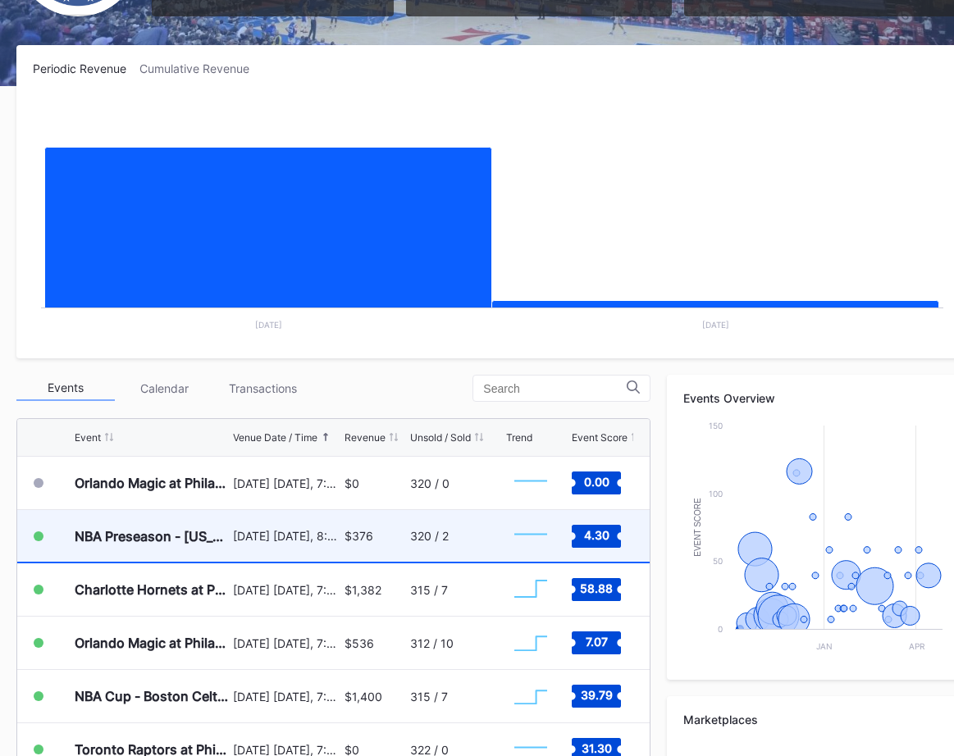
scroll to position [410, 0]
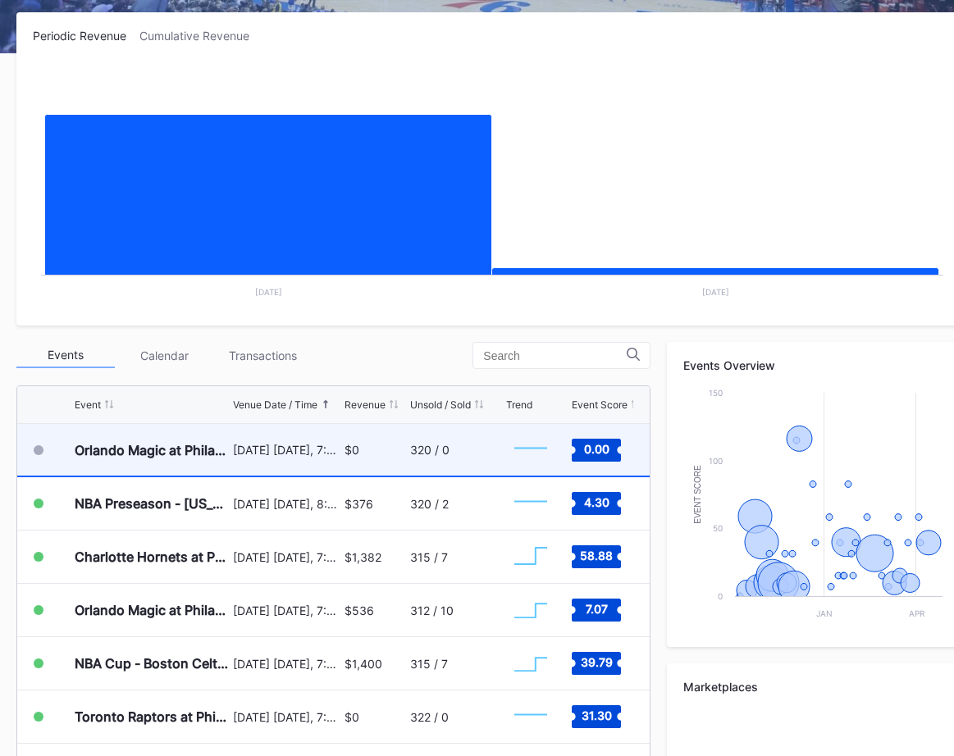
scroll to position [328, 0]
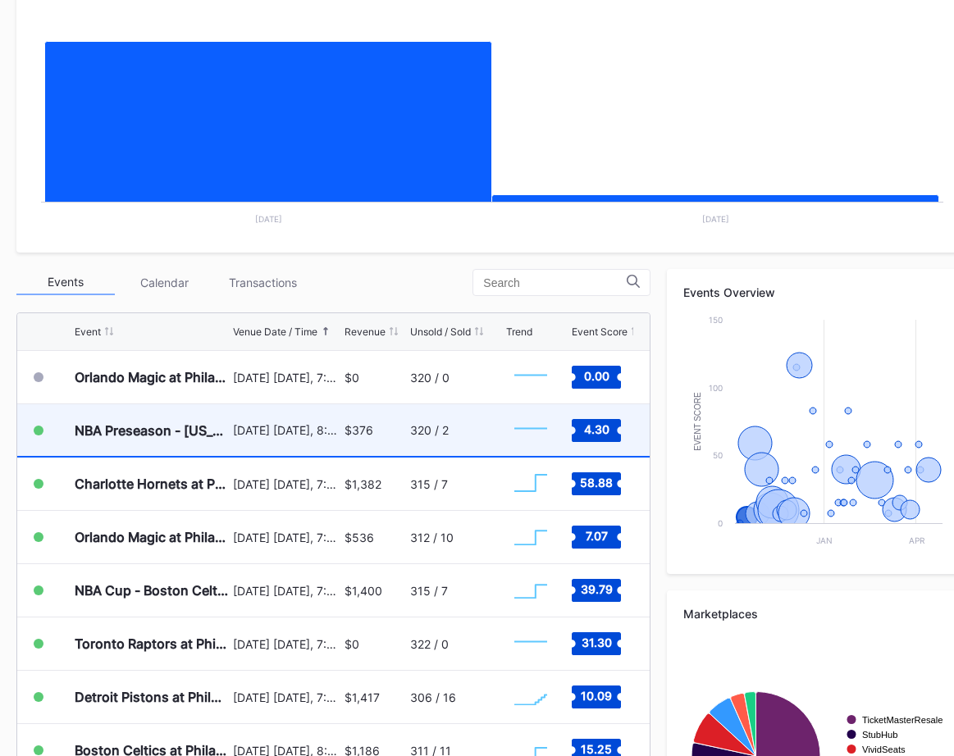
click at [344, 444] on div "$376" at bounding box center [375, 430] width 62 height 52
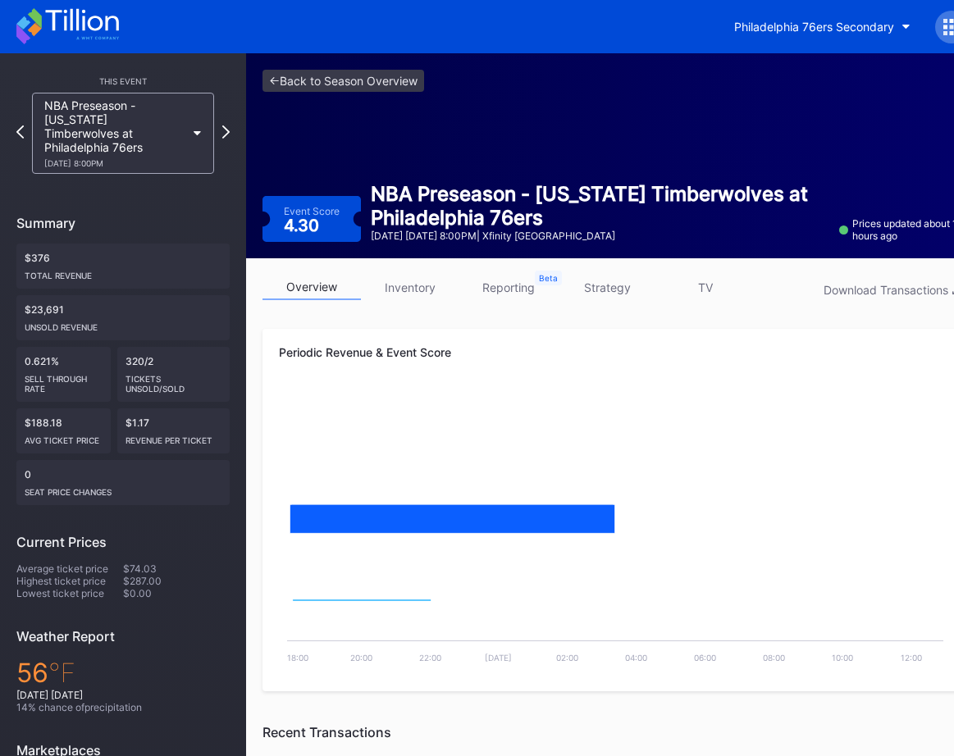
click at [399, 289] on link "inventory" at bounding box center [410, 287] width 98 height 25
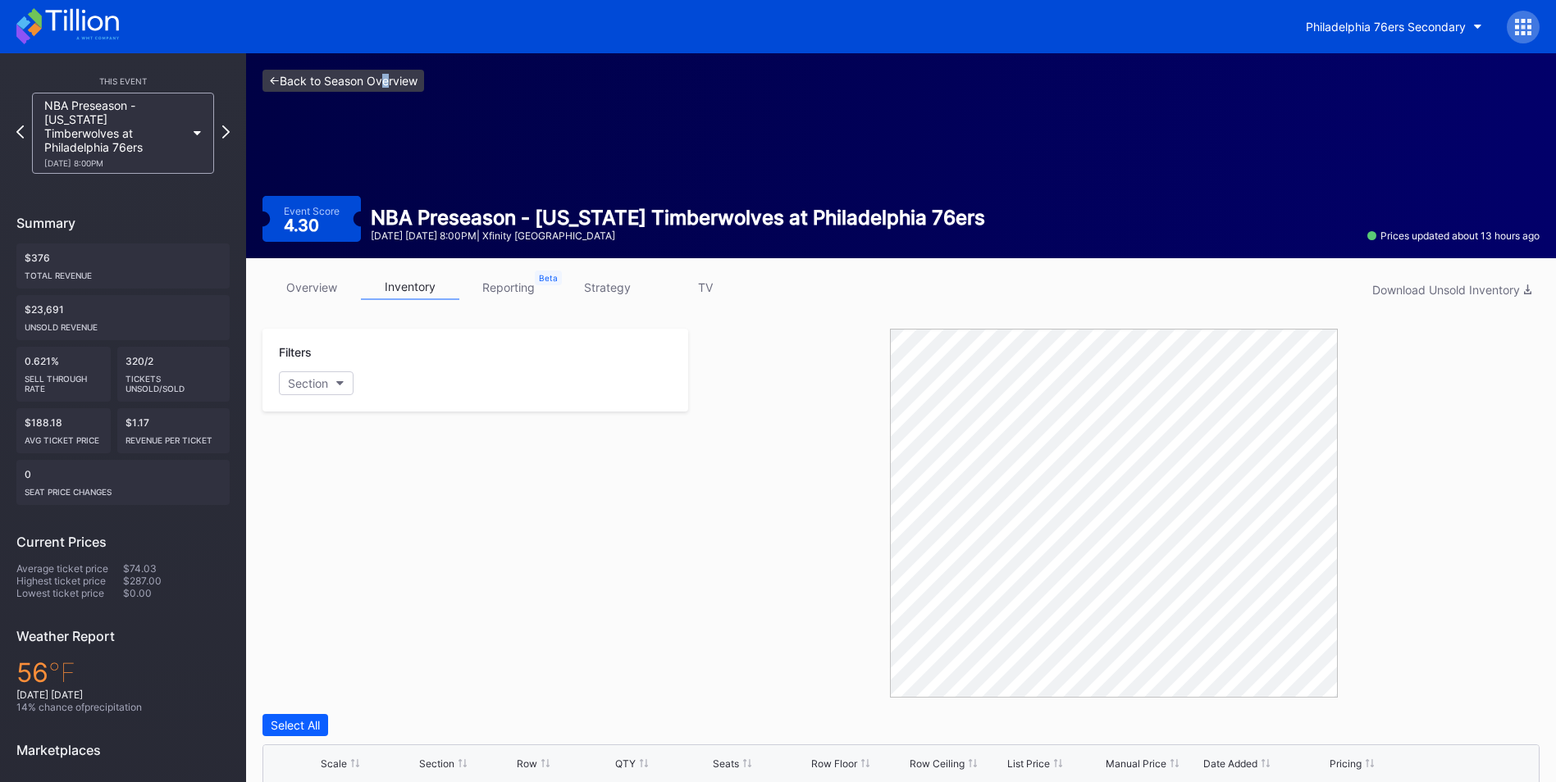
click at [381, 70] on div "<- Back to Season Overview Event Score 4.30 NBA Preseason - [US_STATE] Timberwo…" at bounding box center [901, 155] width 1310 height 205
drag, startPoint x: 381, startPoint y: 70, endPoint x: 364, endPoint y: 75, distance: 17.1
click at [364, 75] on link "<- Back to Season Overview" at bounding box center [343, 81] width 162 height 22
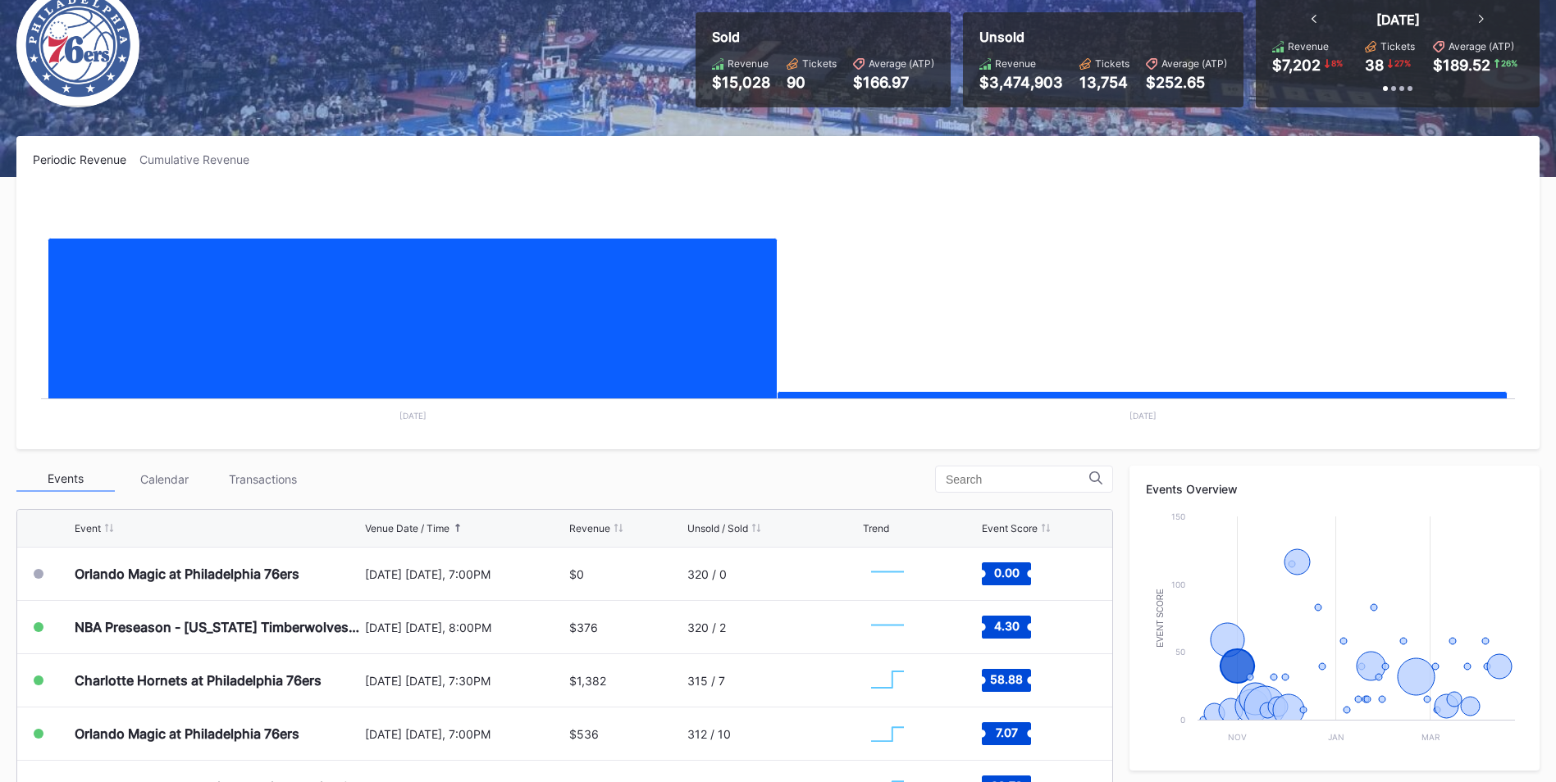
scroll to position [130, 0]
